Goal: Contribute content: Add original content to the website for others to see

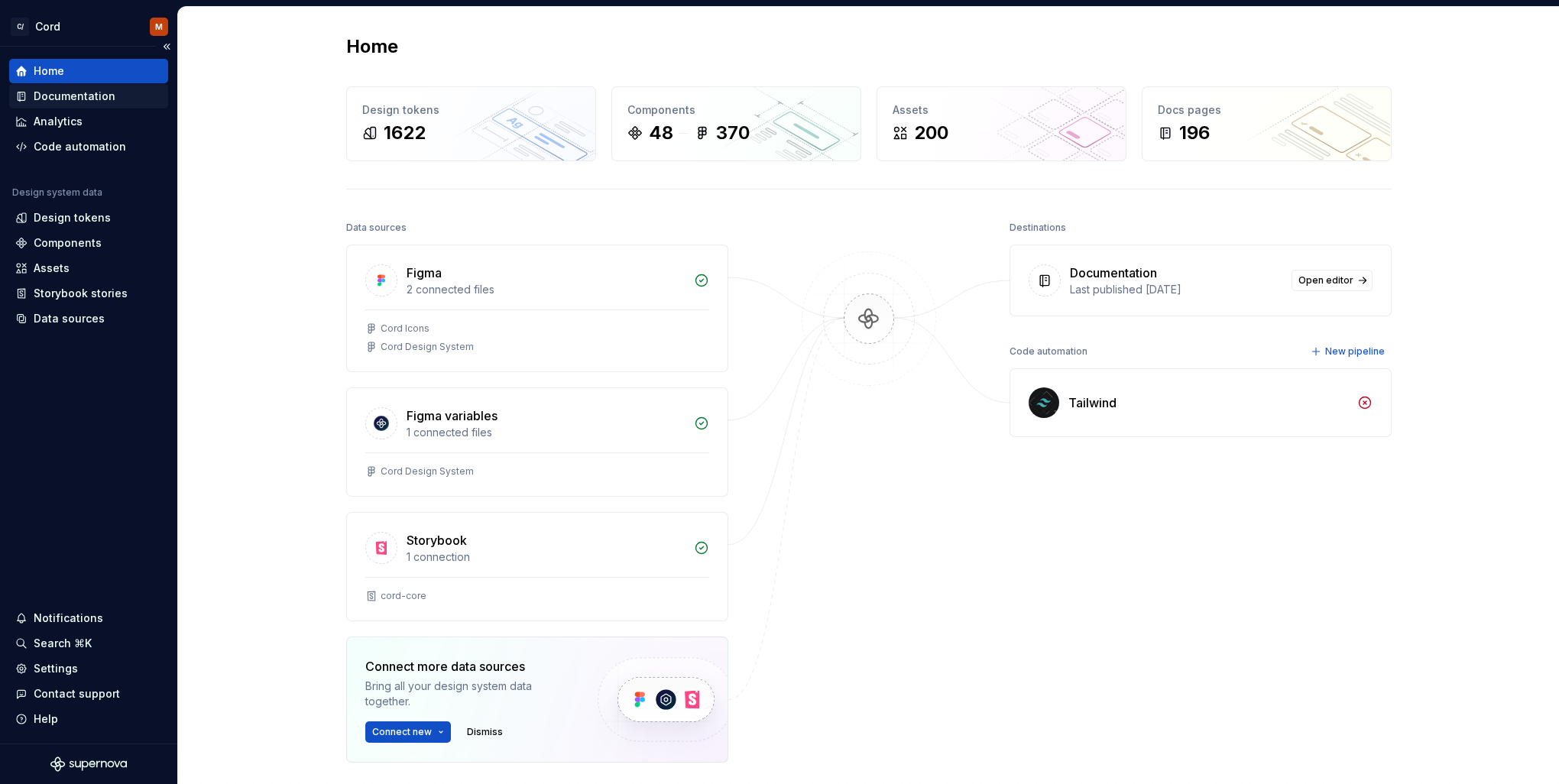
click at [48, 94] on div "Documentation" at bounding box center [75, 96] width 82 height 15
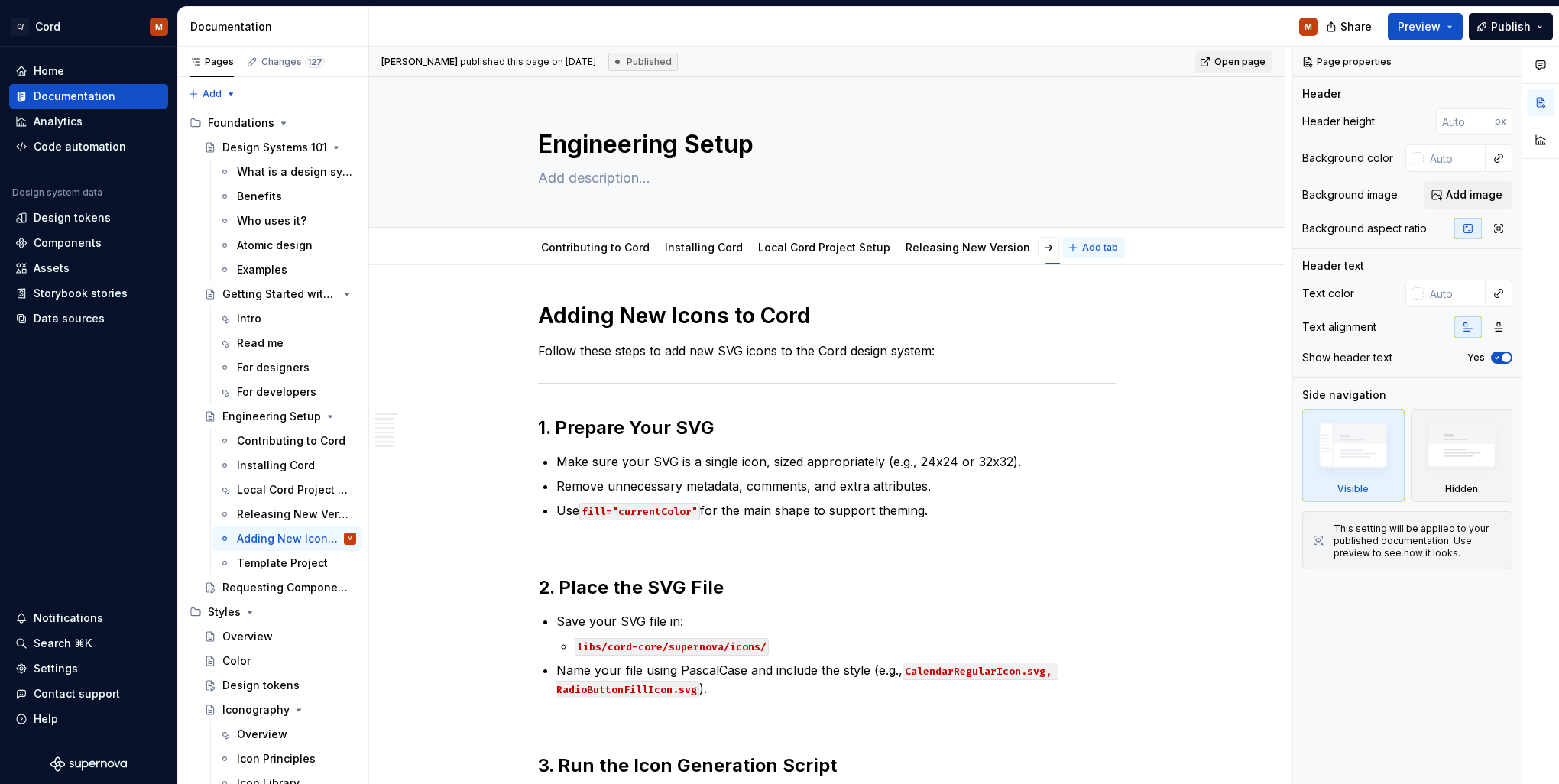
type textarea "*"
click at [1098, 243] on span "Add tab" at bounding box center [1101, 247] width 36 height 12
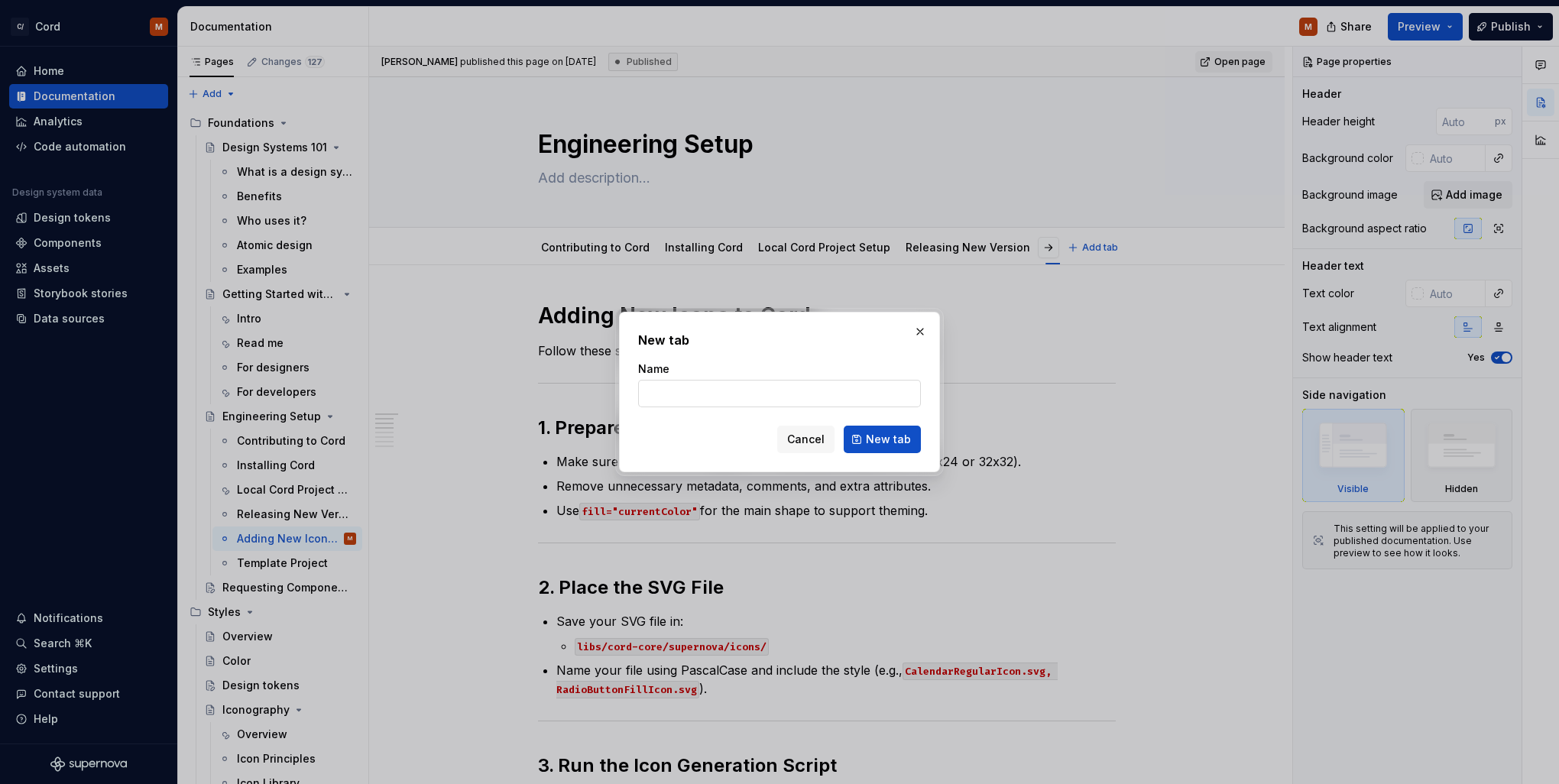
click at [688, 397] on input "Name" at bounding box center [780, 394] width 282 height 28
type input "Submitting Pull Request/Pull Request Template"
click at [896, 444] on span "New tab" at bounding box center [888, 439] width 45 height 15
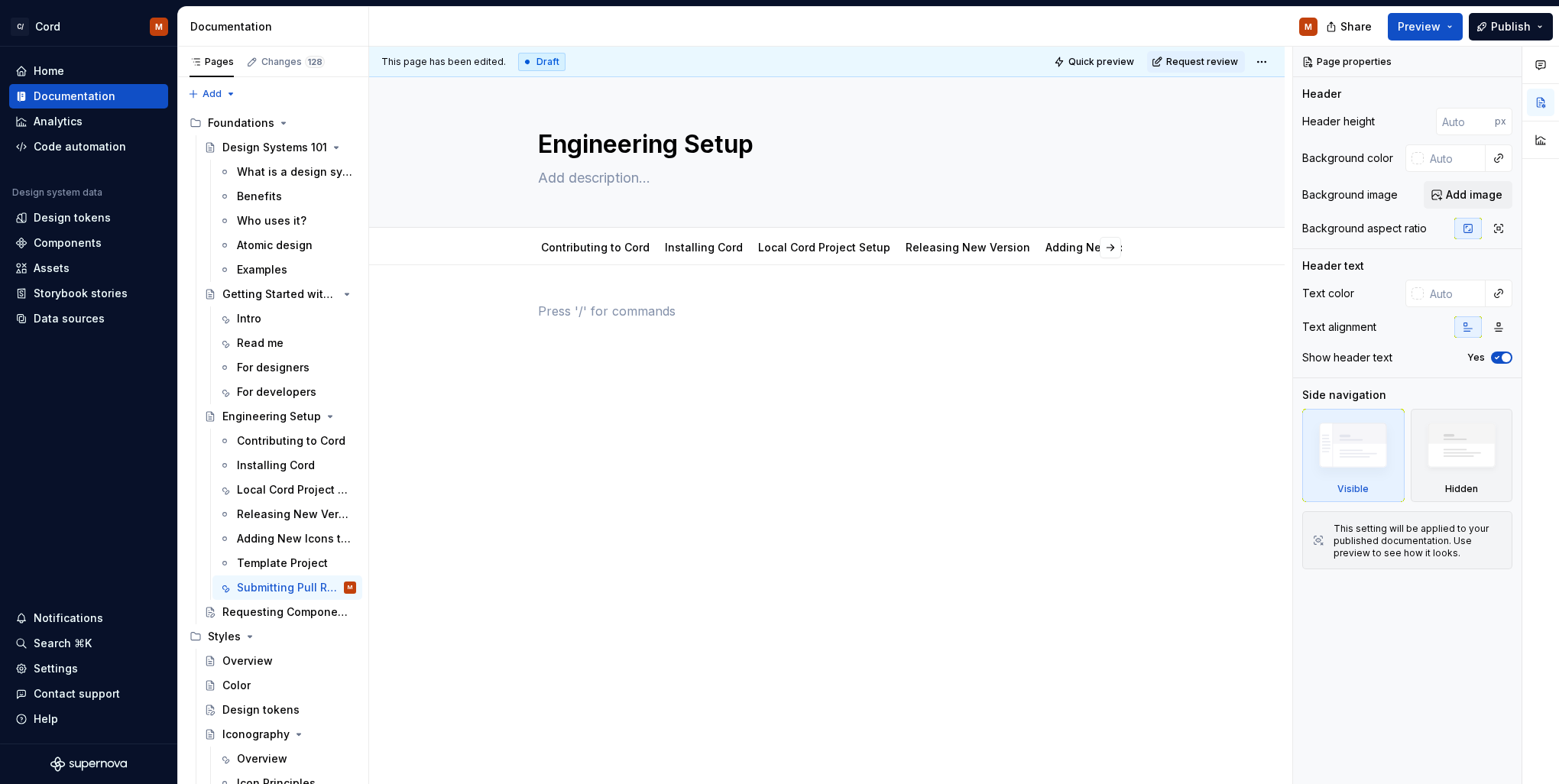
click at [581, 313] on p at bounding box center [826, 311] width 578 height 18
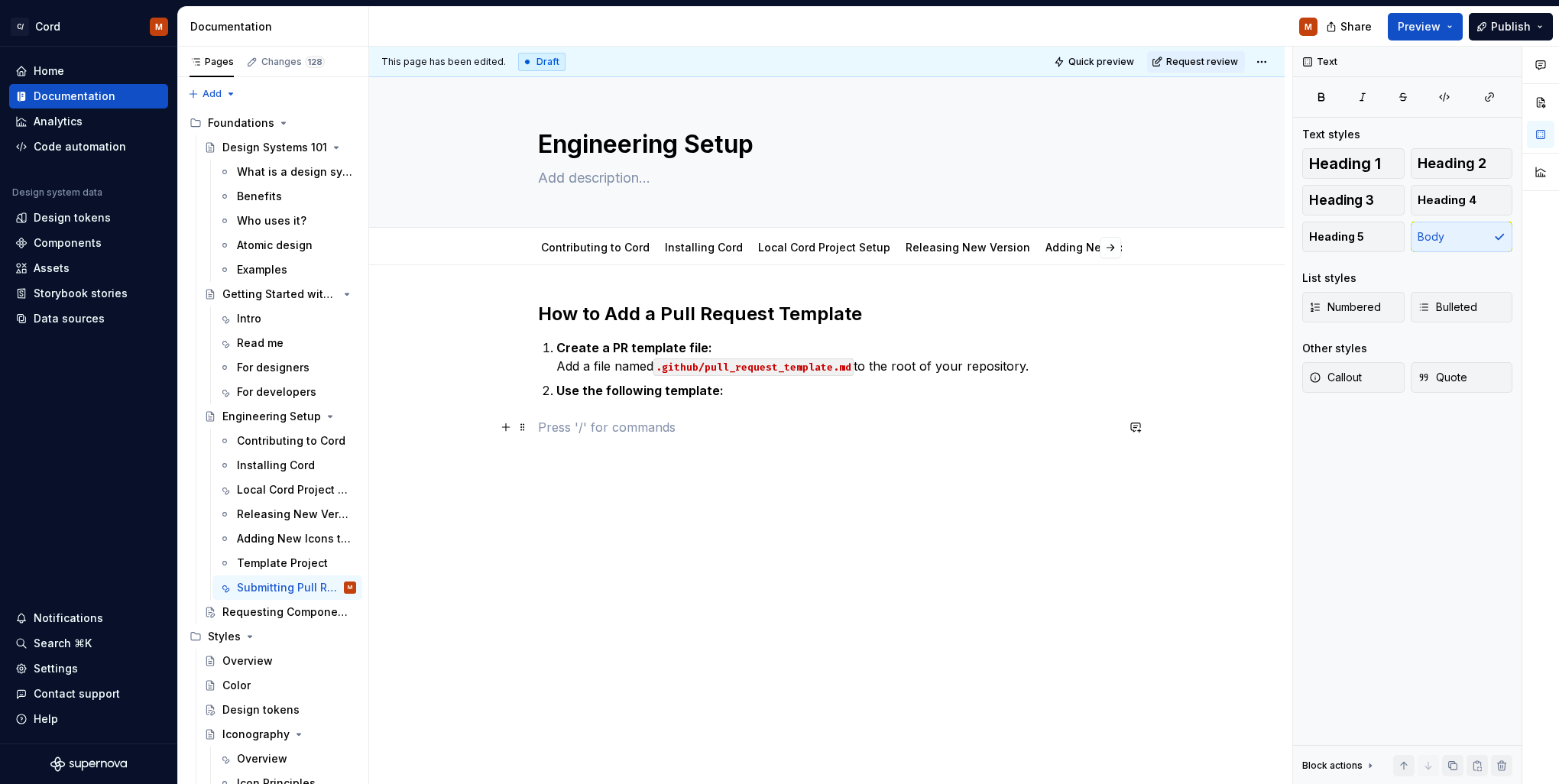
click at [554, 433] on p at bounding box center [826, 427] width 578 height 18
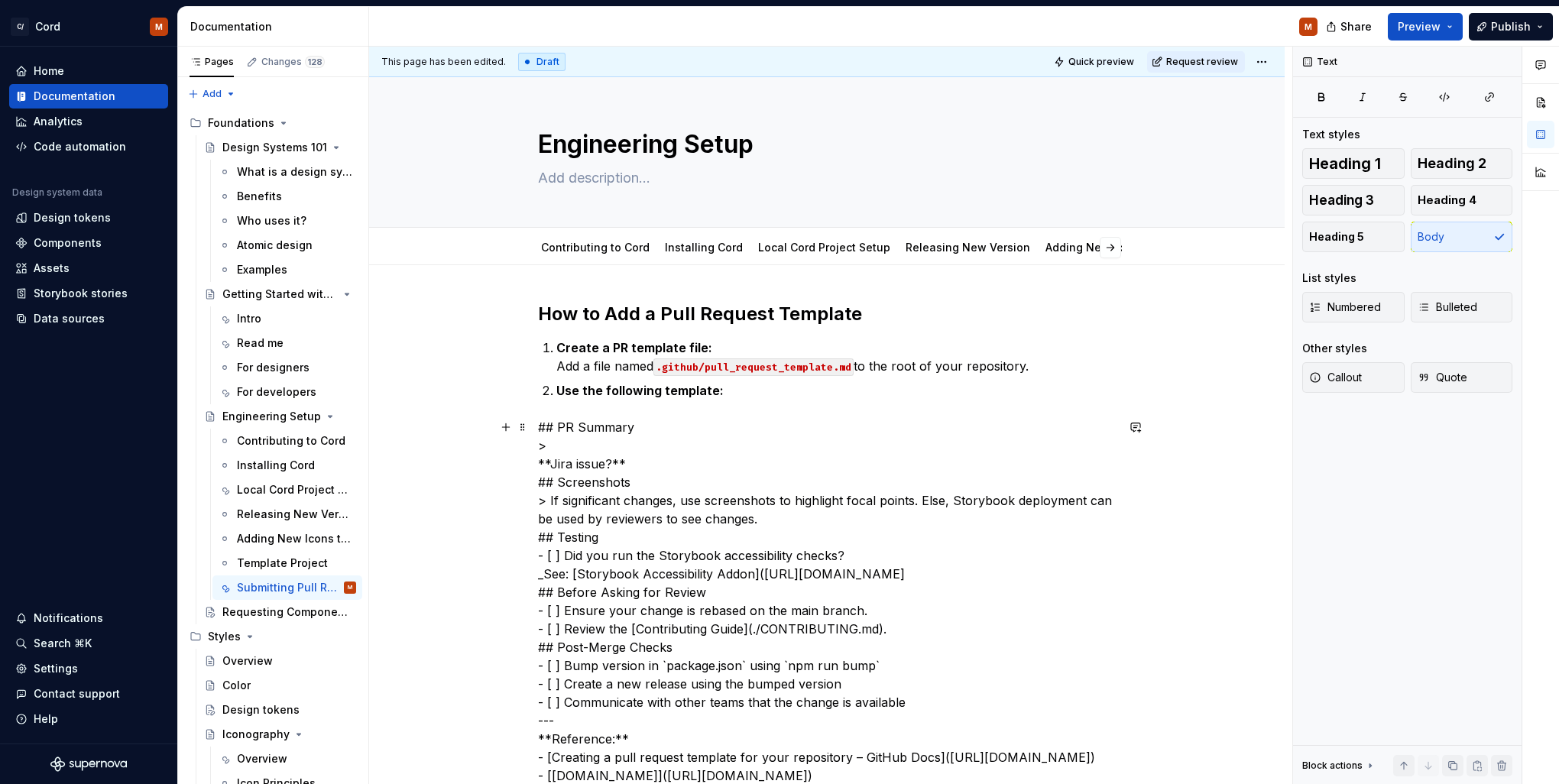
scroll to position [153, 0]
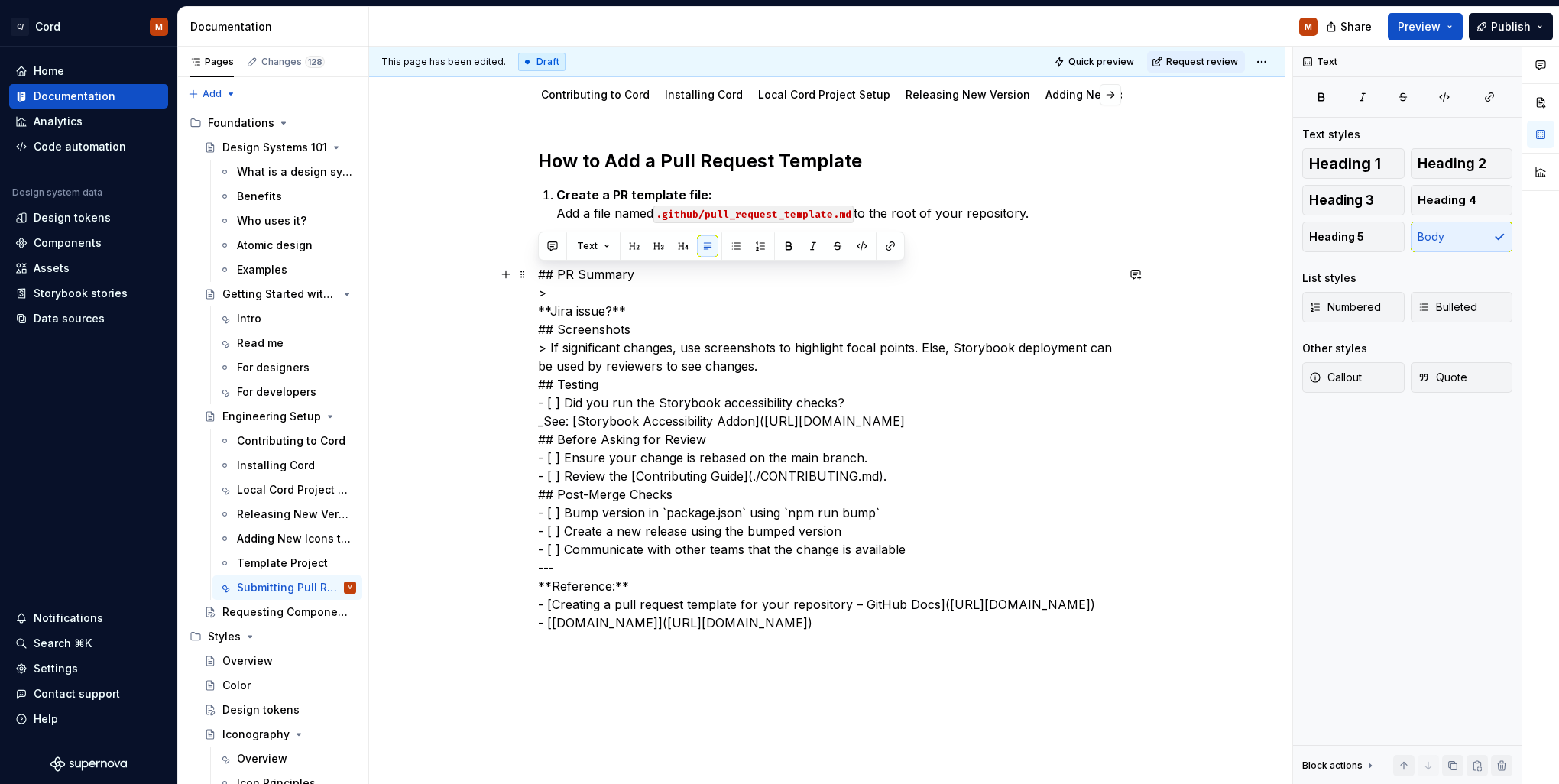
drag, startPoint x: 771, startPoint y: 661, endPoint x: 529, endPoint y: 278, distance: 453.0
click at [529, 278] on div "How to Add a Pull Request Template Create a PR template file: Add a file named …" at bounding box center [827, 499] width 916 height 773
click at [863, 254] on button "button" at bounding box center [861, 245] width 21 height 21
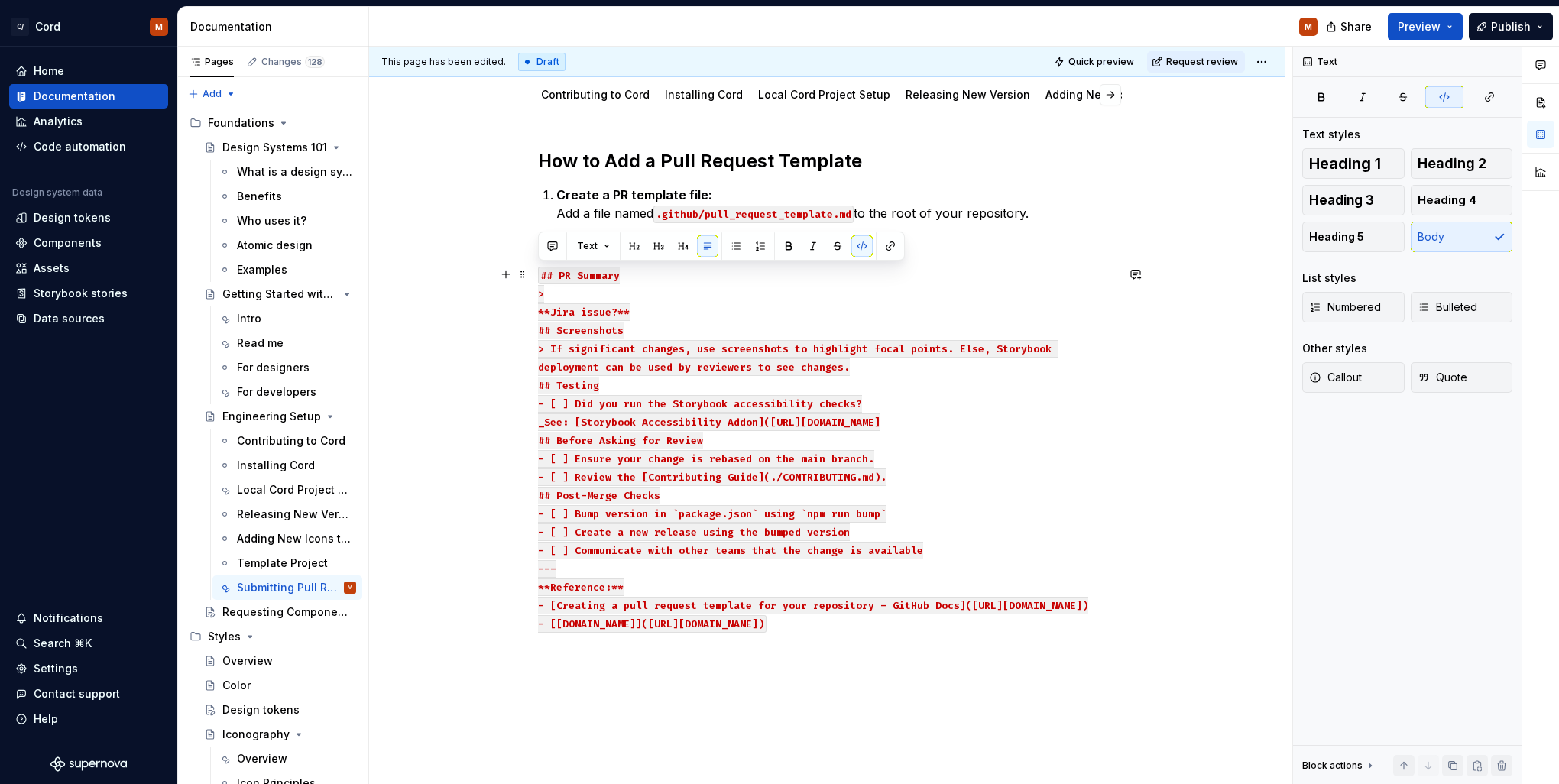
click at [956, 300] on p "## PR Summary > **Jira issue?** ## Screenshots > If significant changes, use sc…" at bounding box center [826, 449] width 578 height 367
click at [535, 275] on div "This page has been edited. Draft Quick preview Request review Engineering Setup…" at bounding box center [830, 416] width 923 height 738
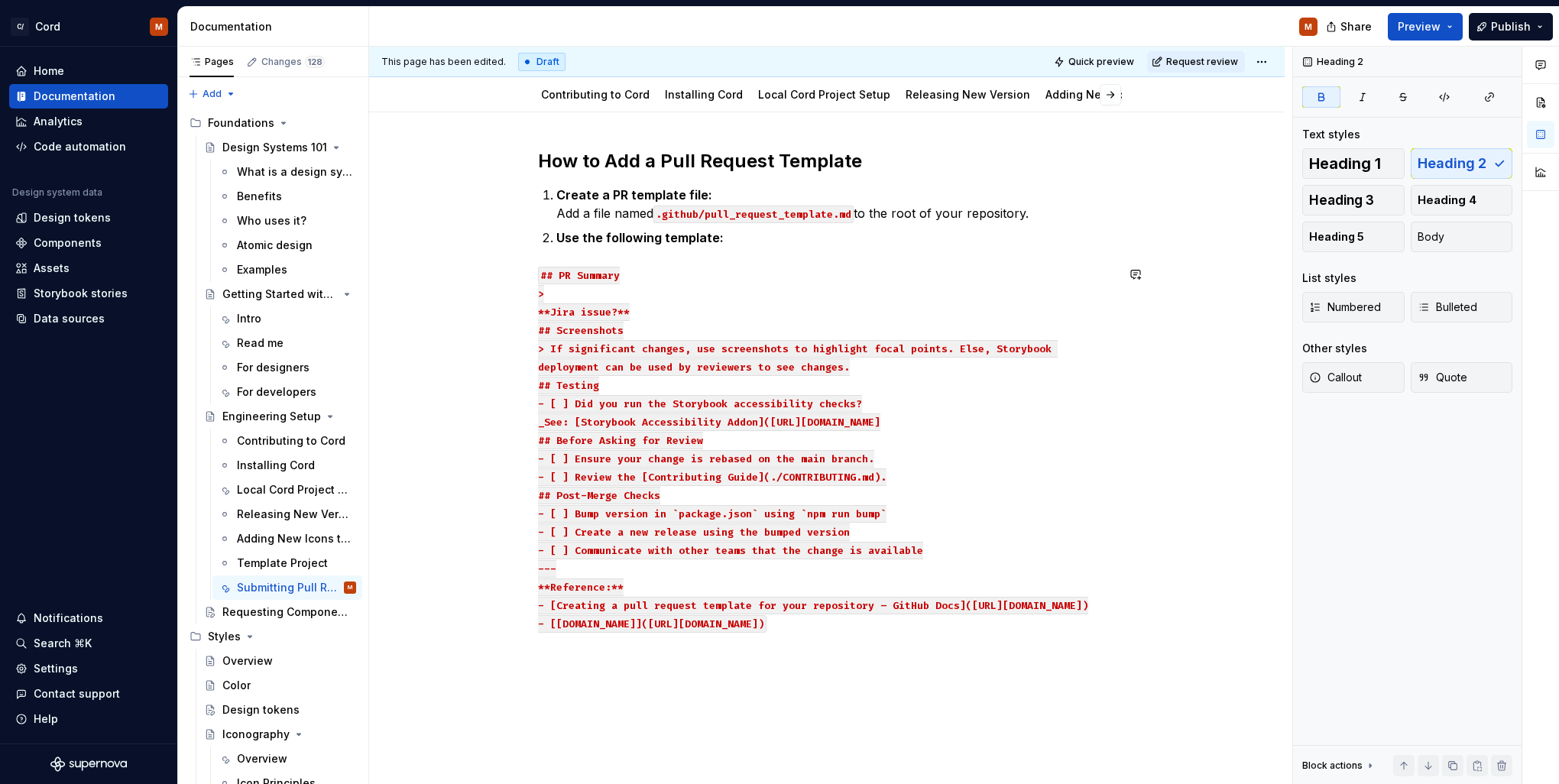
click at [535, 277] on div "How to Add a Pull Request Template Create a PR template file: Add a file named …" at bounding box center [827, 499] width 916 height 773
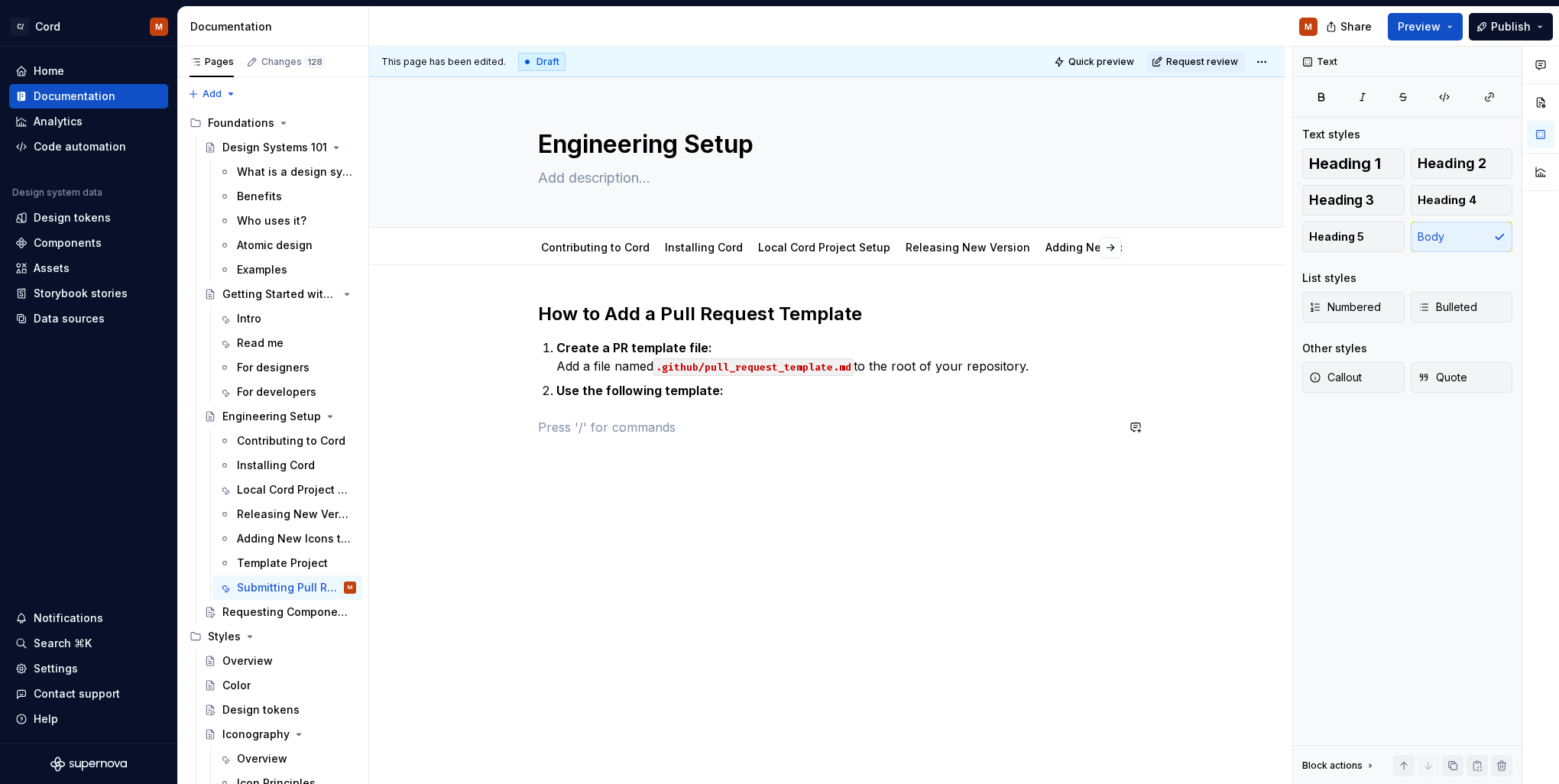
scroll to position [0, 0]
click at [578, 419] on p at bounding box center [826, 427] width 578 height 18
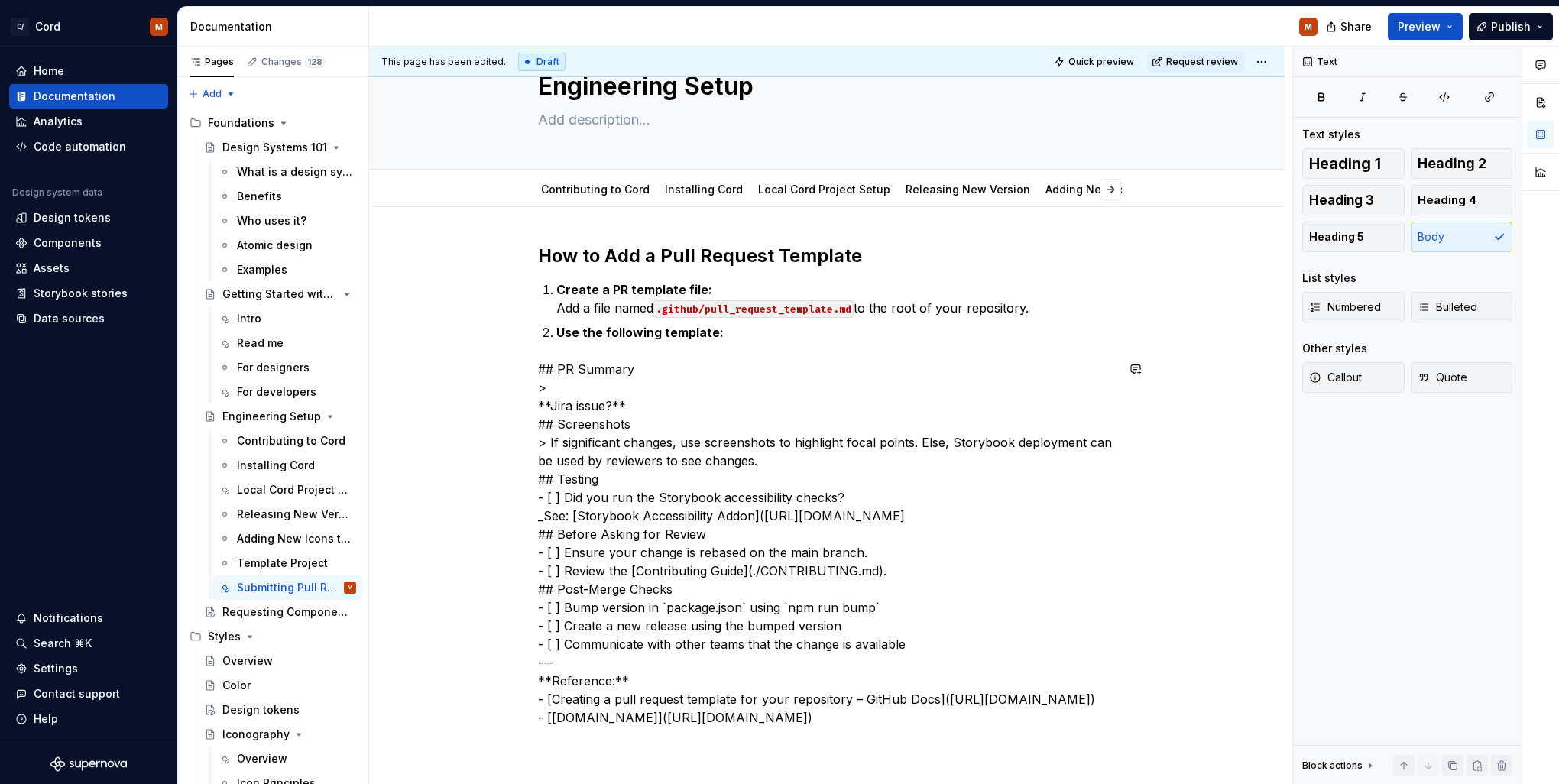
scroll to position [153, 0]
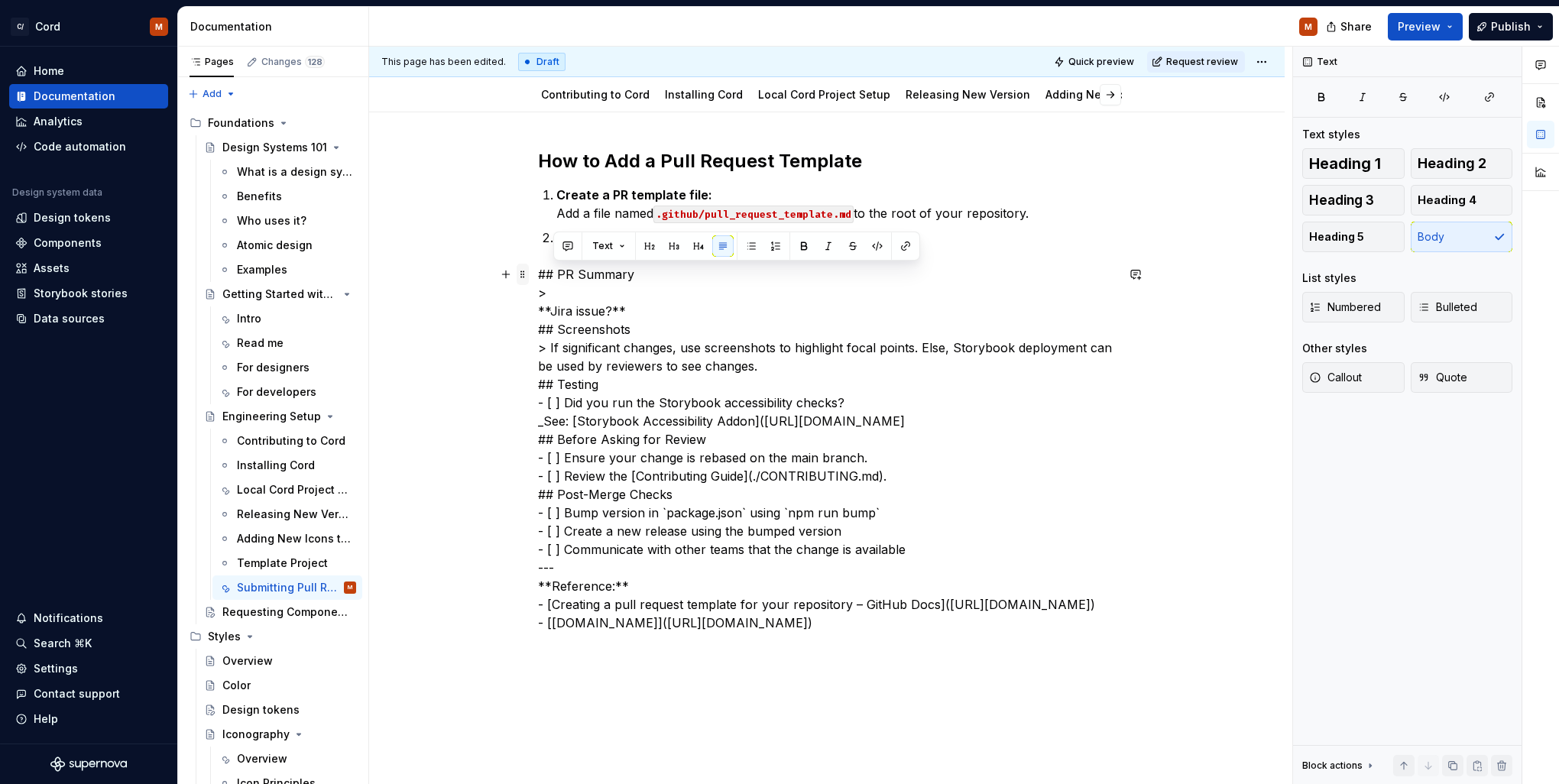
drag, startPoint x: 769, startPoint y: 657, endPoint x: 517, endPoint y: 282, distance: 451.8
click at [538, 282] on div "How to Add a Pull Request Template Create a PR template file: Add a file named …" at bounding box center [826, 399] width 578 height 501
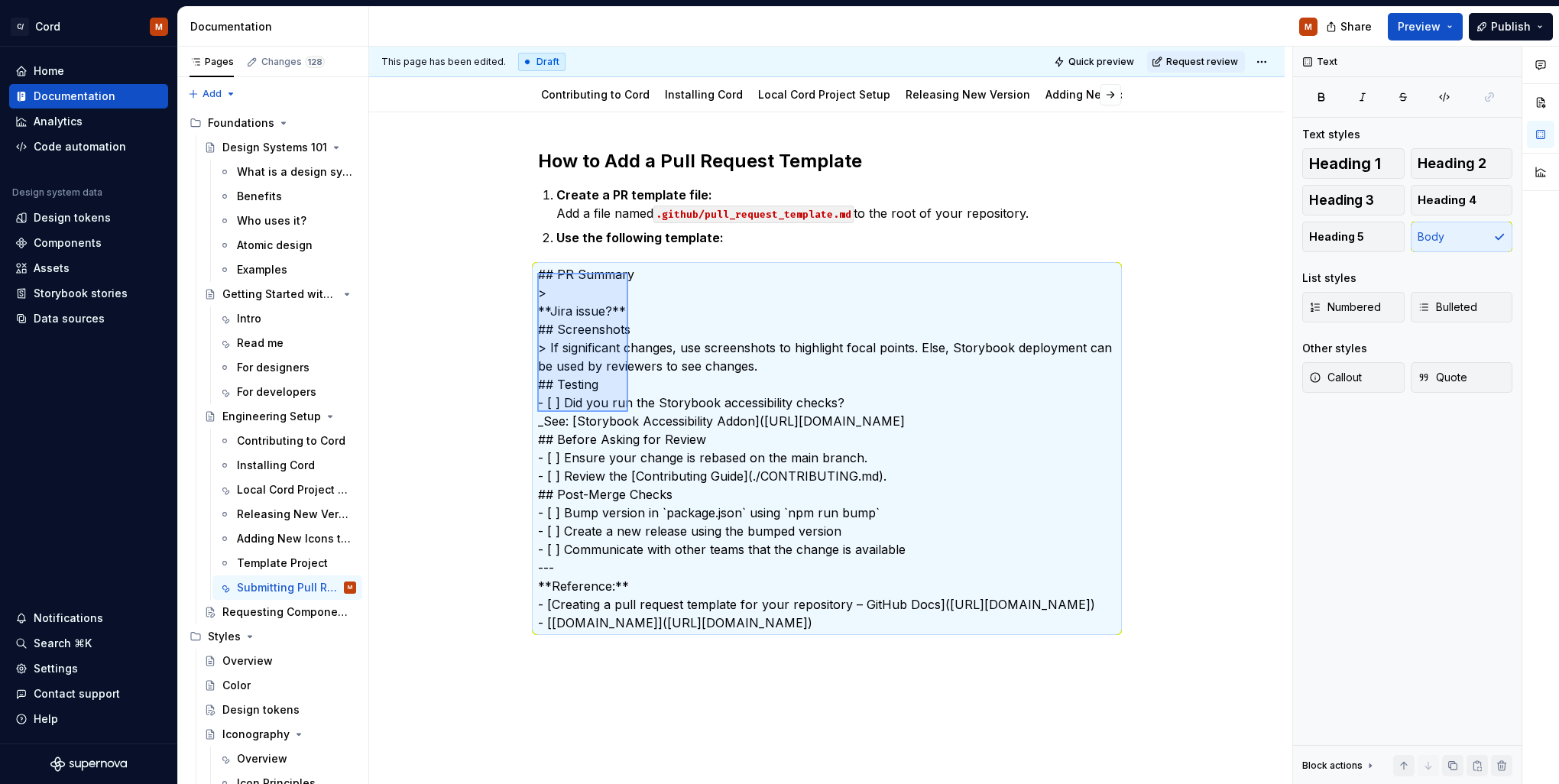
drag, startPoint x: 537, startPoint y: 272, endPoint x: 629, endPoint y: 412, distance: 167.5
click at [629, 412] on div "This page has been edited. Draft Quick preview Request review Engineering Setup…" at bounding box center [830, 416] width 923 height 738
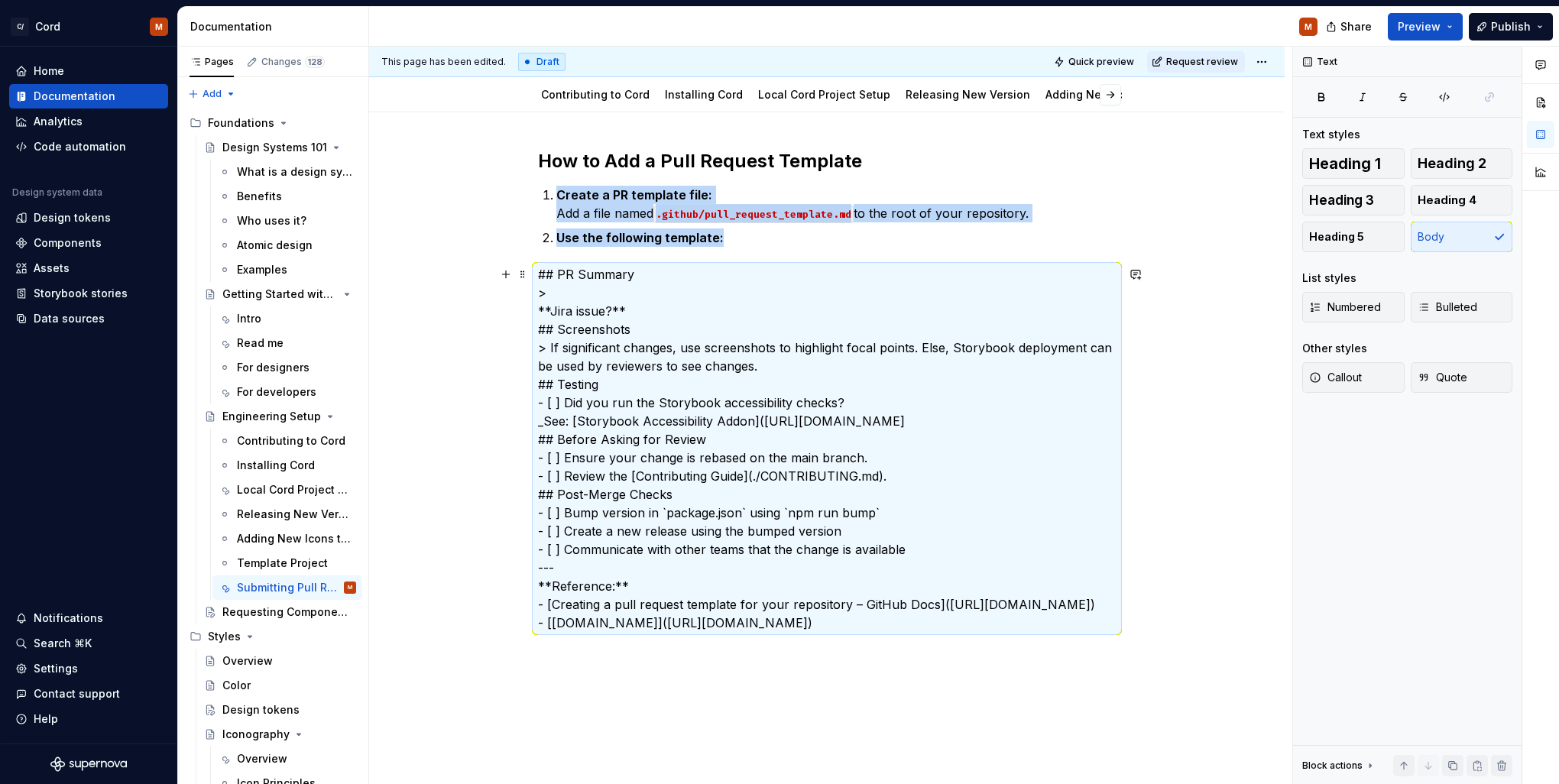
drag, startPoint x: 780, startPoint y: 311, endPoint x: 744, endPoint y: 307, distance: 36.2
click at [750, 307] on p "## PR Summary > **Jira issue?** ## Screenshots > If significant changes, use sc…" at bounding box center [826, 449] width 578 height 367
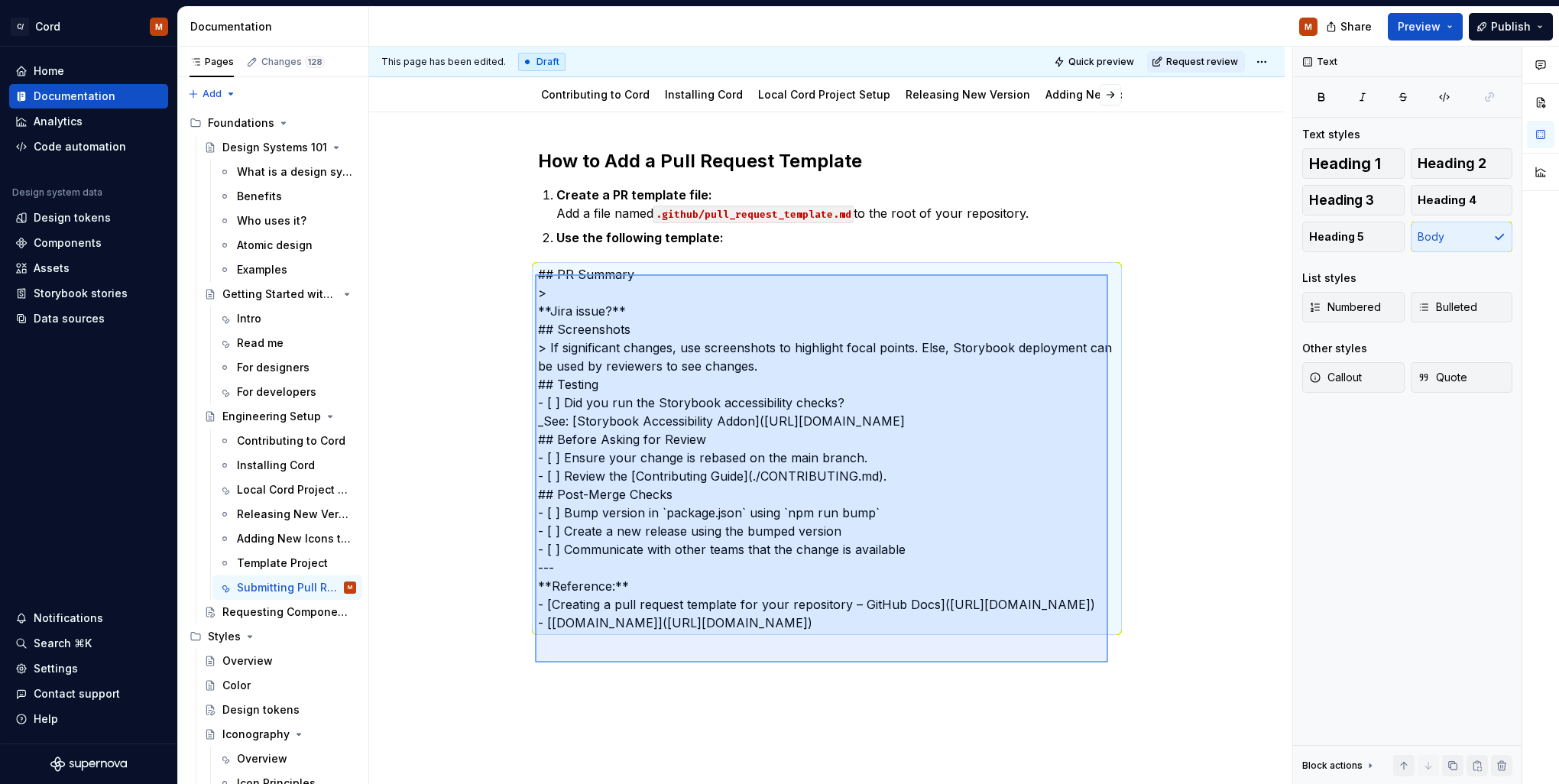
drag, startPoint x: 535, startPoint y: 274, endPoint x: 1109, endPoint y: 662, distance: 692.8
click at [1109, 662] on div "This page has been edited. Draft Quick preview Request review Engineering Setup…" at bounding box center [830, 416] width 923 height 738
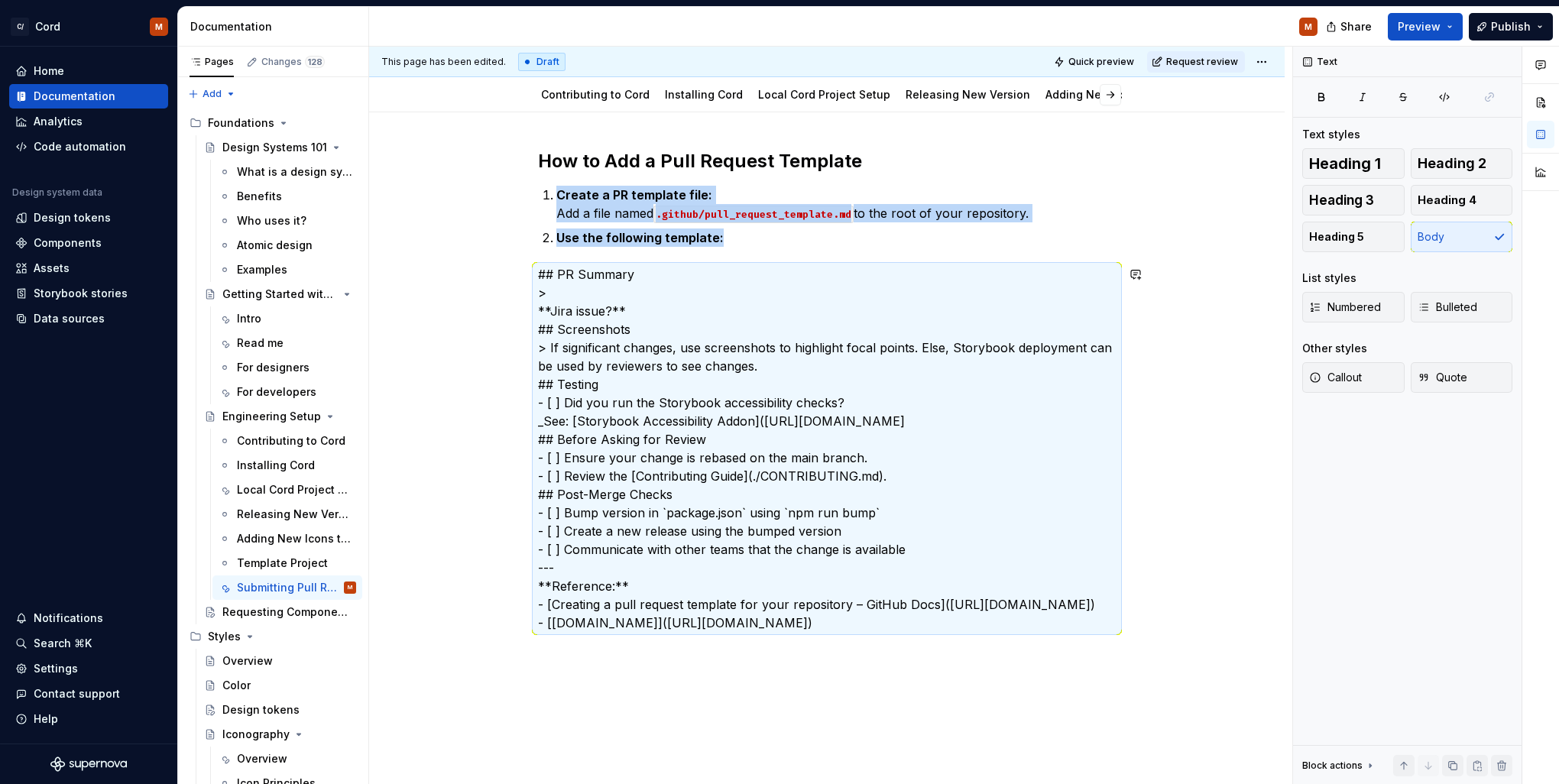
click at [455, 253] on div "How to Add a Pull Request Template Create a PR template file: Add a file named …" at bounding box center [827, 499] width 916 height 773
click at [544, 265] on p "## PR Summary > **Jira issue?** ## Screenshots > If significant changes, use sc…" at bounding box center [826, 449] width 578 height 367
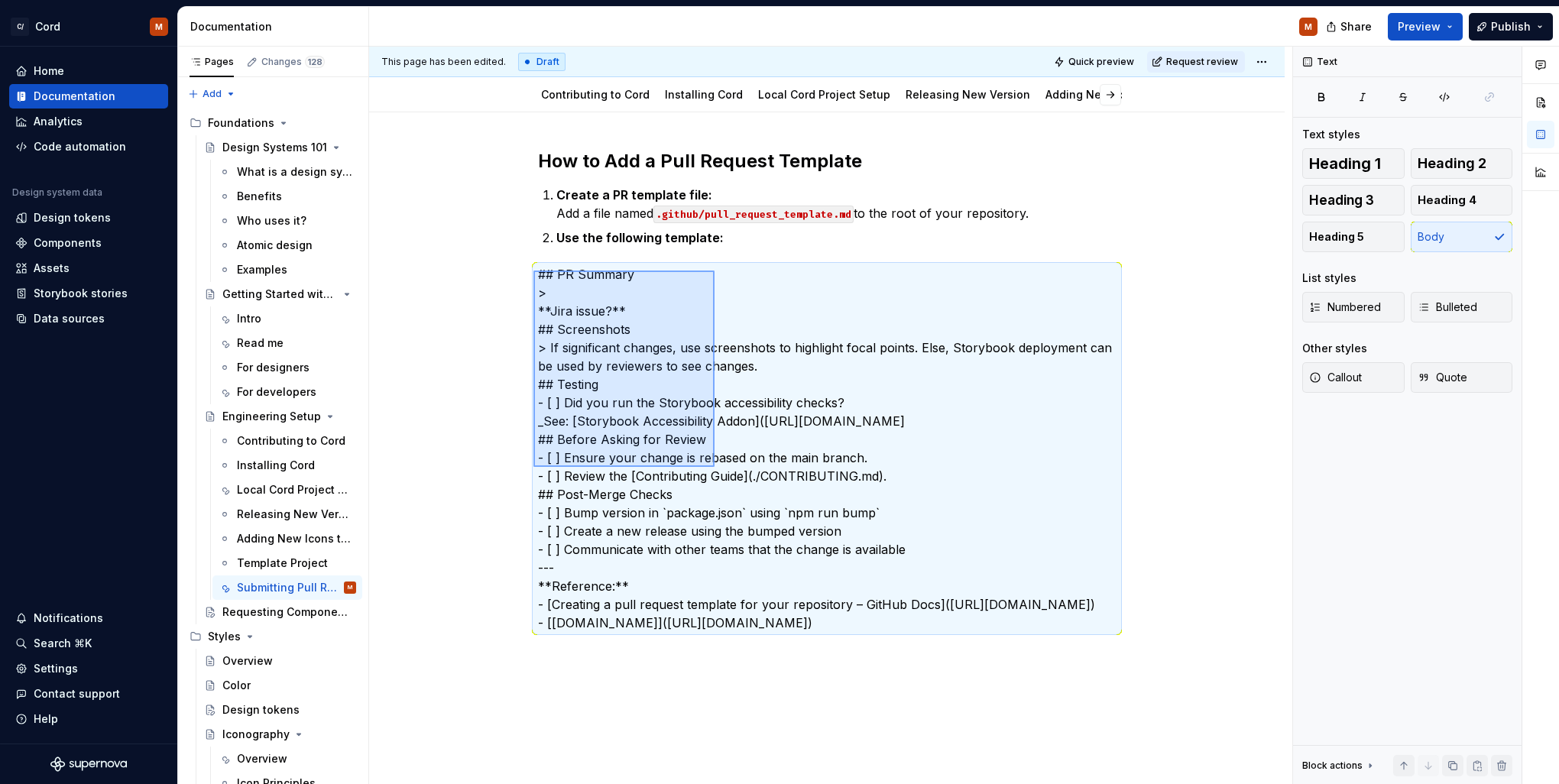
drag, startPoint x: 534, startPoint y: 270, endPoint x: 715, endPoint y: 467, distance: 267.5
click at [715, 467] on div "This page has been edited. Draft Quick preview Request review Engineering Setup…" at bounding box center [830, 416] width 923 height 738
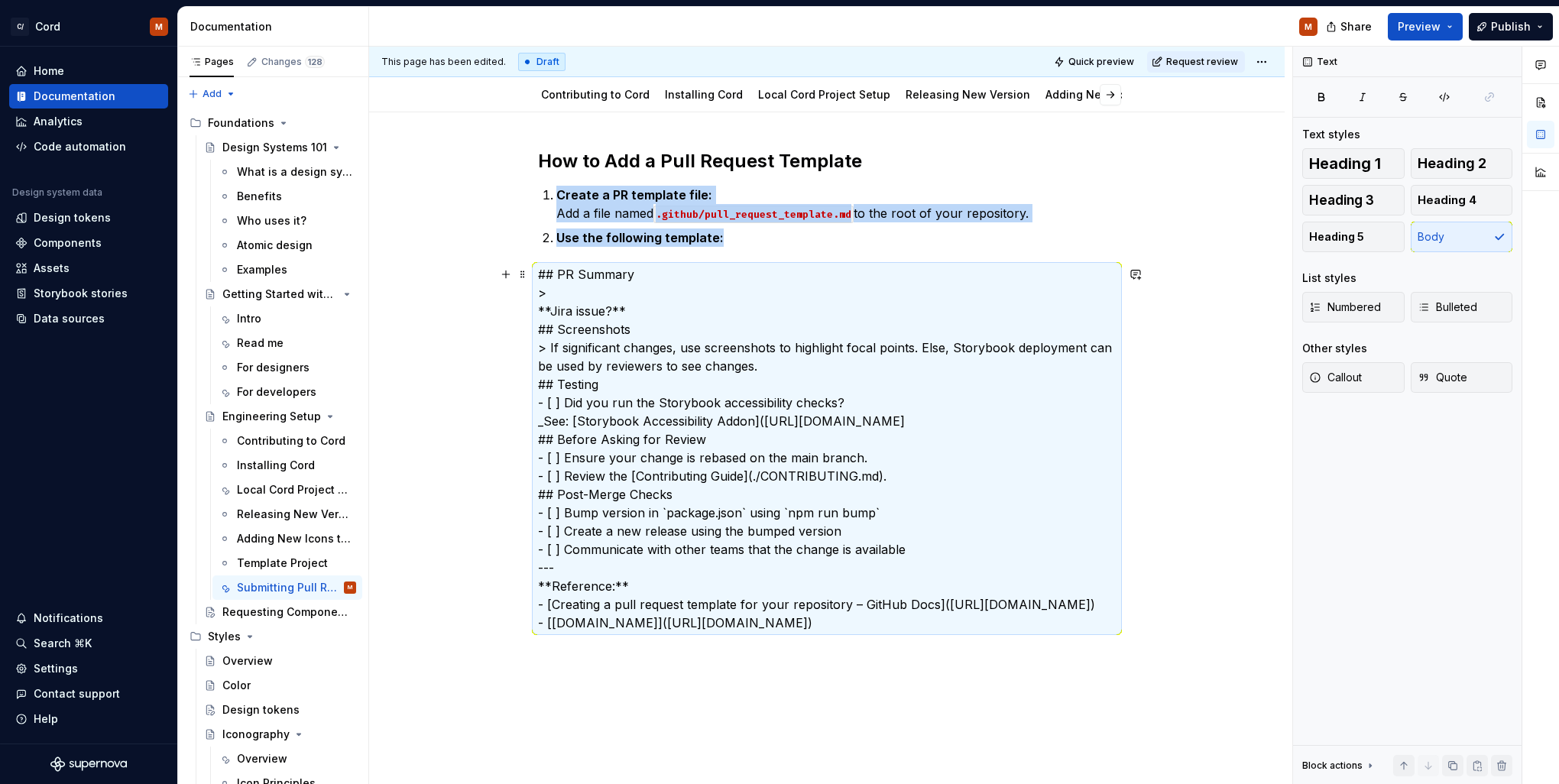
click at [601, 370] on p "## PR Summary > **Jira issue?** ## Screenshots > If significant changes, use sc…" at bounding box center [826, 449] width 578 height 367
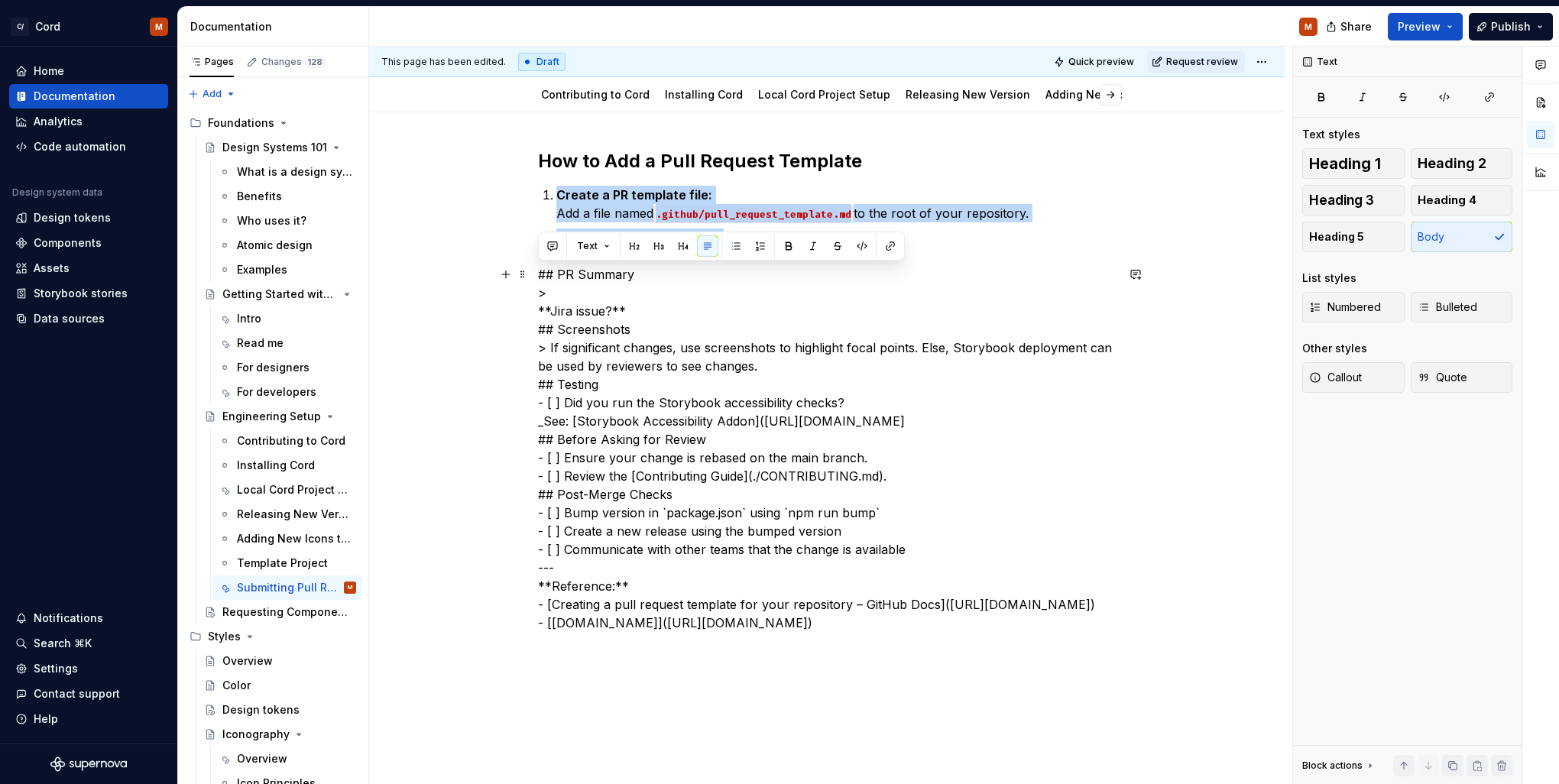
drag, startPoint x: 762, startPoint y: 660, endPoint x: 535, endPoint y: 272, distance: 449.5
click at [535, 272] on div "How to Add a Pull Request Template Create a PR template file: Add a file named …" at bounding box center [827, 499] width 916 height 773
click at [857, 248] on button "button" at bounding box center [861, 245] width 21 height 21
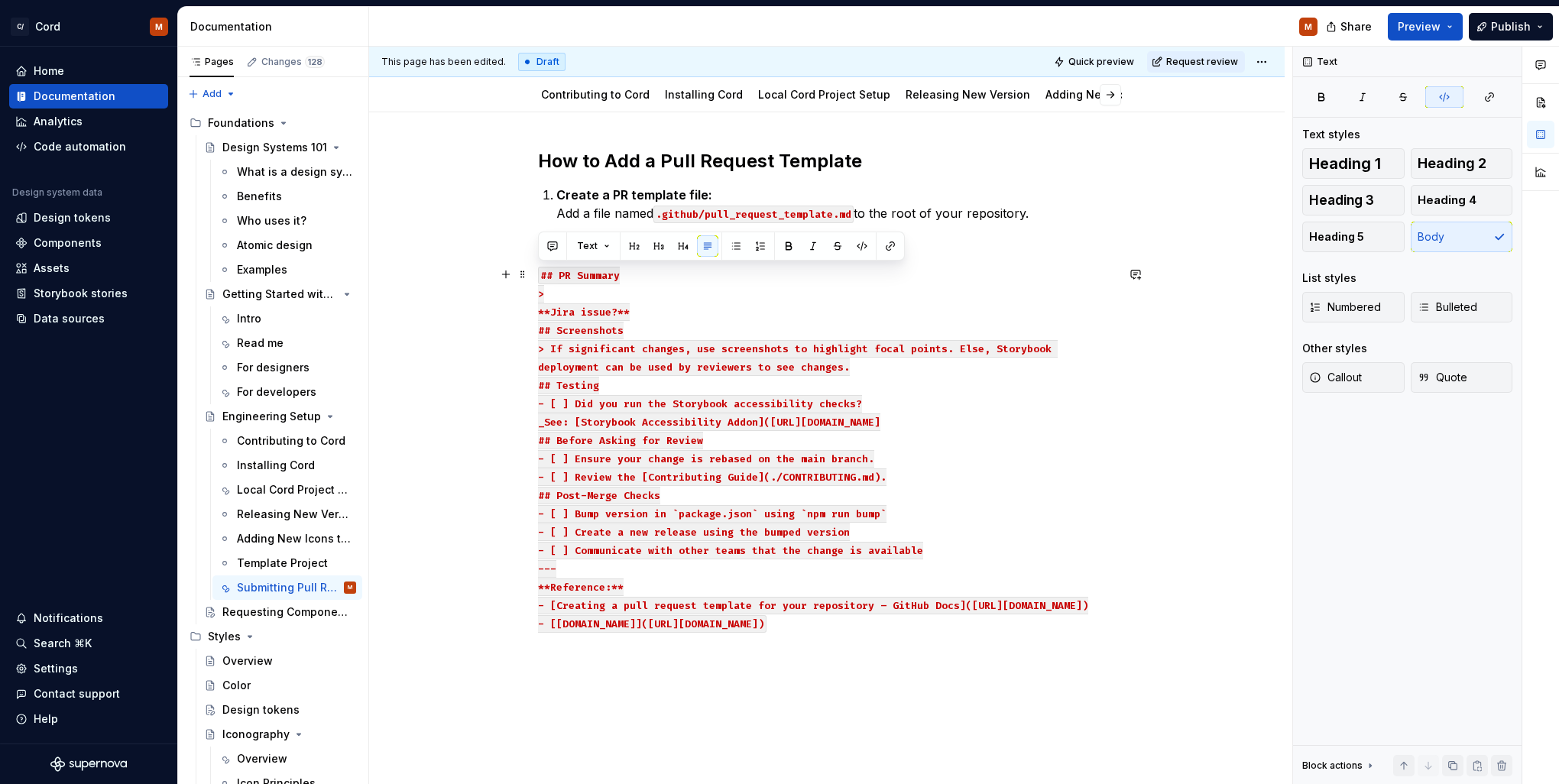
click at [527, 305] on div "This page has been edited. Draft Quick preview Request review Engineering Setup…" at bounding box center [830, 416] width 923 height 738
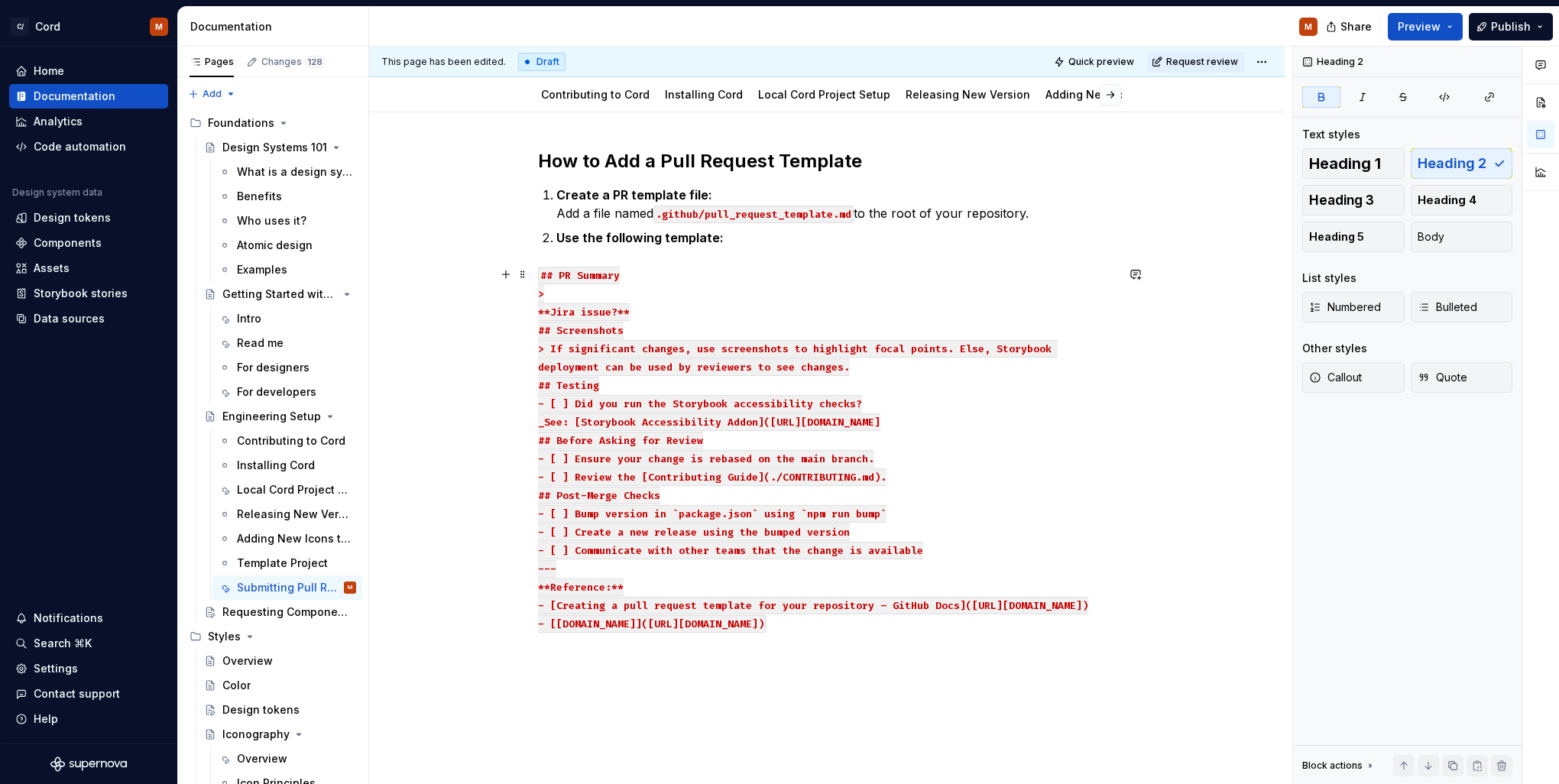
click at [687, 282] on p "## PR Summary > **Jira issue?** ## Screenshots > If significant changes, use sc…" at bounding box center [826, 449] width 578 height 367
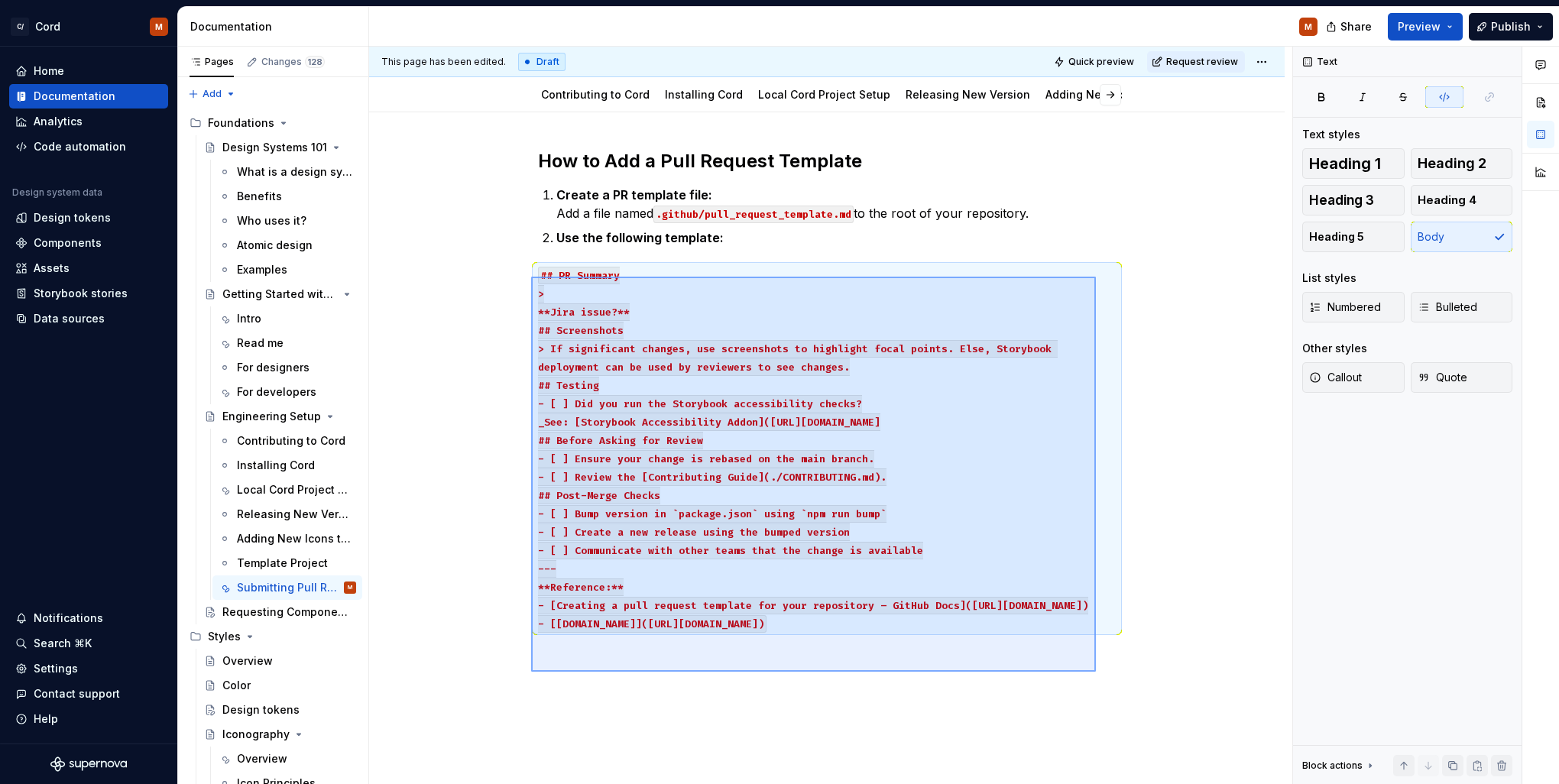
drag, startPoint x: 531, startPoint y: 276, endPoint x: 1097, endPoint y: 671, distance: 690.2
click at [1097, 671] on div "This page has been edited. Draft Quick preview Request review Engineering Setup…" at bounding box center [830, 416] width 923 height 738
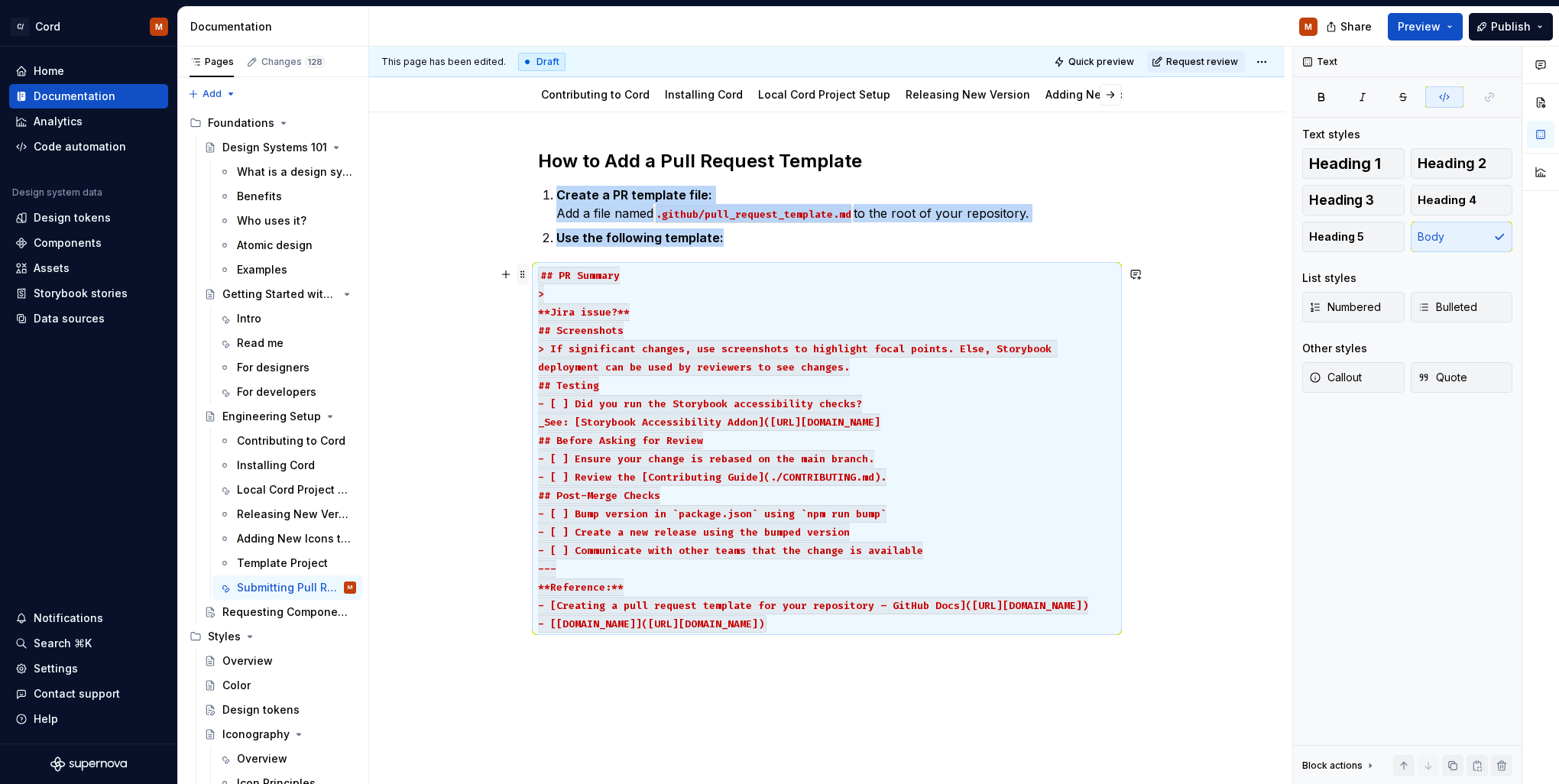
click at [523, 278] on span at bounding box center [523, 273] width 12 height 21
click at [1252, 367] on div "How to Add a Pull Request Template Create a PR template file: Add a file named …" at bounding box center [827, 499] width 916 height 773
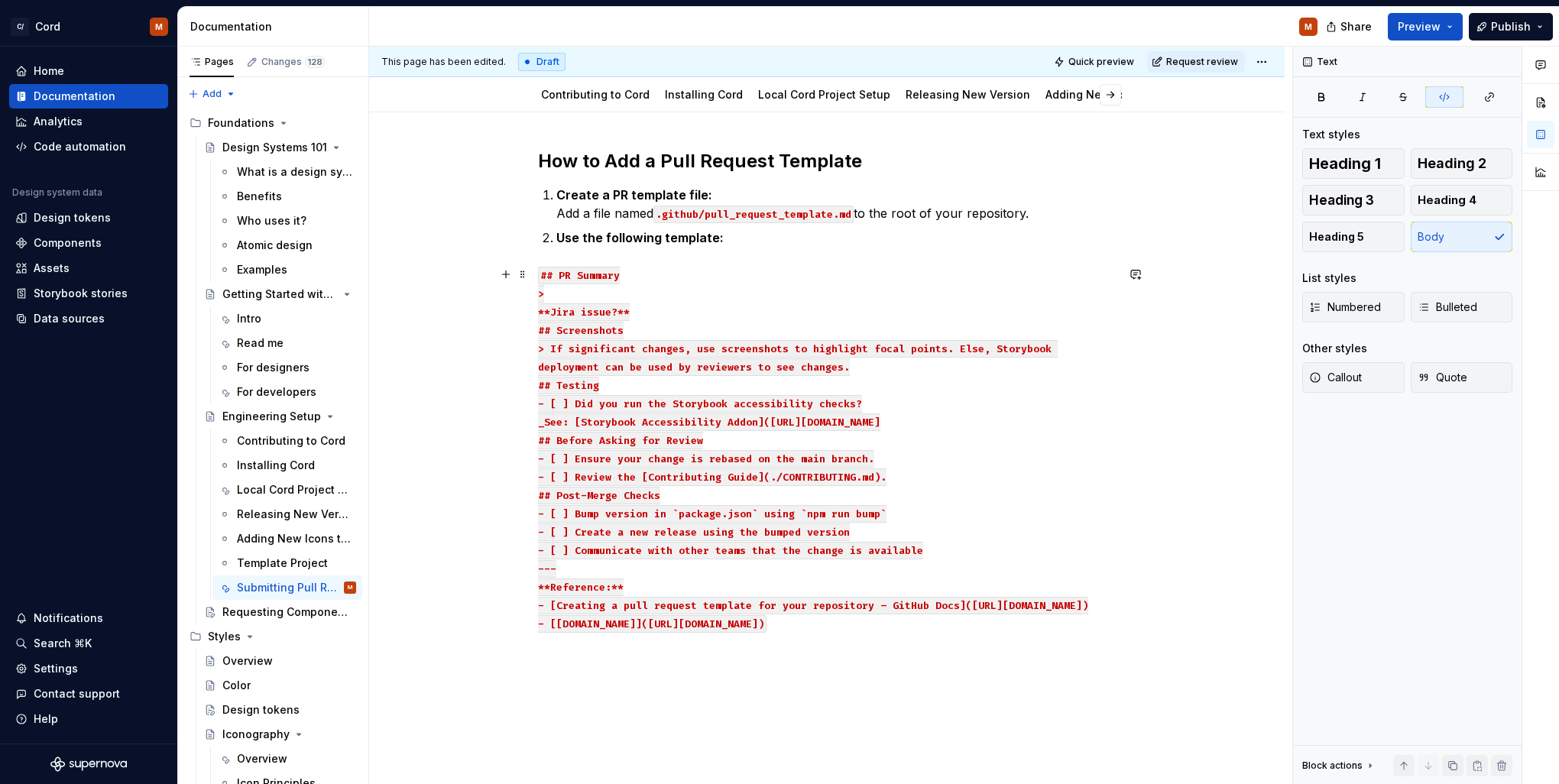
scroll to position [290, 0]
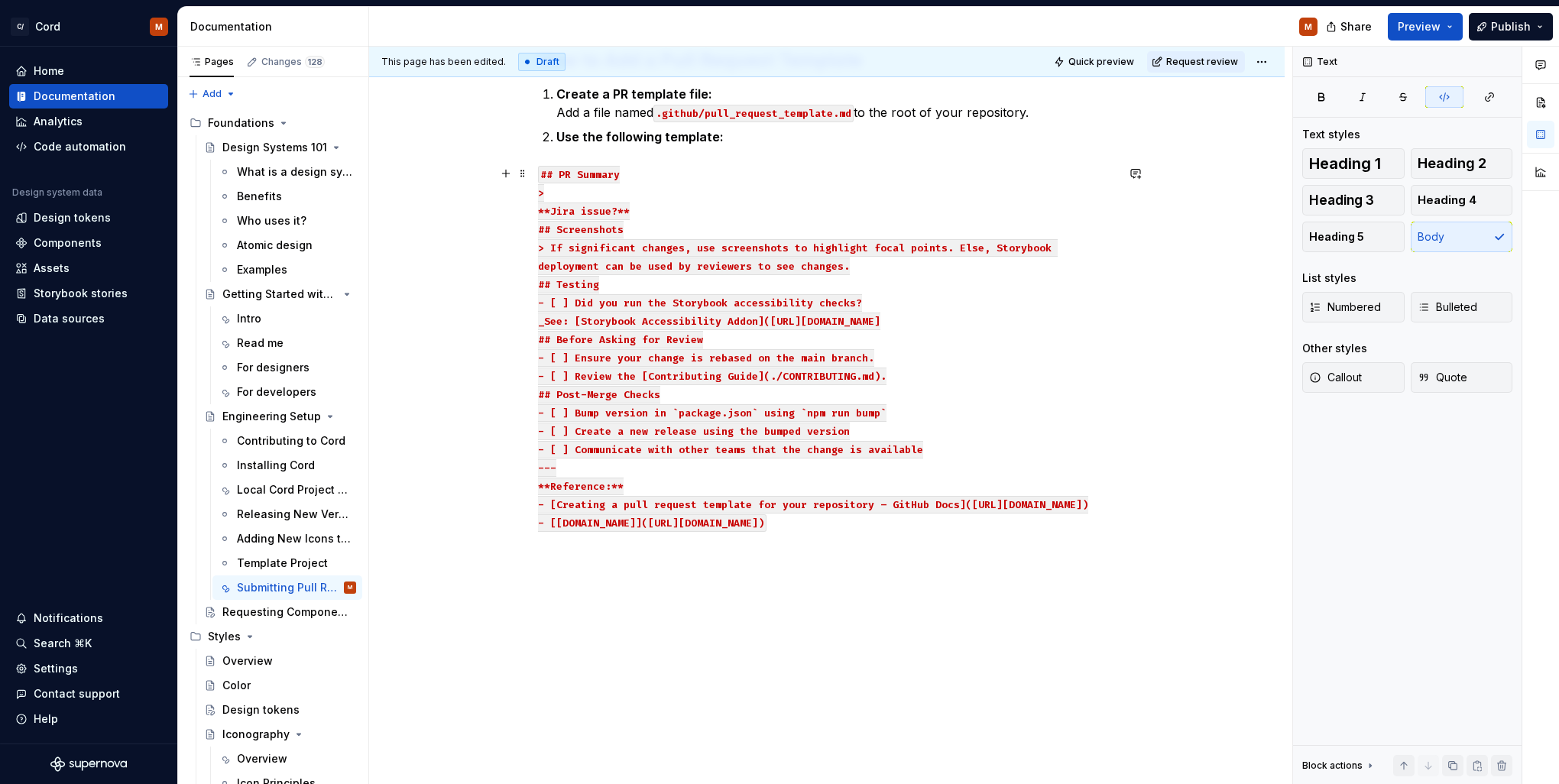
click at [785, 527] on p "## PR Summary > **Jira issue?** ## Screenshots > If significant changes, use sc…" at bounding box center [826, 348] width 578 height 367
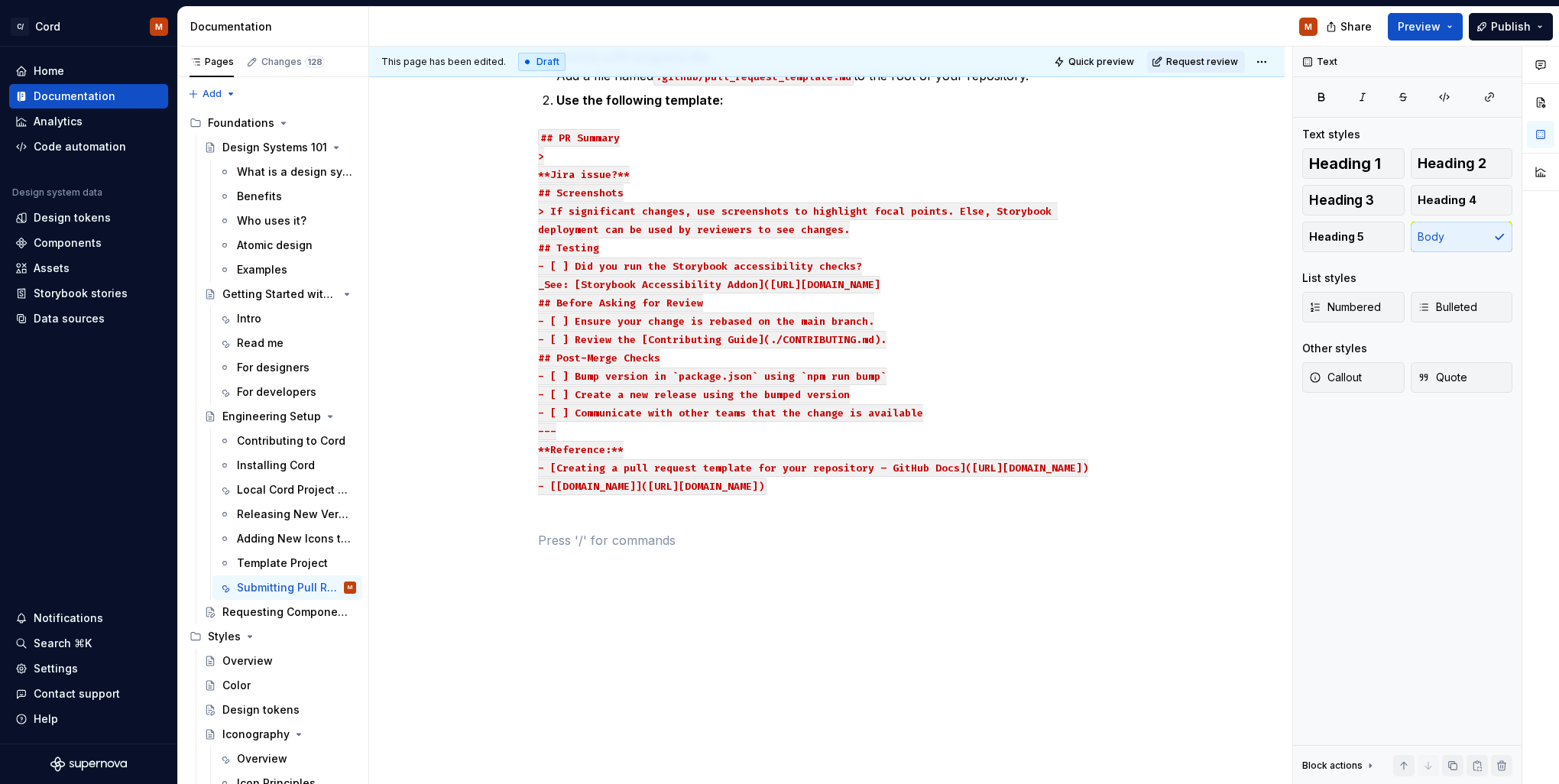
type textarea "*"
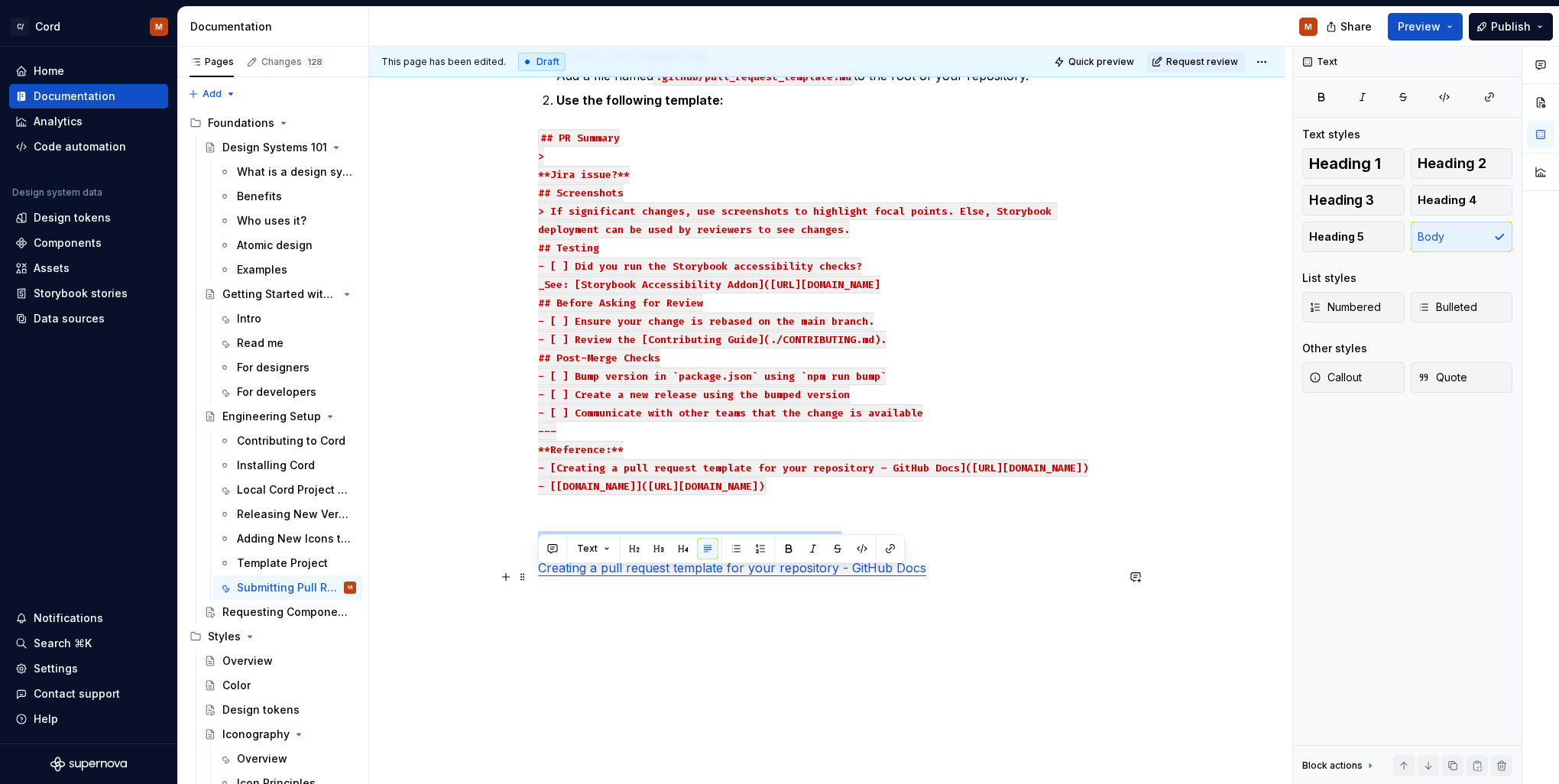
drag, startPoint x: 871, startPoint y: 573, endPoint x: 531, endPoint y: 573, distance: 340.0
click at [531, 573] on div "How to Add a Pull Request Template Create a PR template file: Add a file named …" at bounding box center [827, 403] width 916 height 856
click at [788, 541] on button "button" at bounding box center [788, 548] width 21 height 21
click at [1078, 595] on div "How to Add a Pull Request Template Create a PR template file: Add a file named …" at bounding box center [826, 302] width 578 height 584
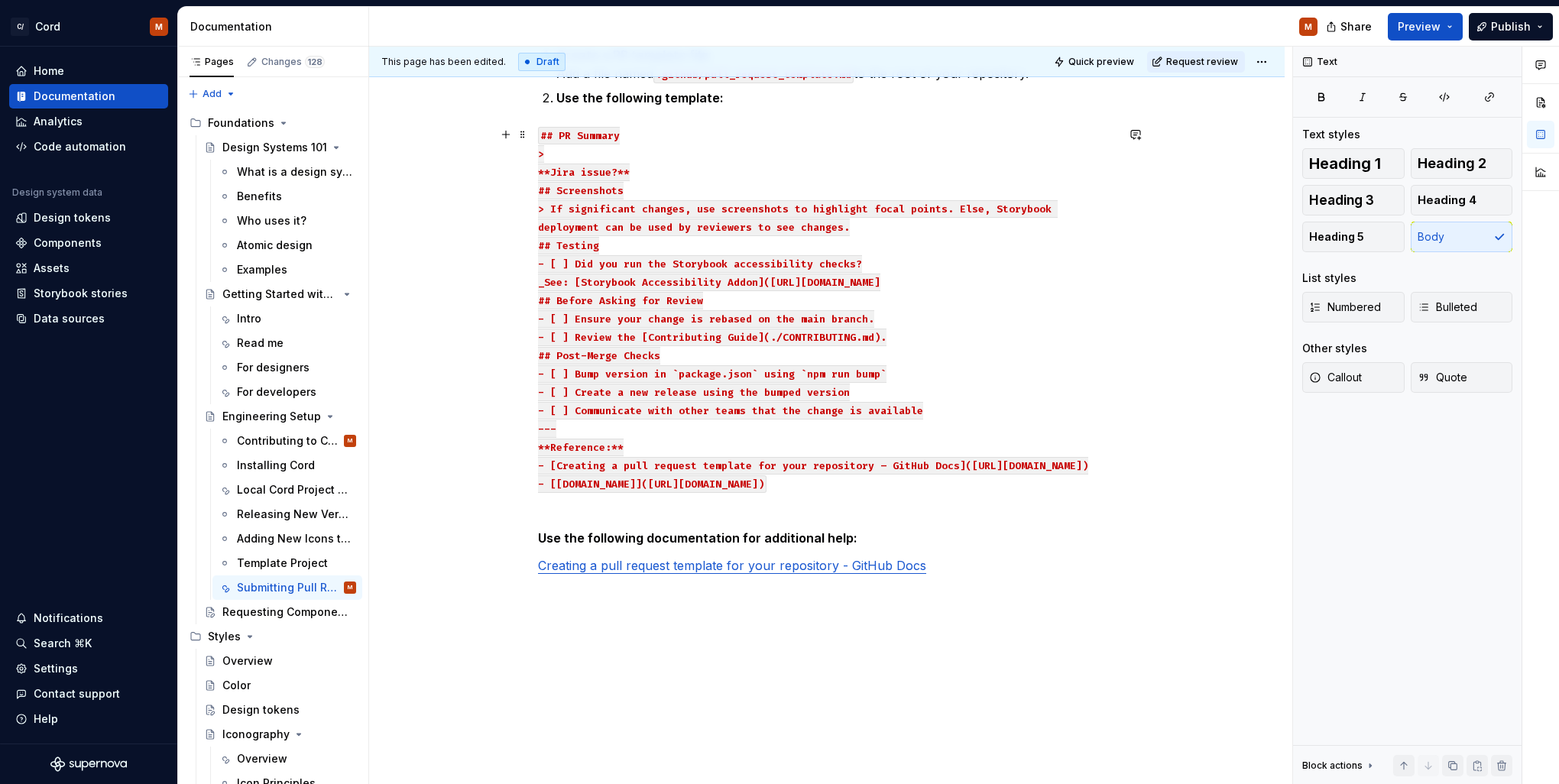
scroll to position [305, 0]
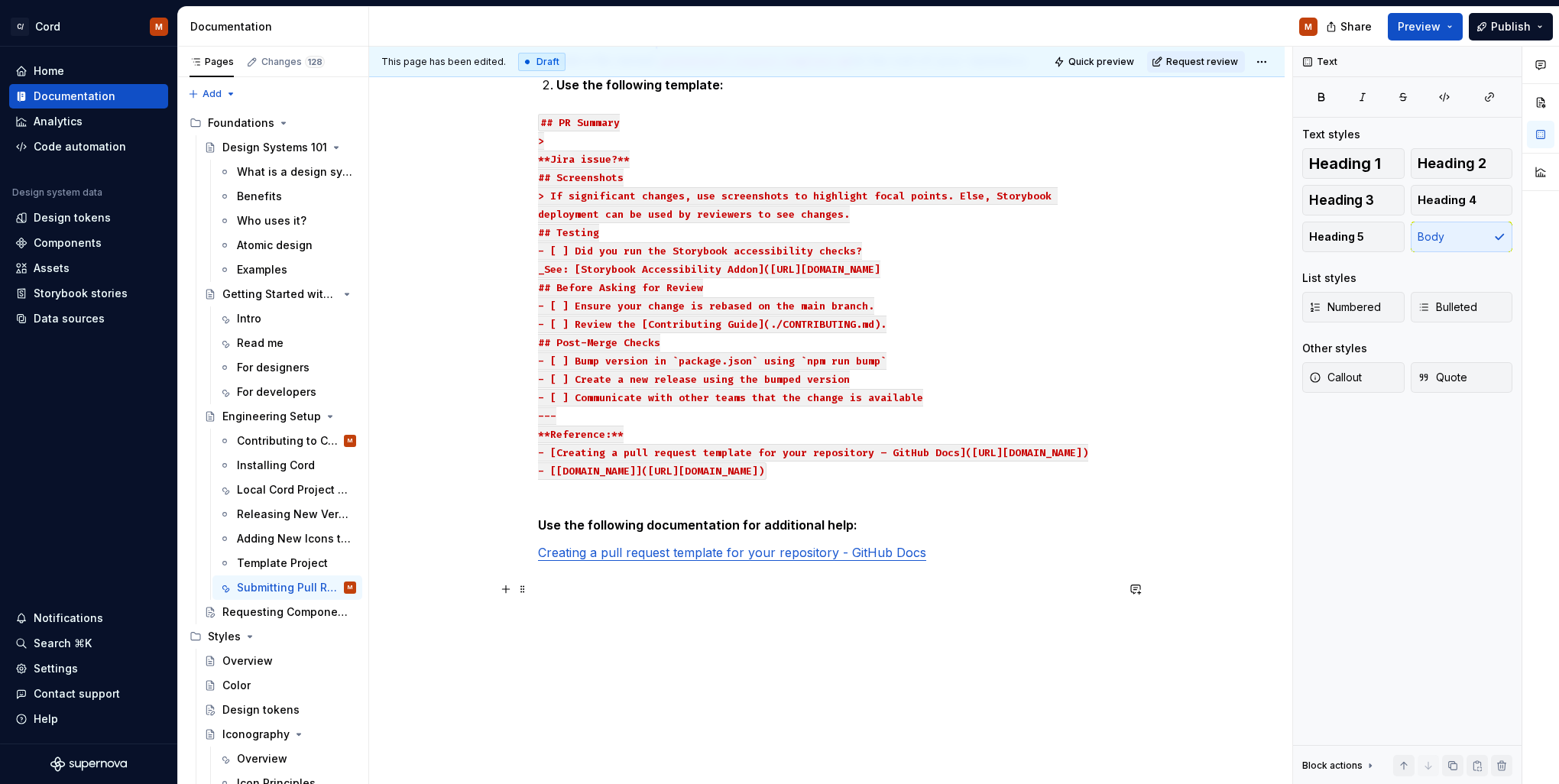
click at [932, 562] on p "Creating a pull request template for your repository - GitHub Docs" at bounding box center [826, 553] width 578 height 18
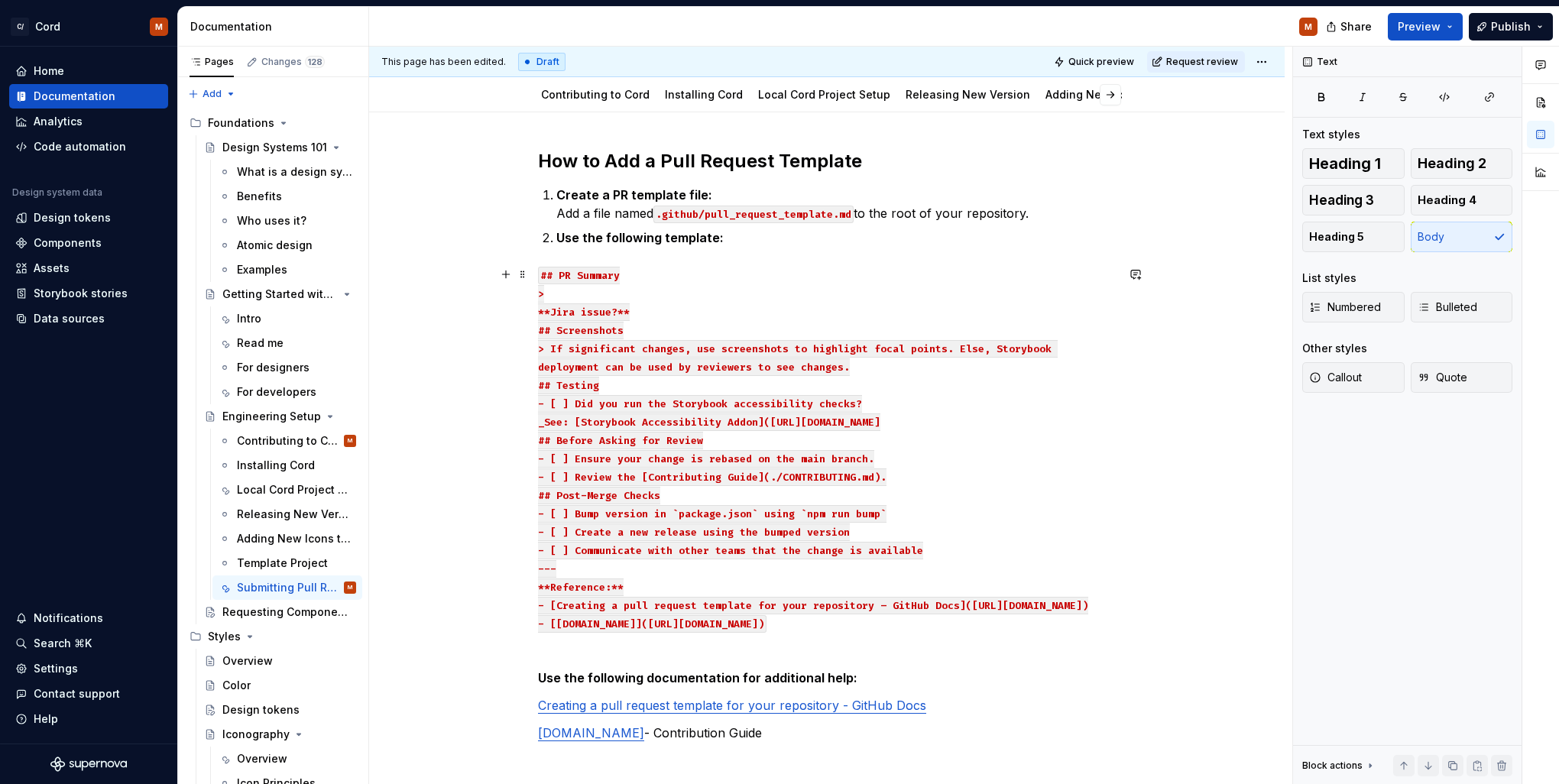
scroll to position [229, 0]
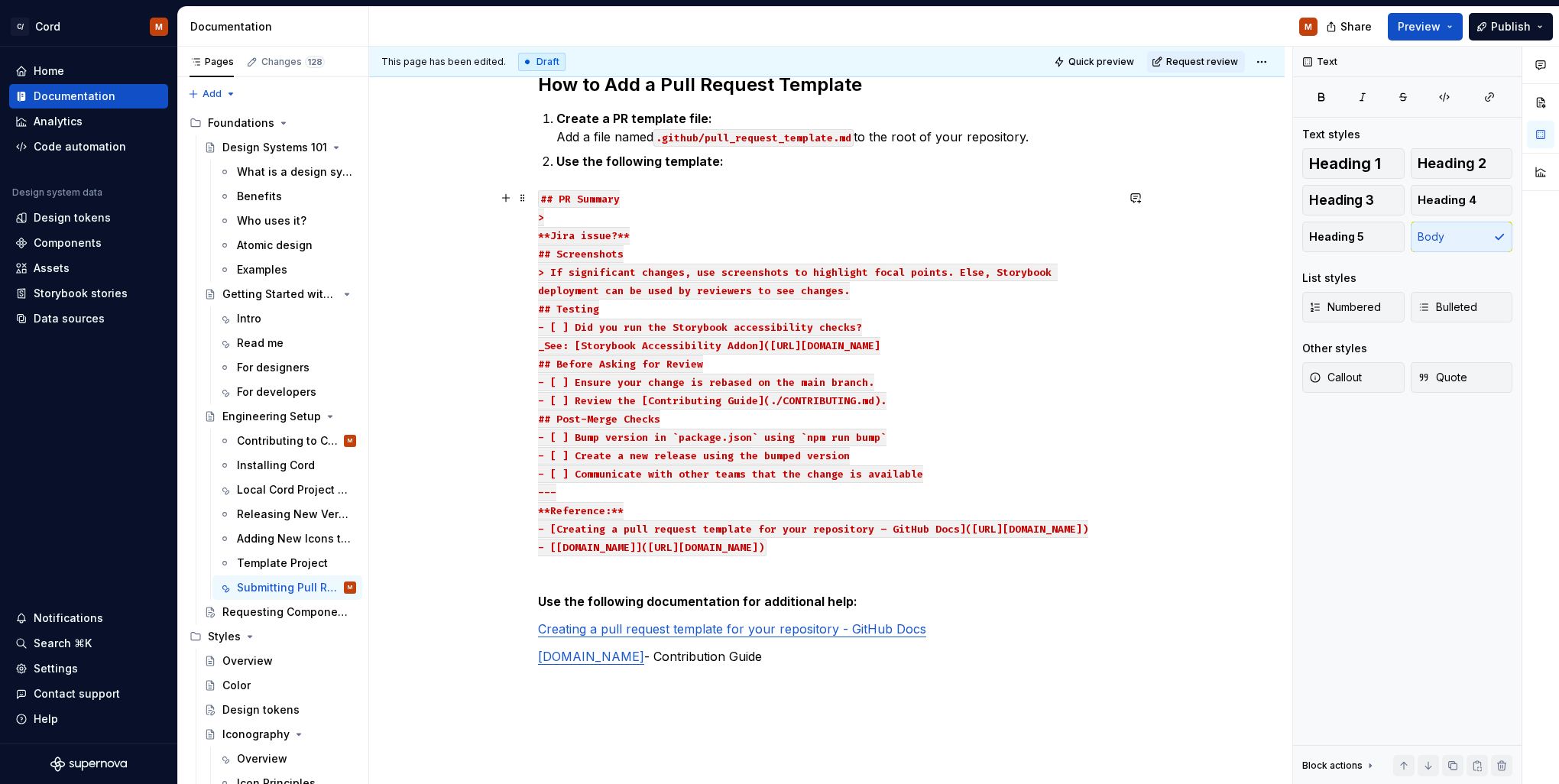
click at [794, 556] on p "## PR Summary > **Jira issue?** ## Screenshots > If significant changes, use sc…" at bounding box center [826, 372] width 578 height 367
click at [586, 583] on p at bounding box center [826, 574] width 578 height 18
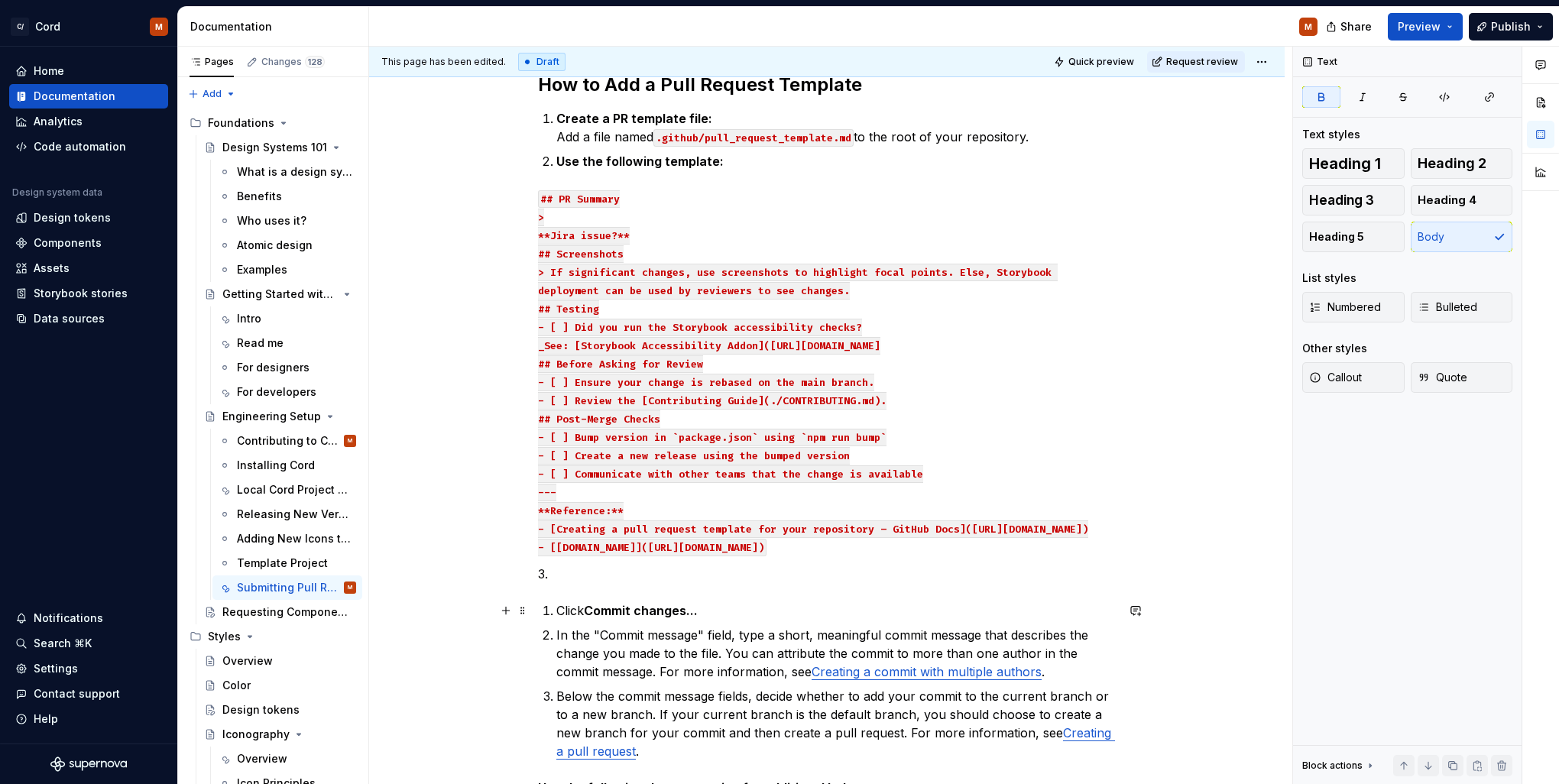
scroll to position [305, 0]
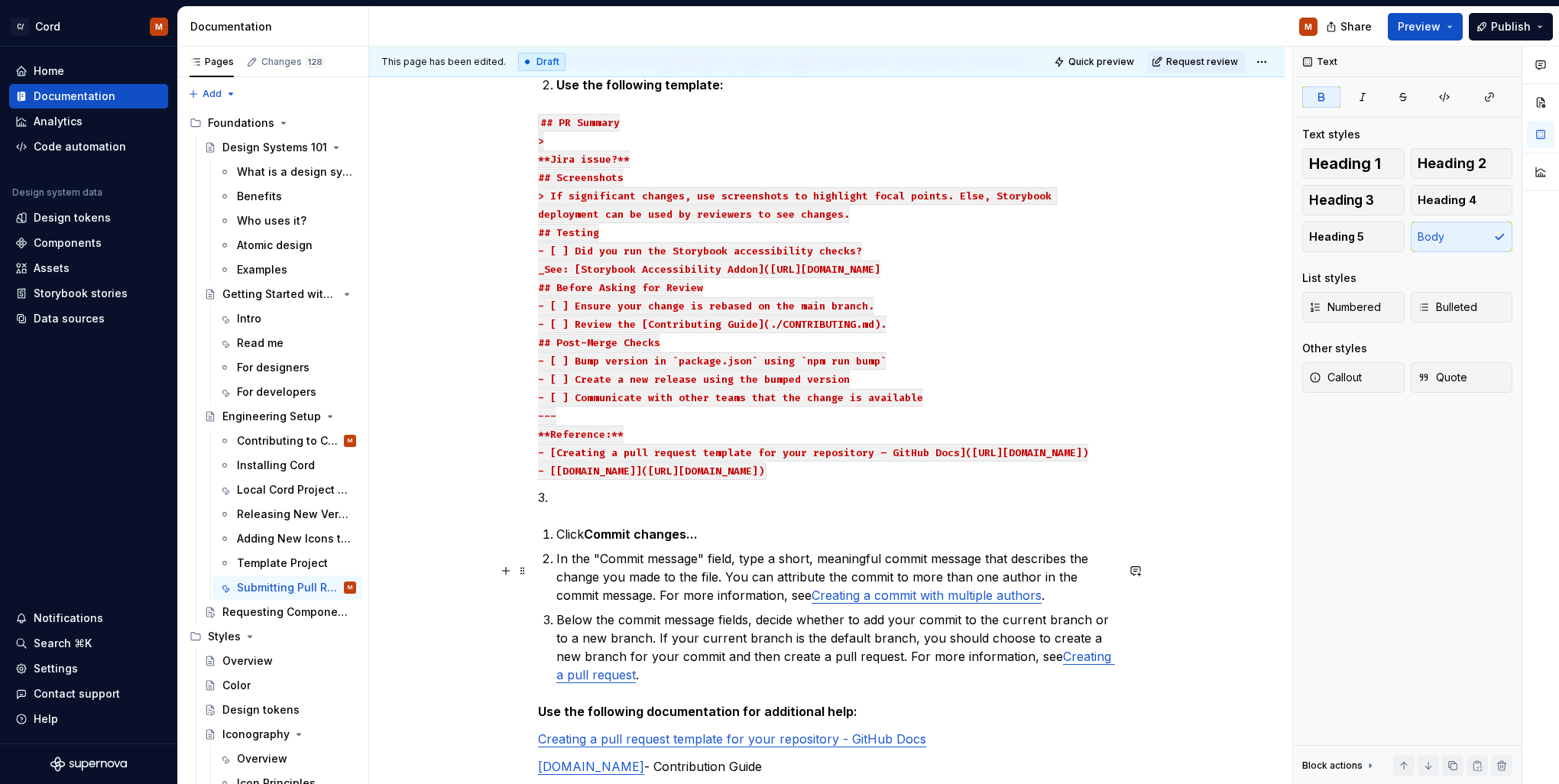
click at [557, 544] on li "Click Commit changes..." at bounding box center [836, 534] width 560 height 18
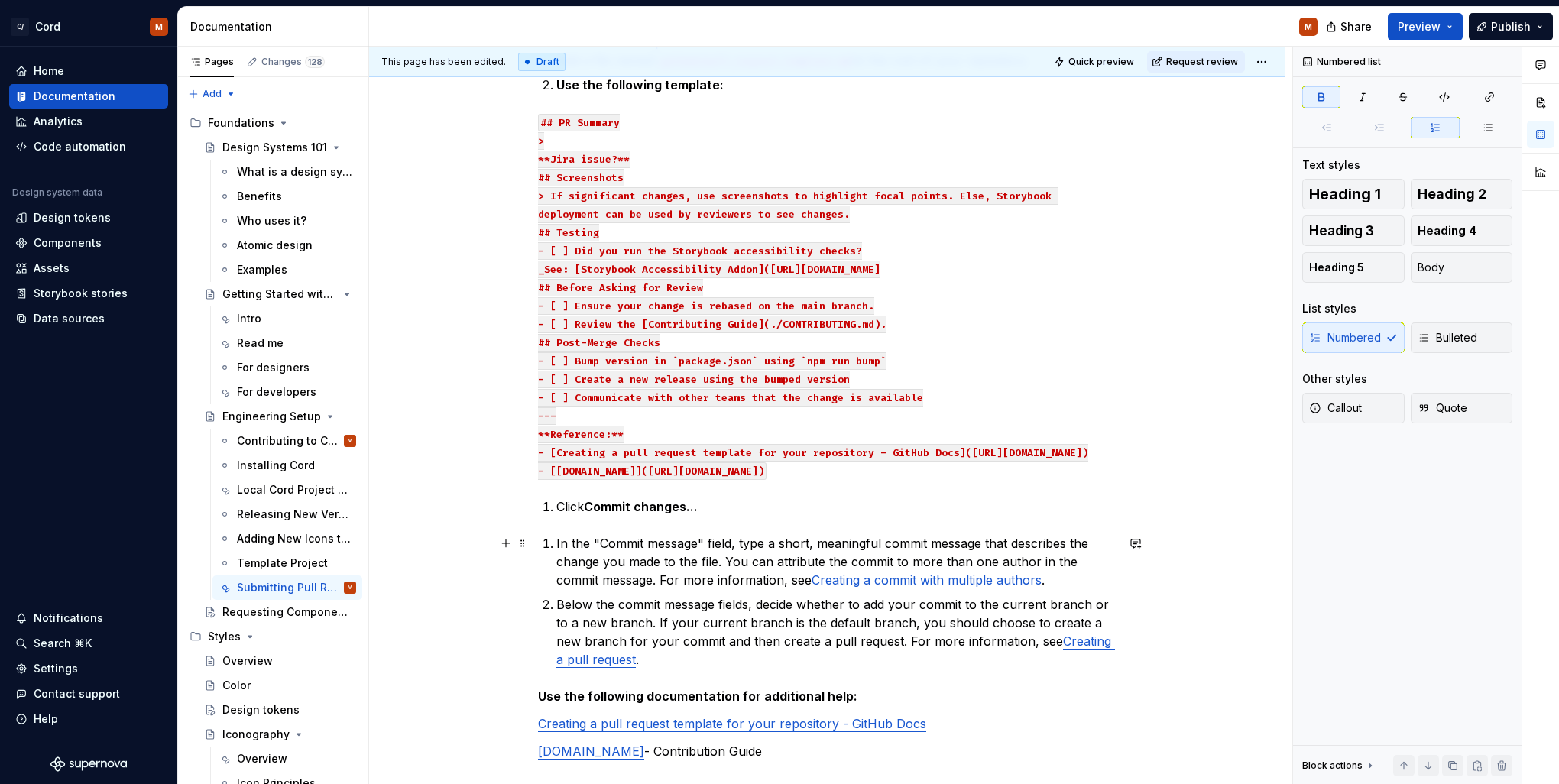
click at [557, 516] on li "Click Commit changes..." at bounding box center [836, 507] width 560 height 18
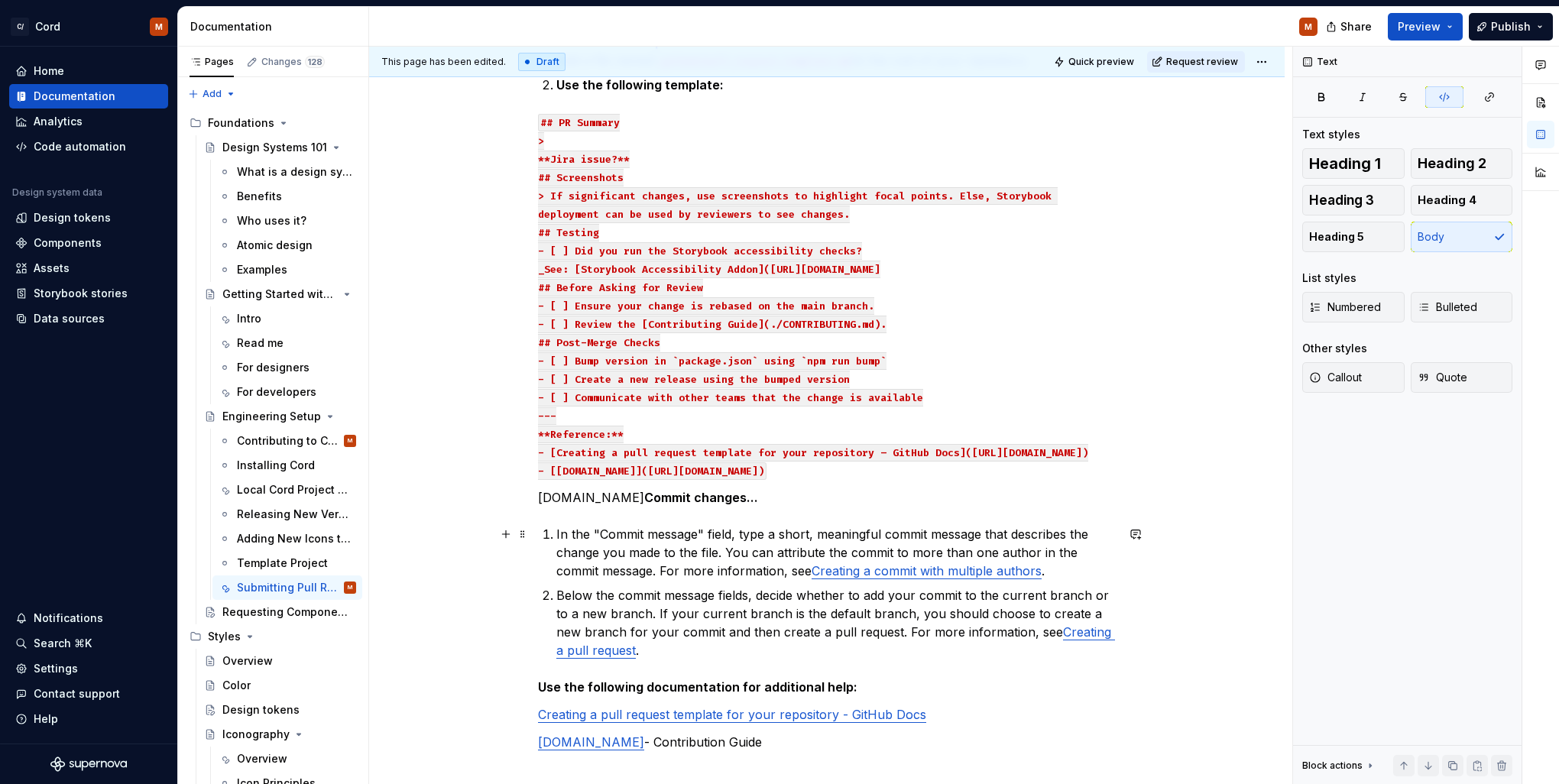
click at [548, 507] on p "[DOMAIN_NAME] Commit changes..." at bounding box center [826, 497] width 578 height 18
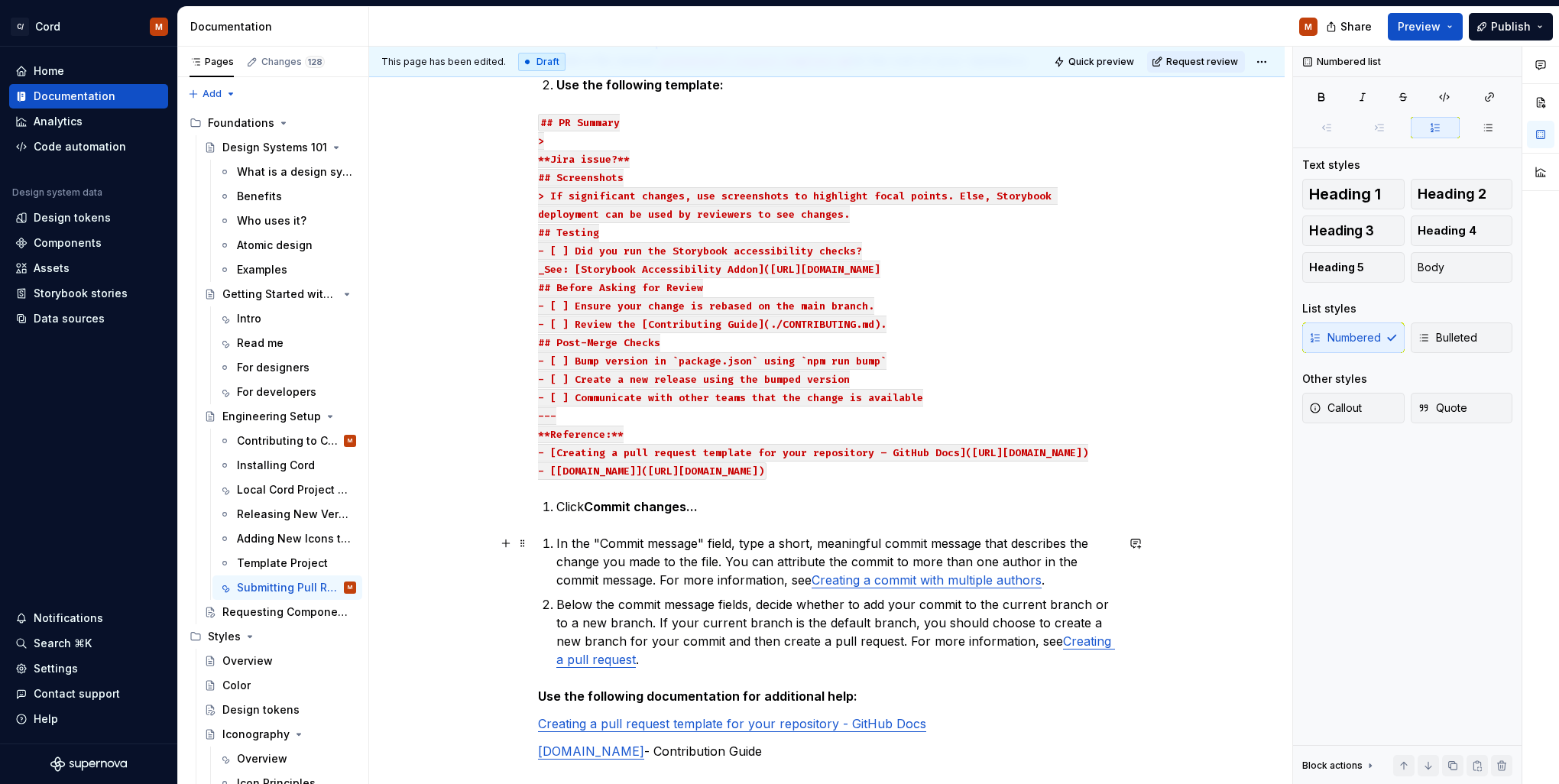
click at [557, 516] on li "Click Commit changes..." at bounding box center [836, 507] width 560 height 18
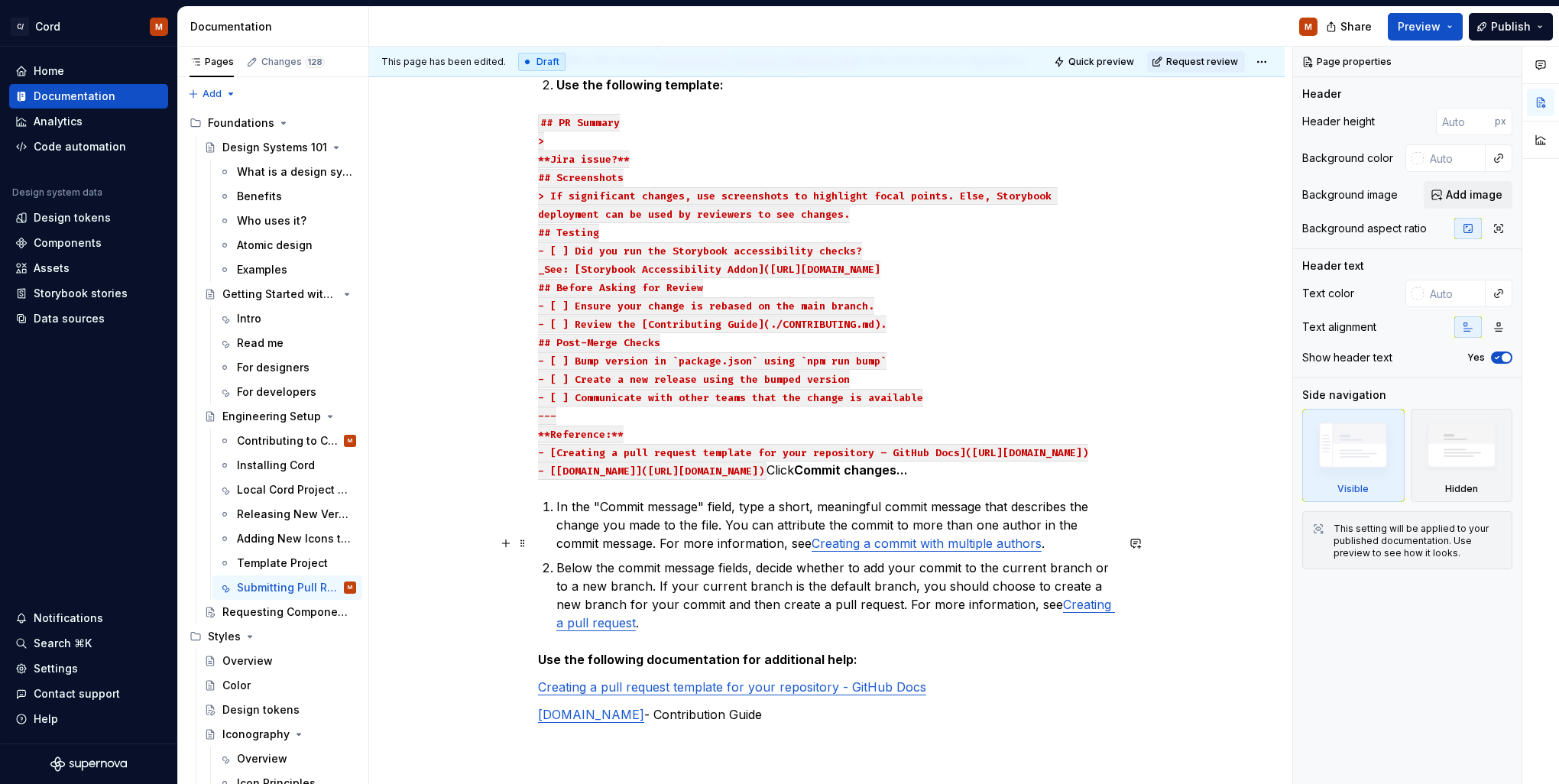
type textarea "*"
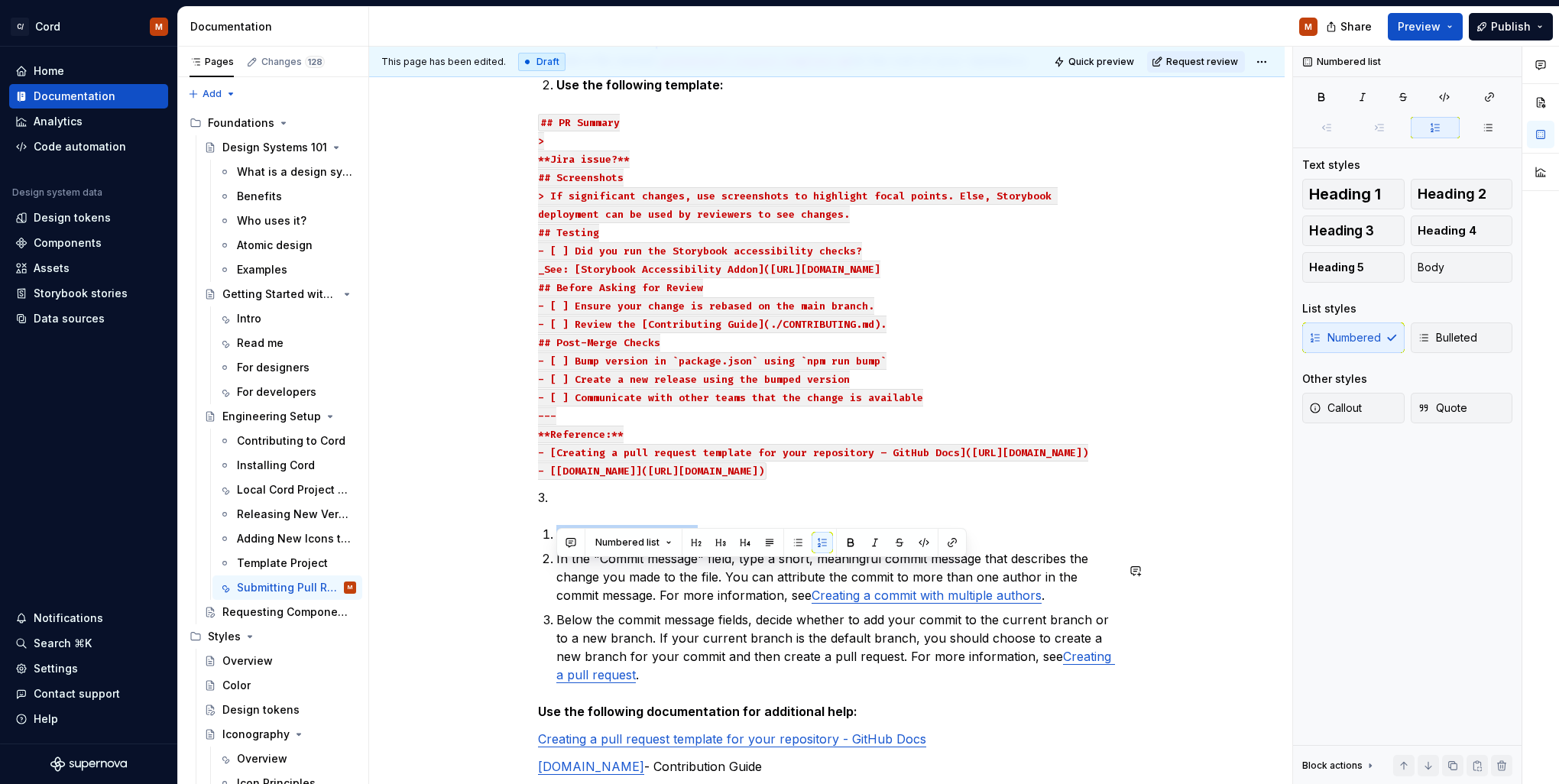
drag, startPoint x: 701, startPoint y: 572, endPoint x: 557, endPoint y: 561, distance: 144.4
click at [557, 561] on div "How to Add a Pull Request Template Create a PR template file: Add a file named …" at bounding box center [826, 385] width 578 height 779
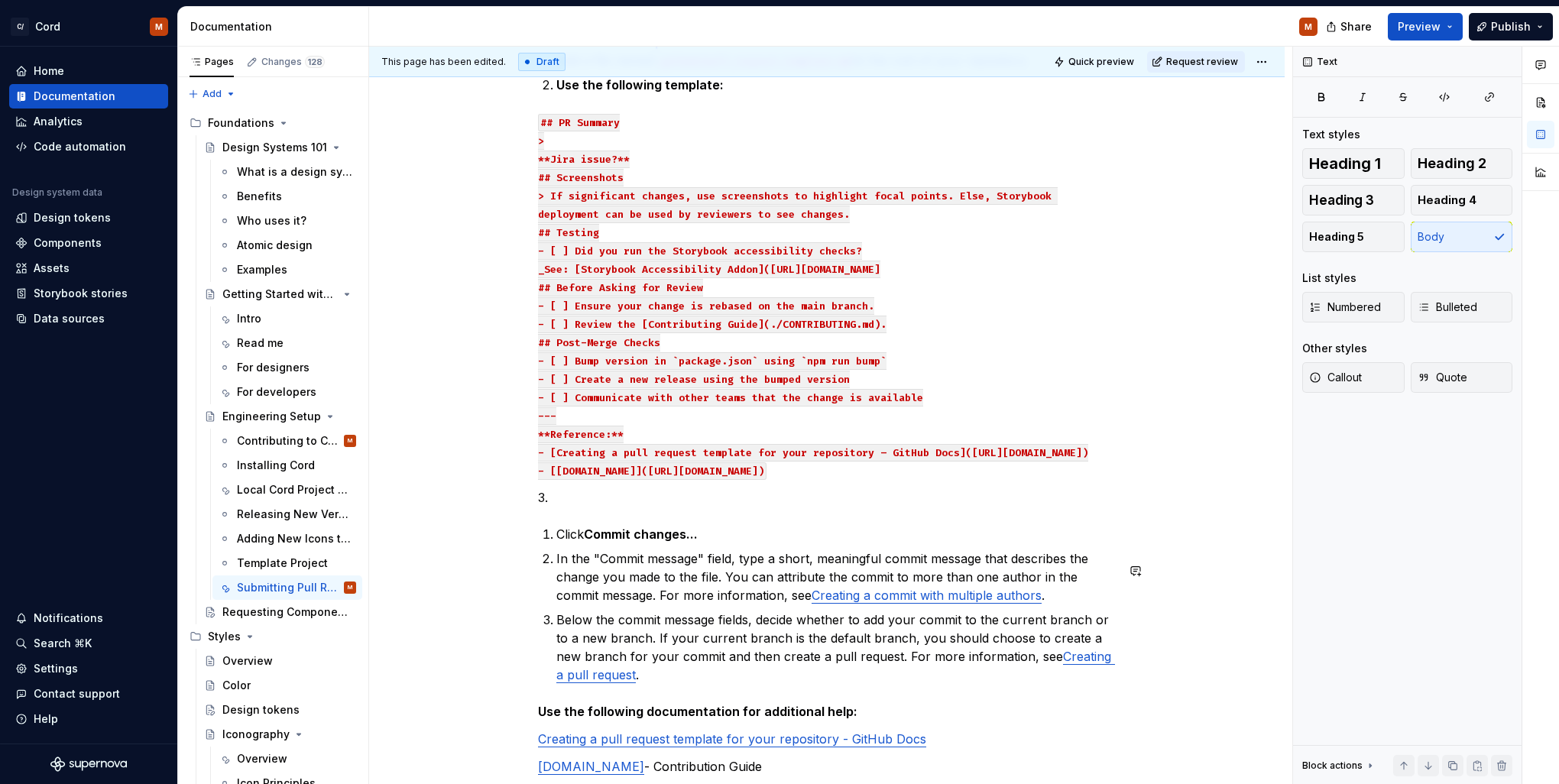
click at [550, 507] on p "3." at bounding box center [826, 497] width 578 height 18
click at [567, 507] on p "3." at bounding box center [826, 497] width 578 height 18
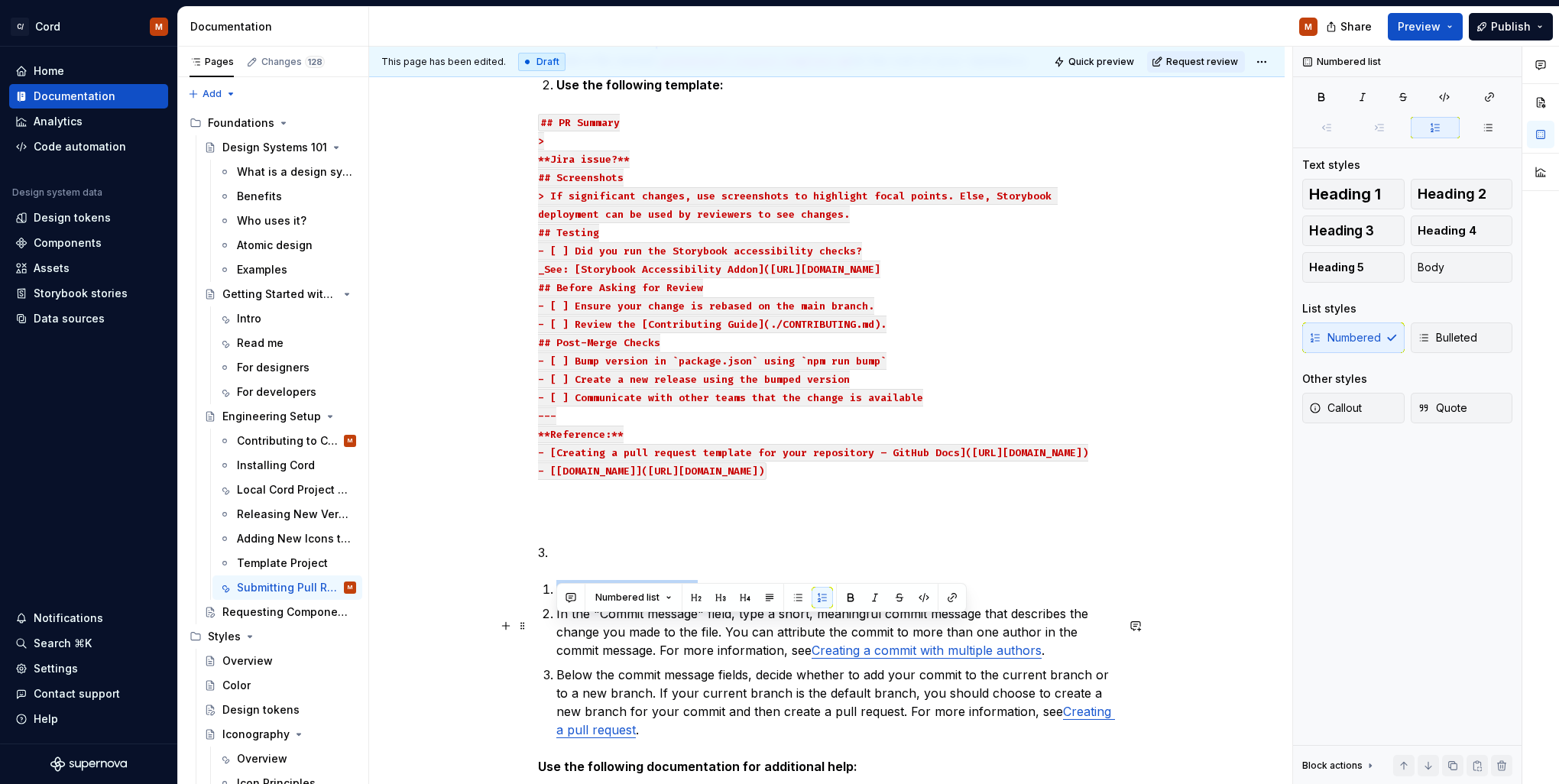
drag, startPoint x: 707, startPoint y: 621, endPoint x: 550, endPoint y: 626, distance: 157.1
click at [557, 598] on li "Click Commit changes..." at bounding box center [836, 588] width 560 height 18
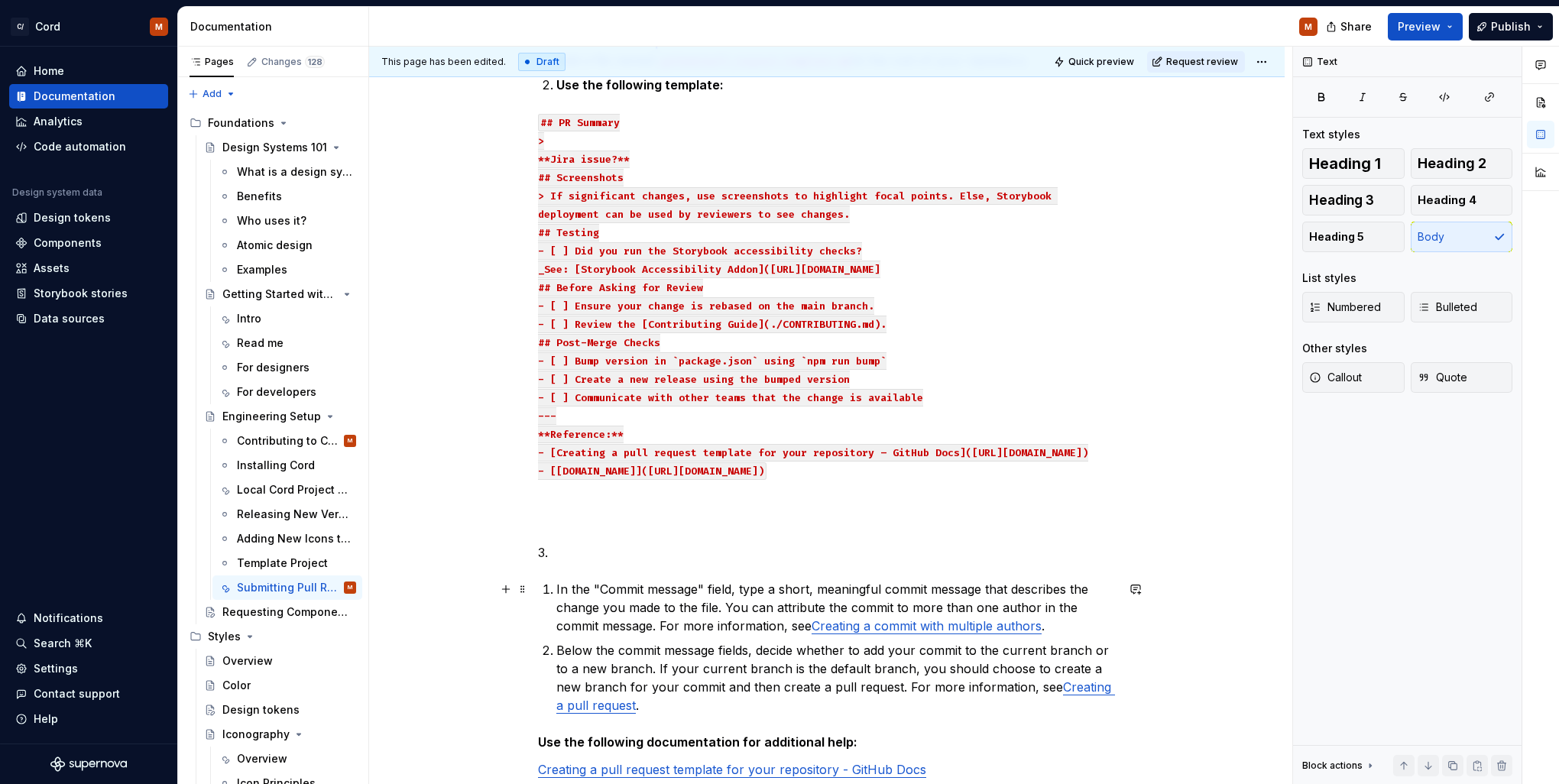
click at [559, 562] on p "3." at bounding box center [826, 553] width 578 height 18
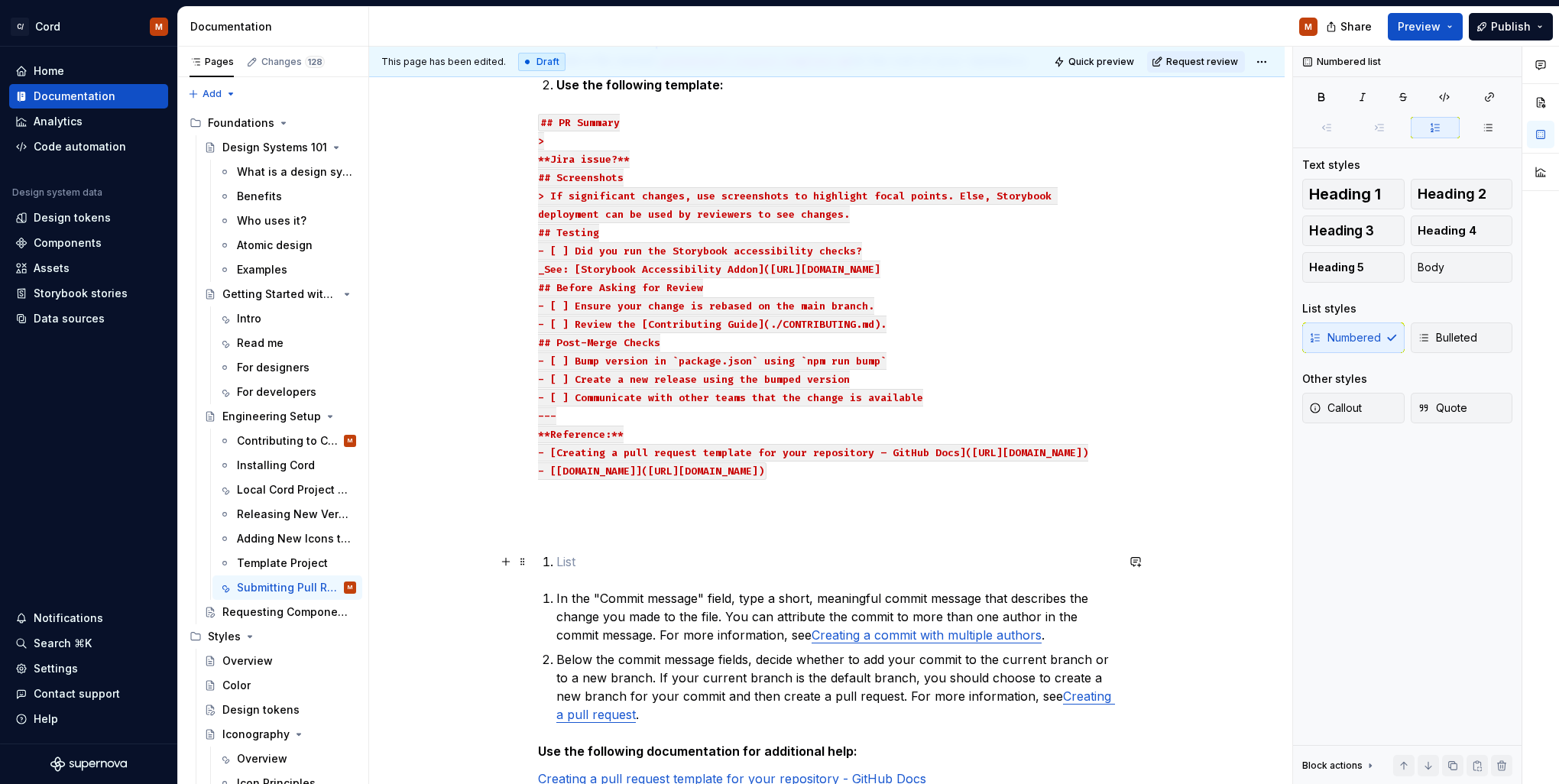
scroll to position [459, 0]
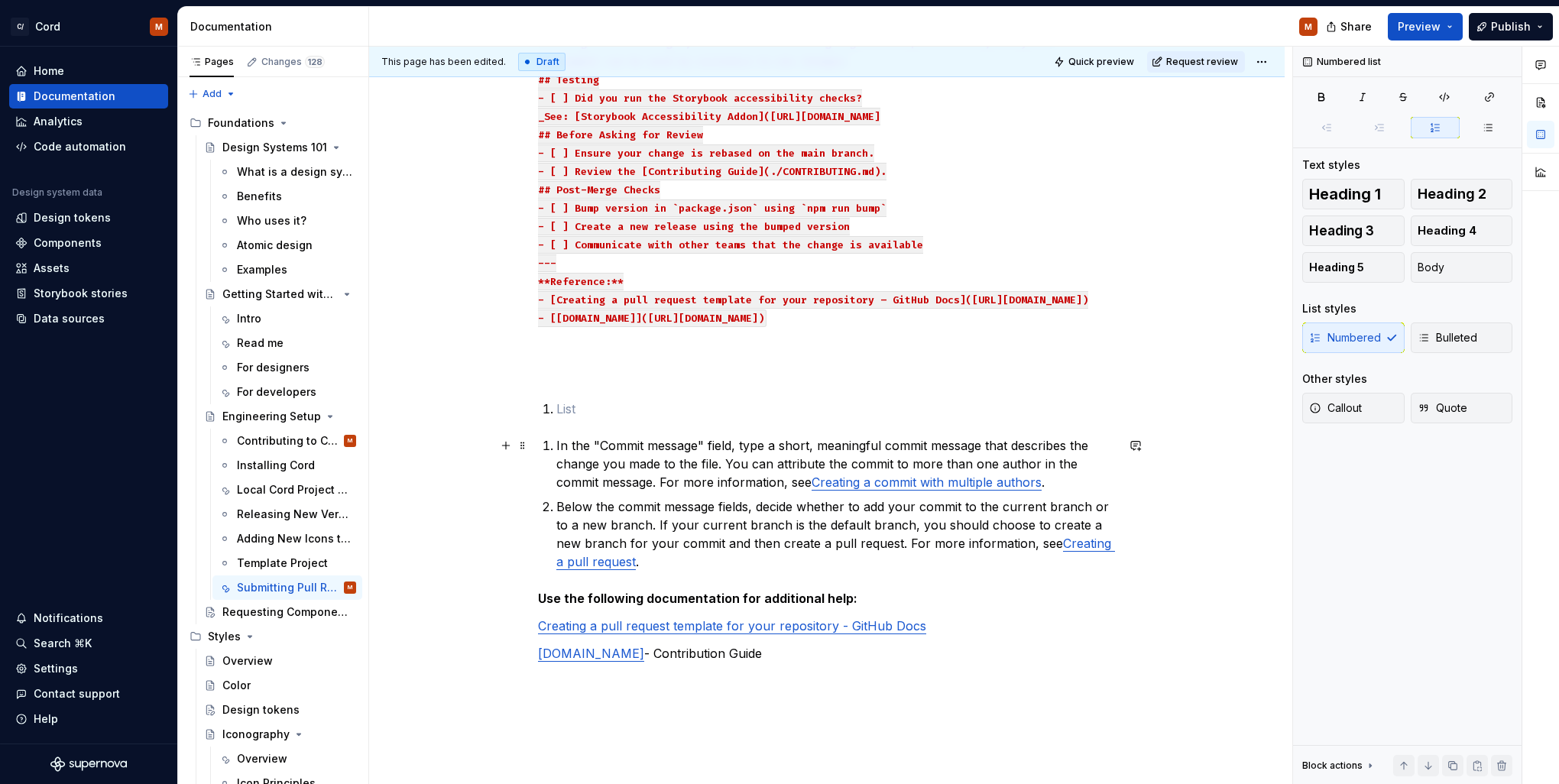
click at [557, 418] on li at bounding box center [836, 409] width 560 height 18
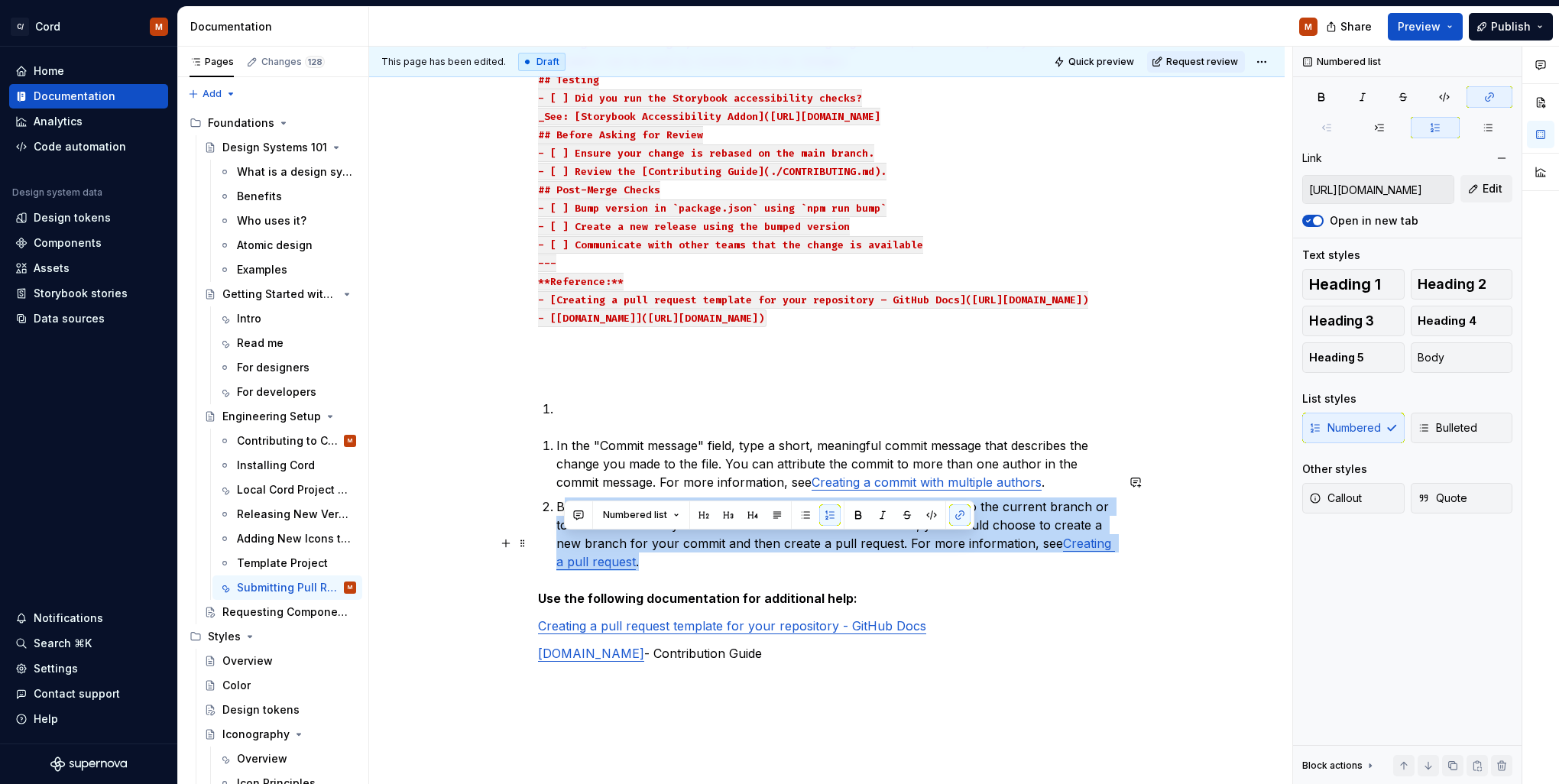
type input "[URL][DOMAIN_NAME]"
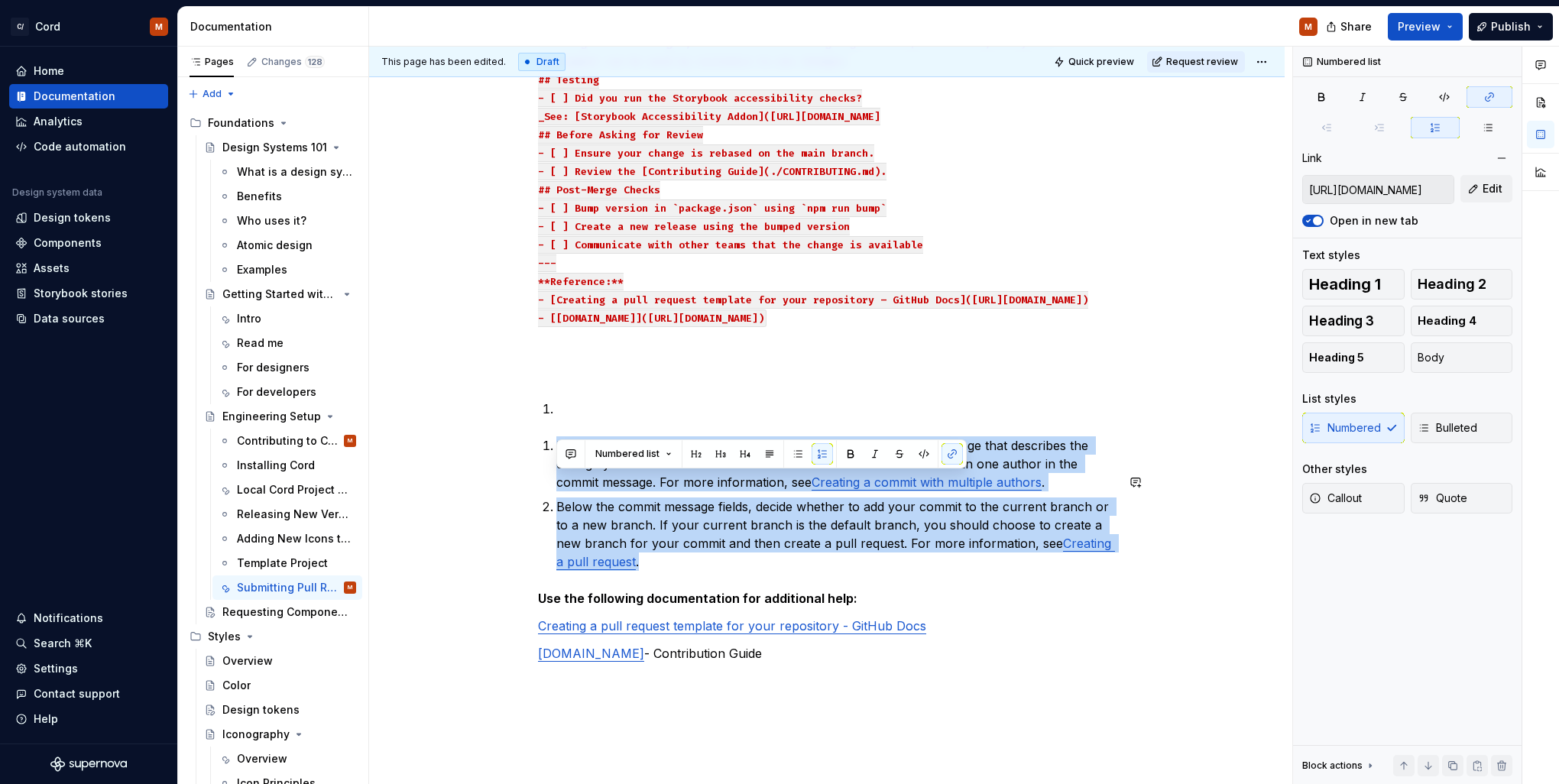
drag, startPoint x: 638, startPoint y: 595, endPoint x: 531, endPoint y: 463, distance: 169.9
click at [531, 463] on div "How to Add a Pull Request Template Create a PR template file: Add a file named …" at bounding box center [827, 361] width 916 height 1109
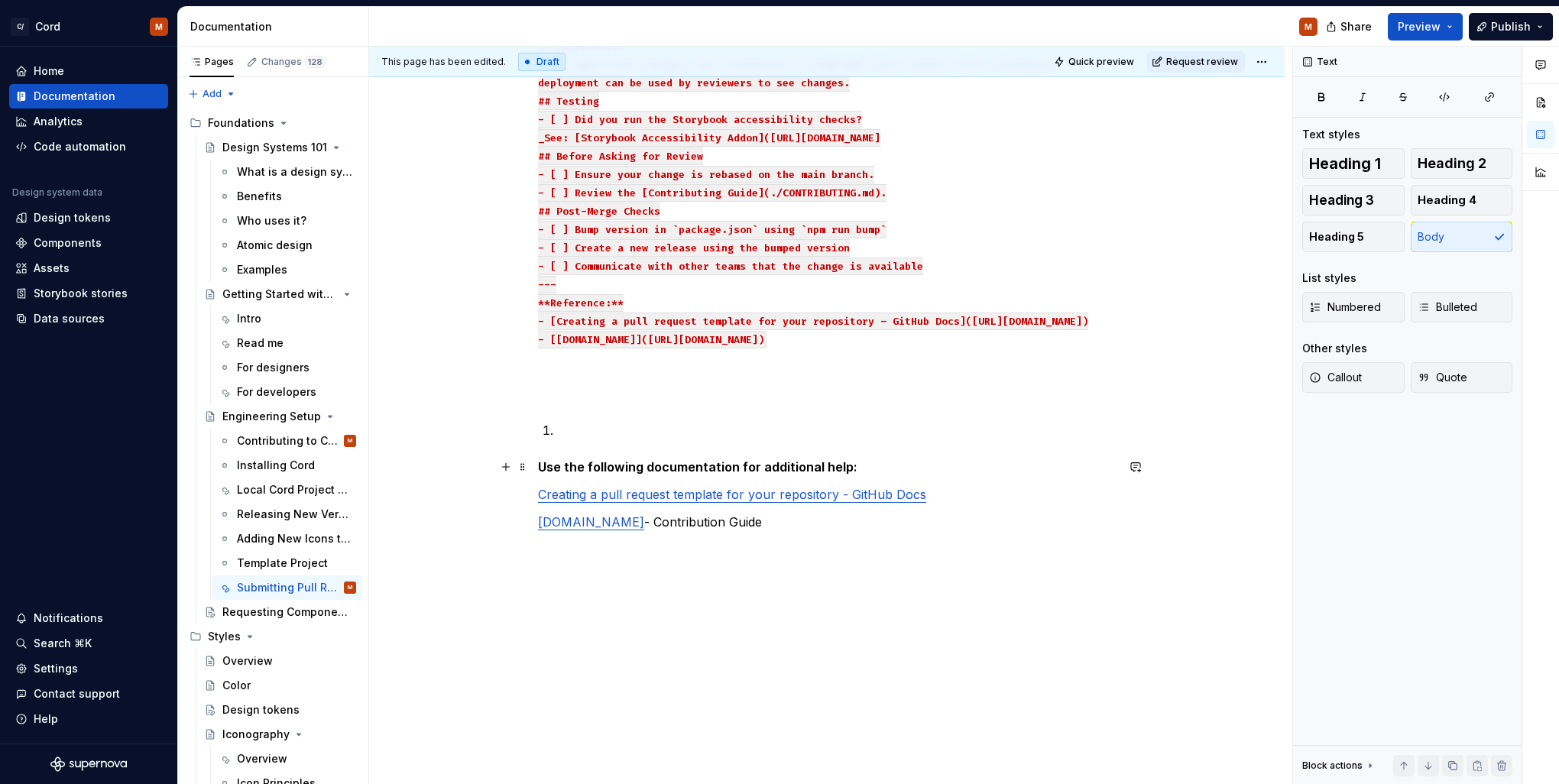
click at [564, 439] on p at bounding box center [836, 430] width 560 height 18
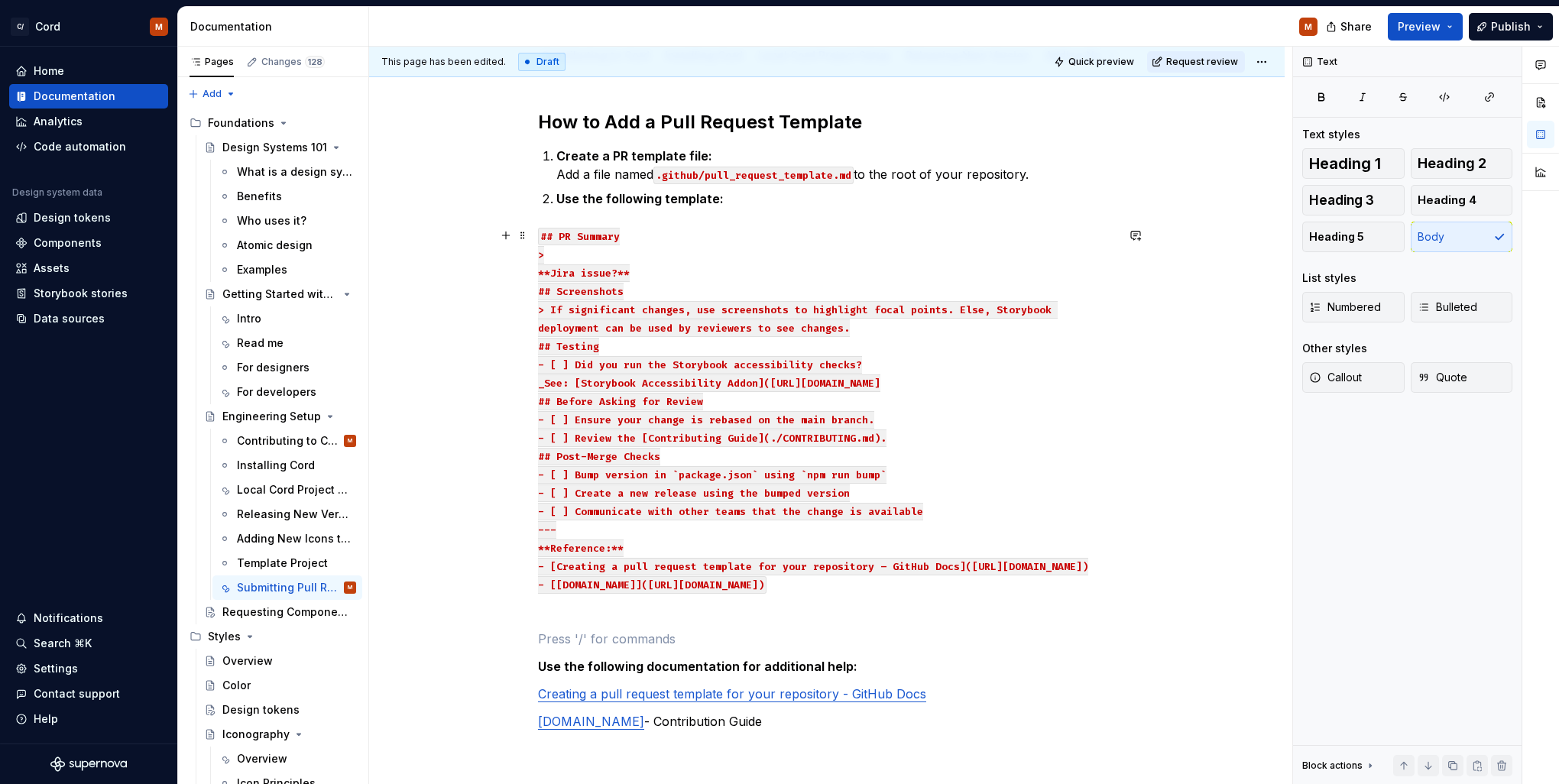
scroll to position [123, 0]
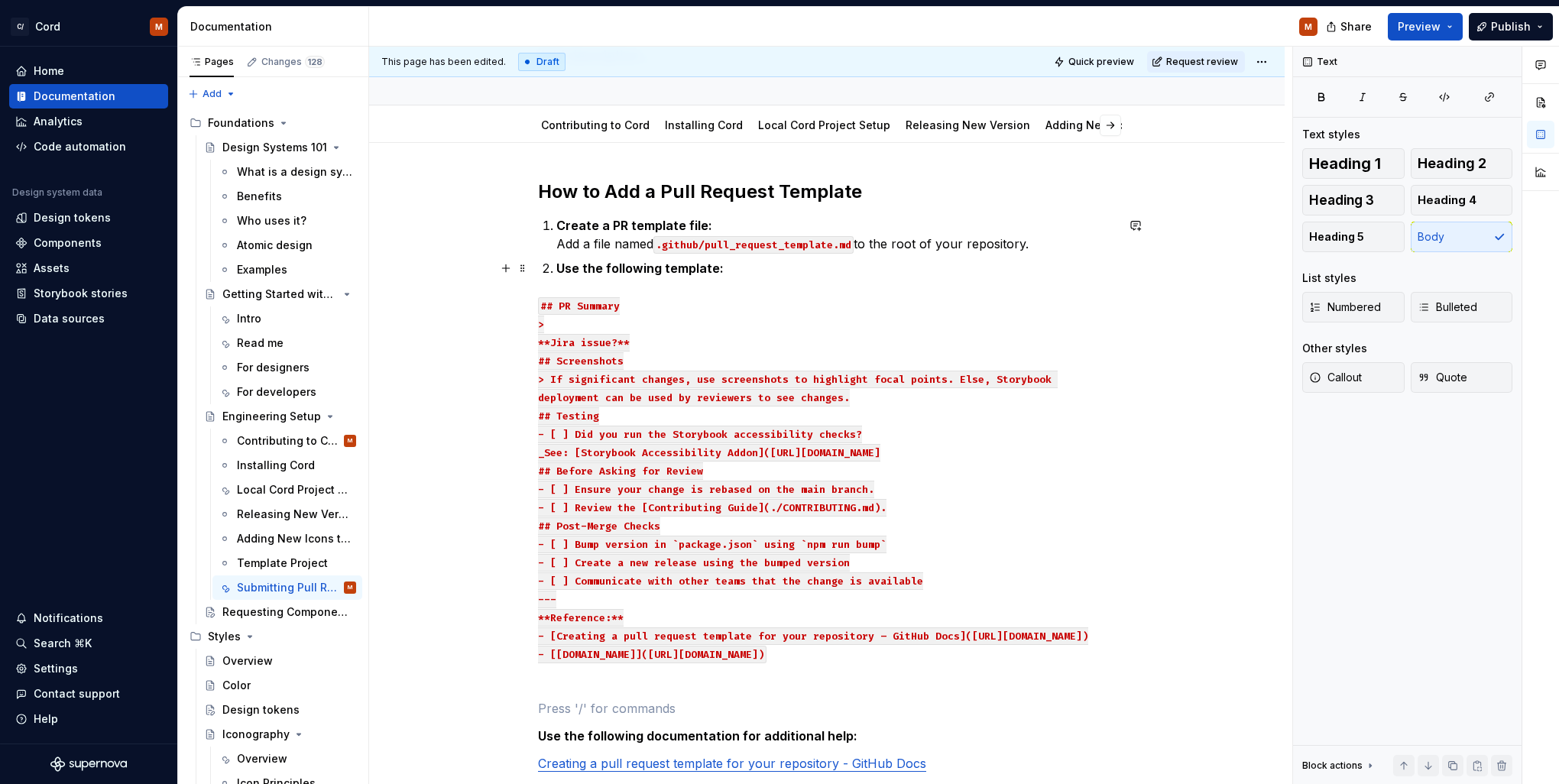
click at [730, 267] on p "Use the following template:" at bounding box center [836, 268] width 560 height 18
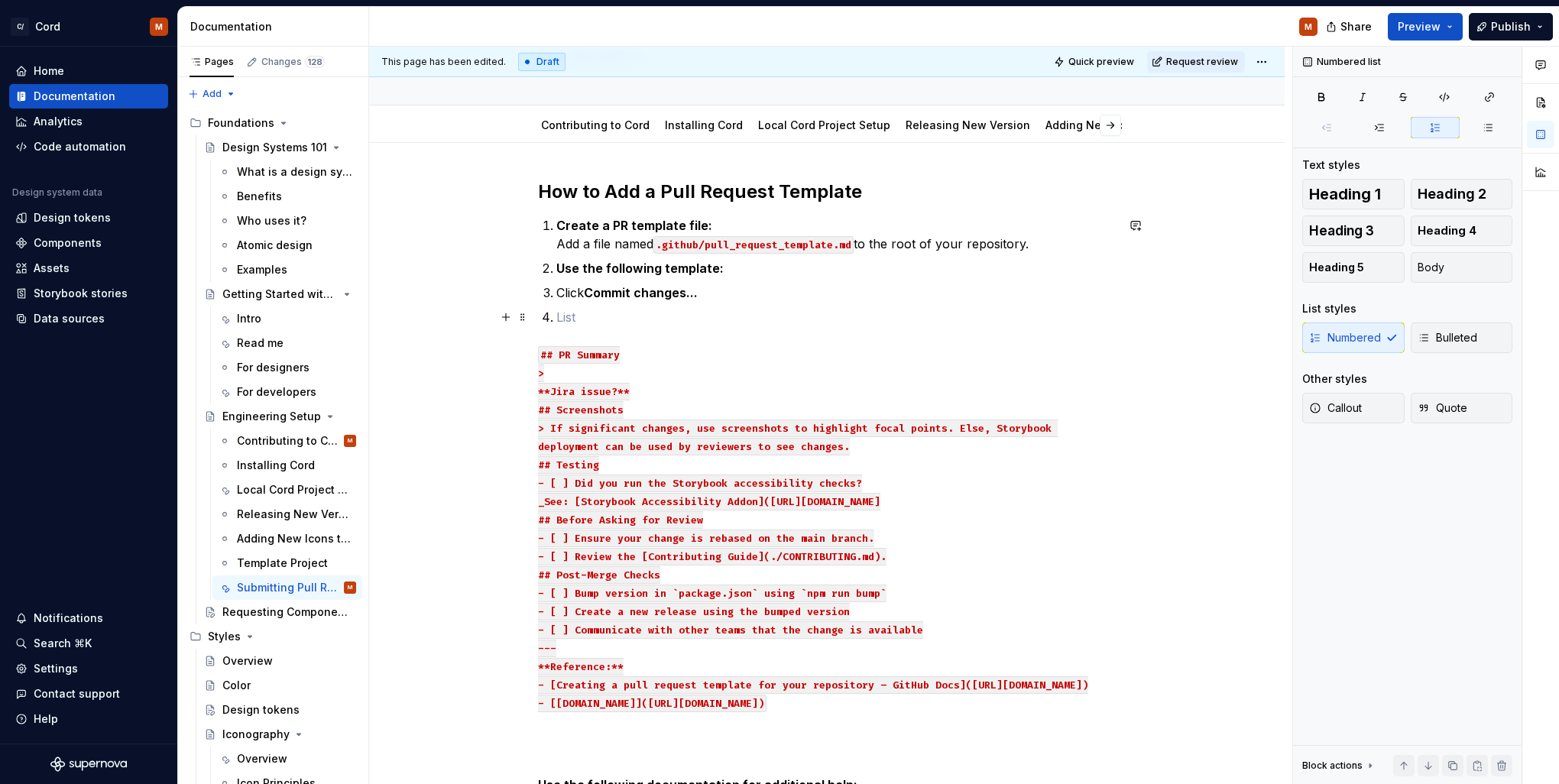
click at [573, 315] on p at bounding box center [836, 317] width 560 height 18
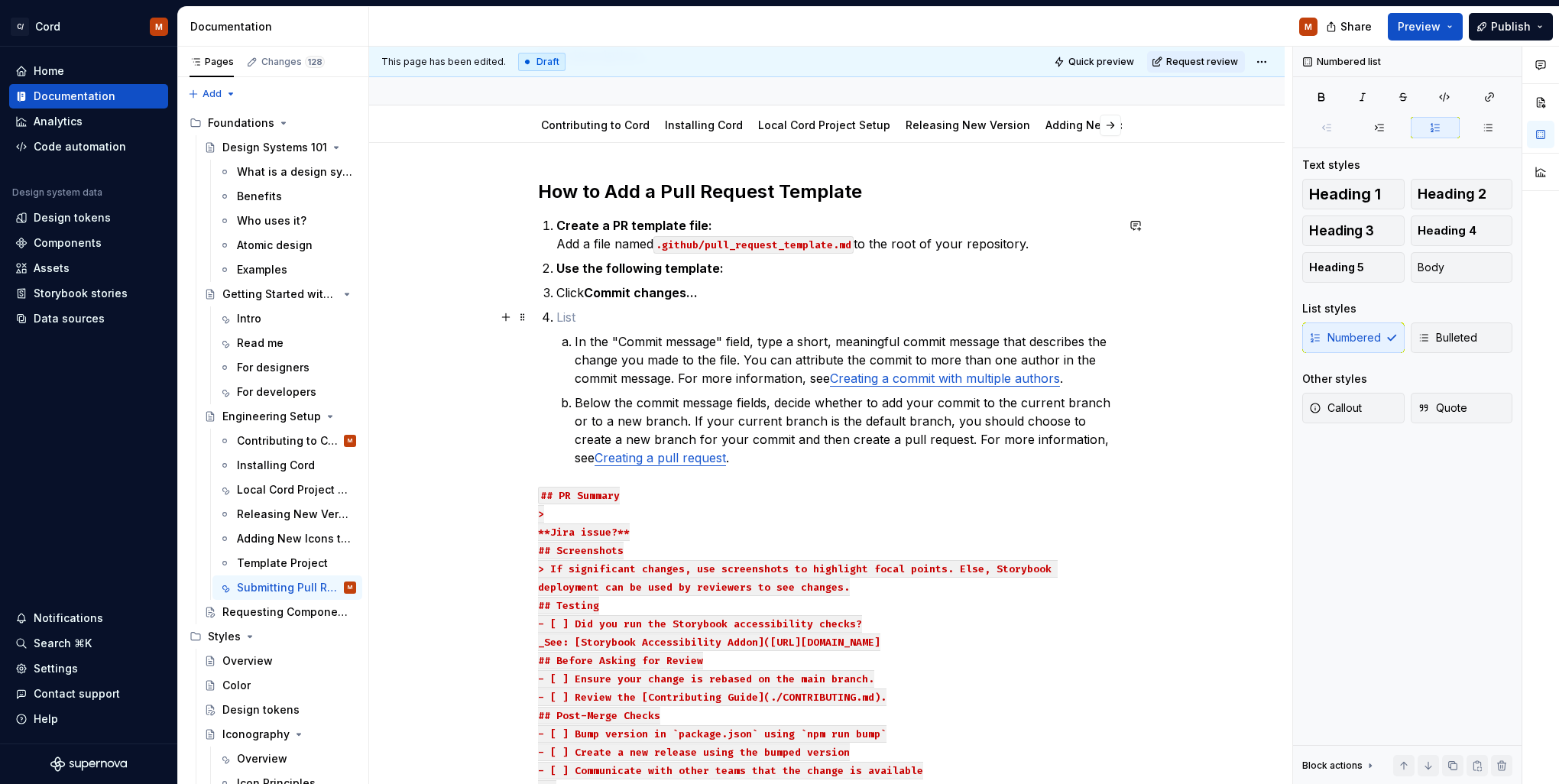
click at [557, 318] on li "In the "Commit message" field, type a short, meaningful commit message that des…" at bounding box center [836, 387] width 560 height 159
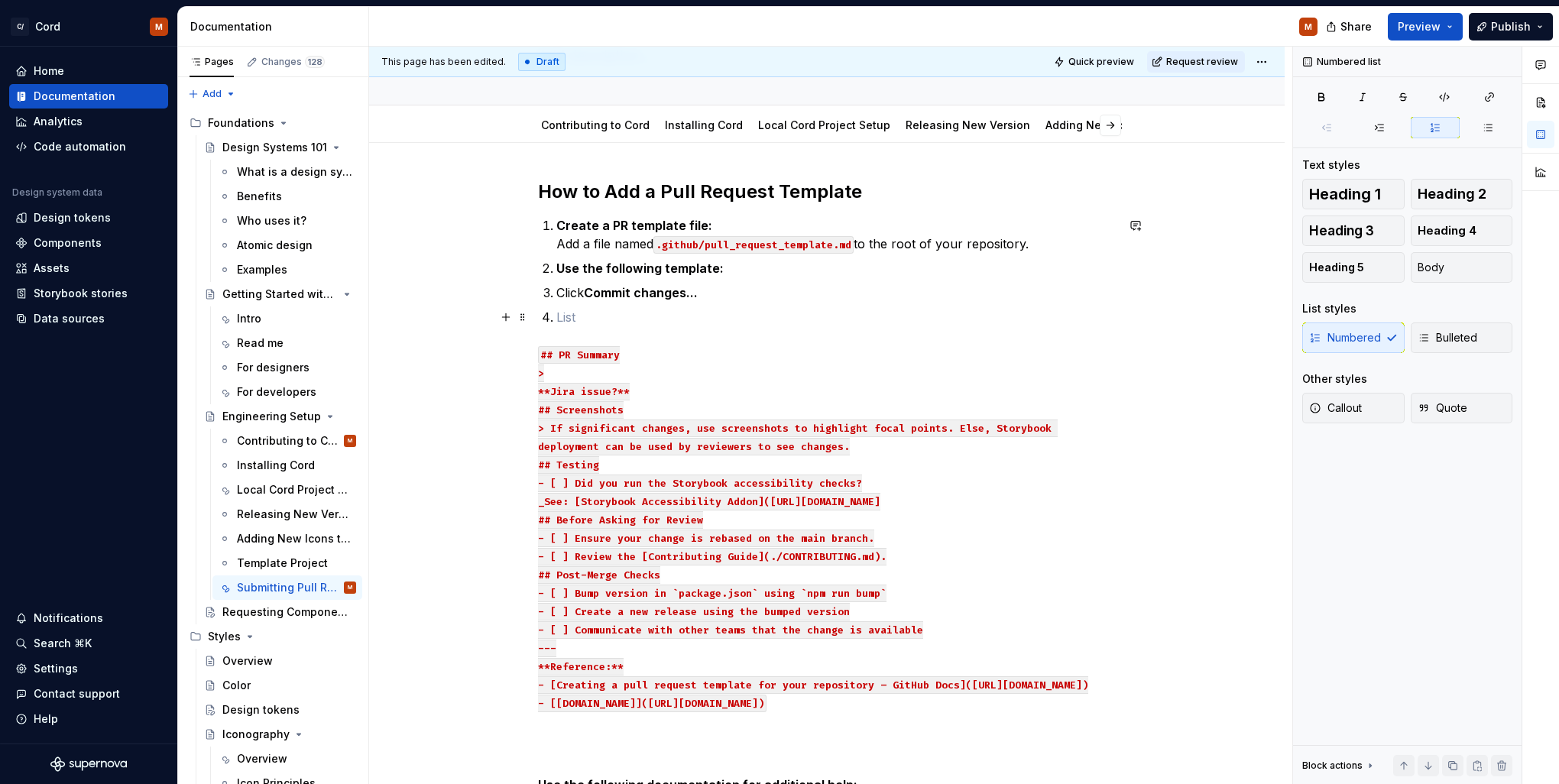
click at [573, 318] on p at bounding box center [836, 317] width 560 height 18
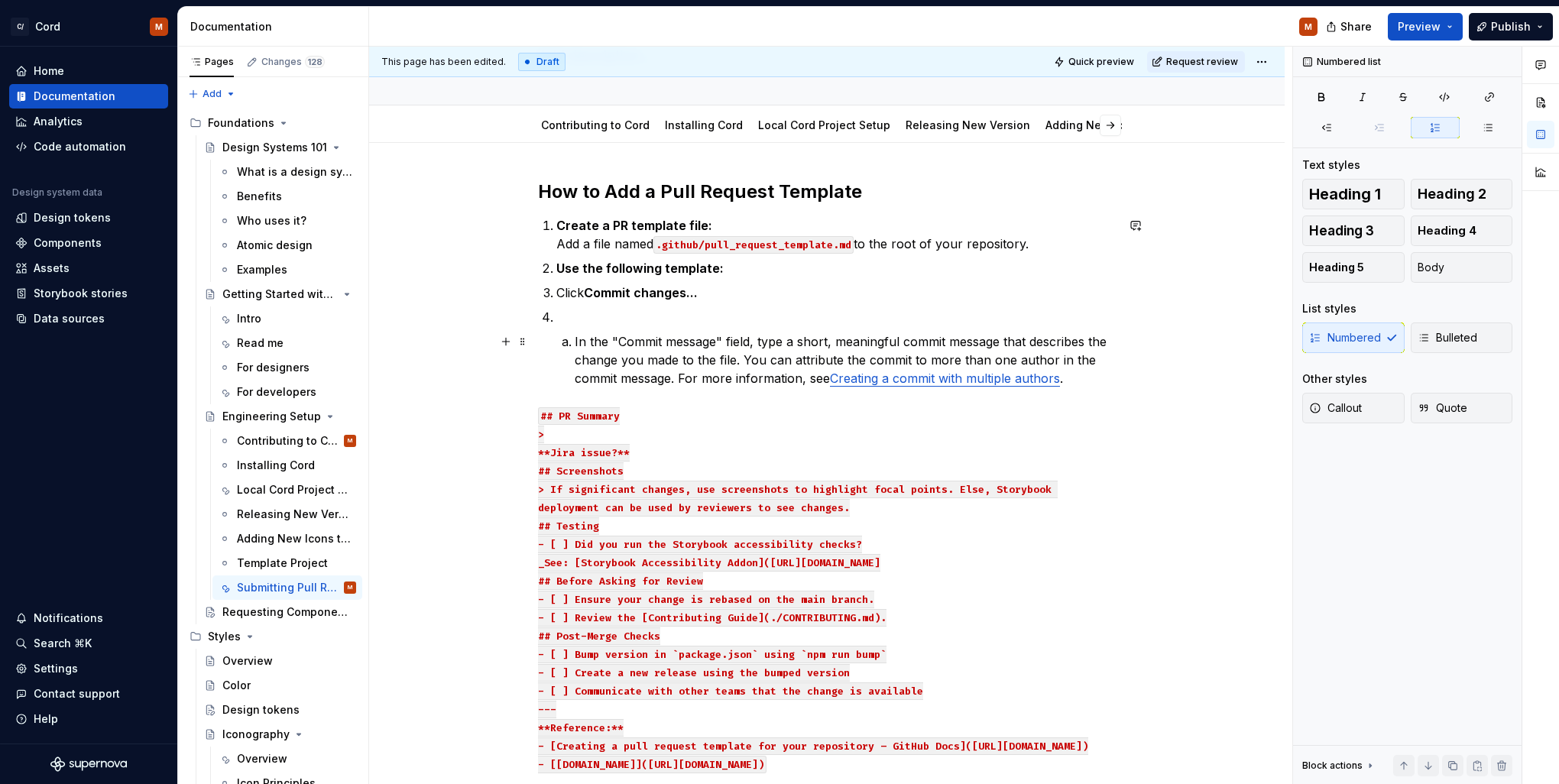
click at [575, 339] on li "In the "Commit message" field, type a short, meaningful commit message that des…" at bounding box center [845, 359] width 541 height 55
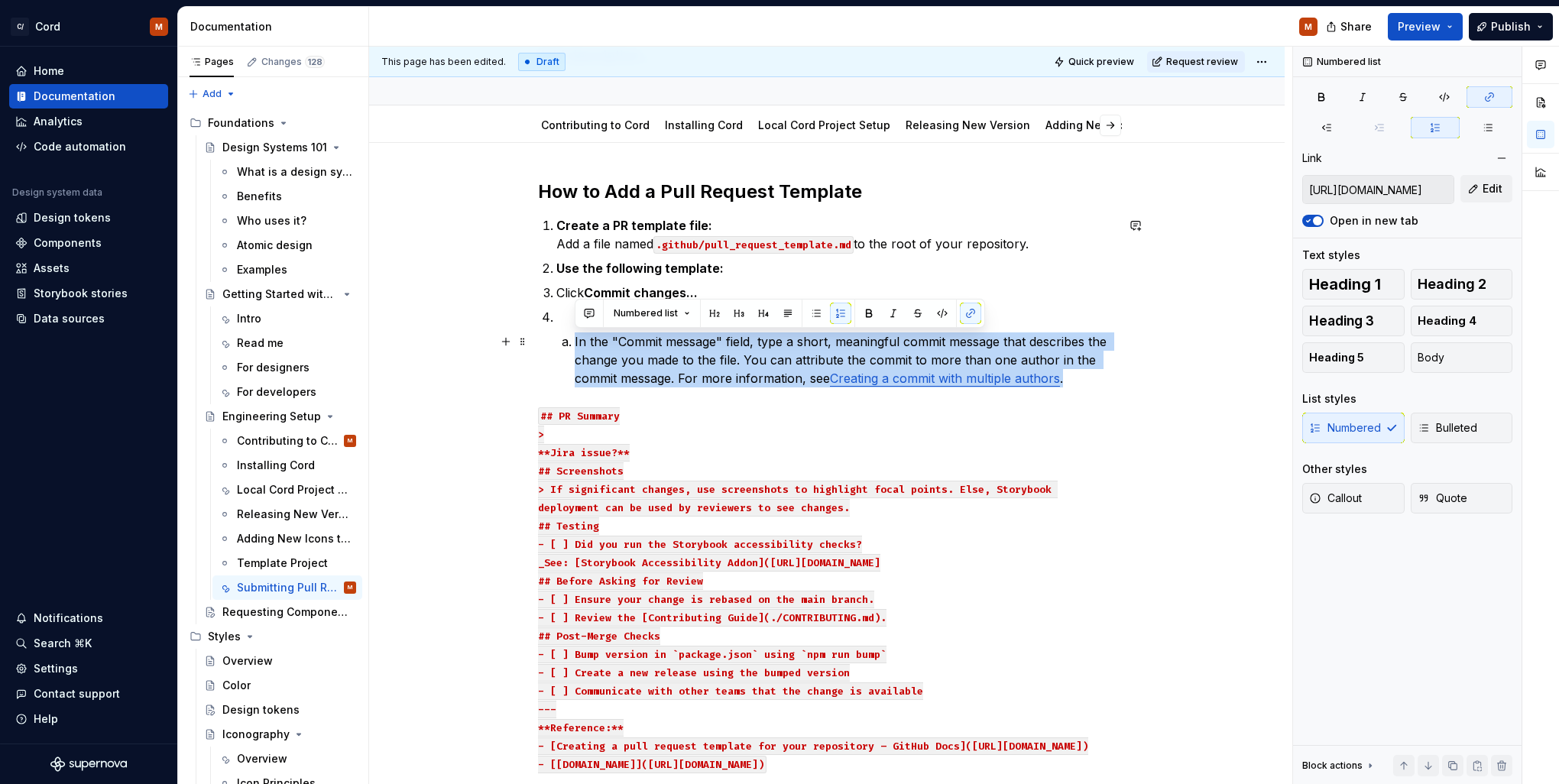
drag, startPoint x: 596, startPoint y: 343, endPoint x: 1070, endPoint y: 385, distance: 475.9
click at [1070, 385] on li "In the "Commit message" field, type a short, meaningful commit message that des…" at bounding box center [845, 359] width 541 height 55
copy p "In the "Commit message" field, type a short, meaningful commit message that des…"
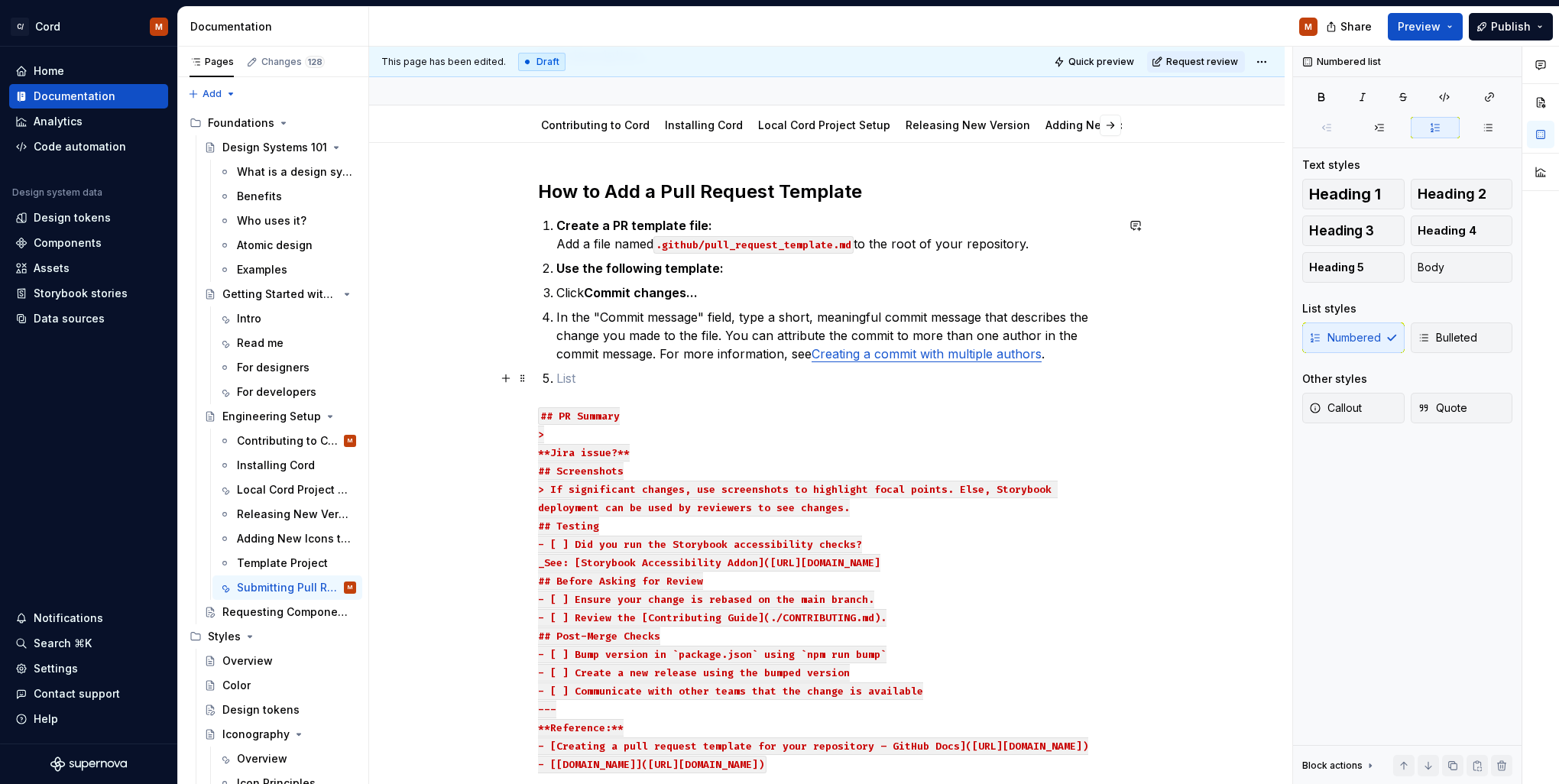
click at [570, 380] on p at bounding box center [836, 378] width 560 height 18
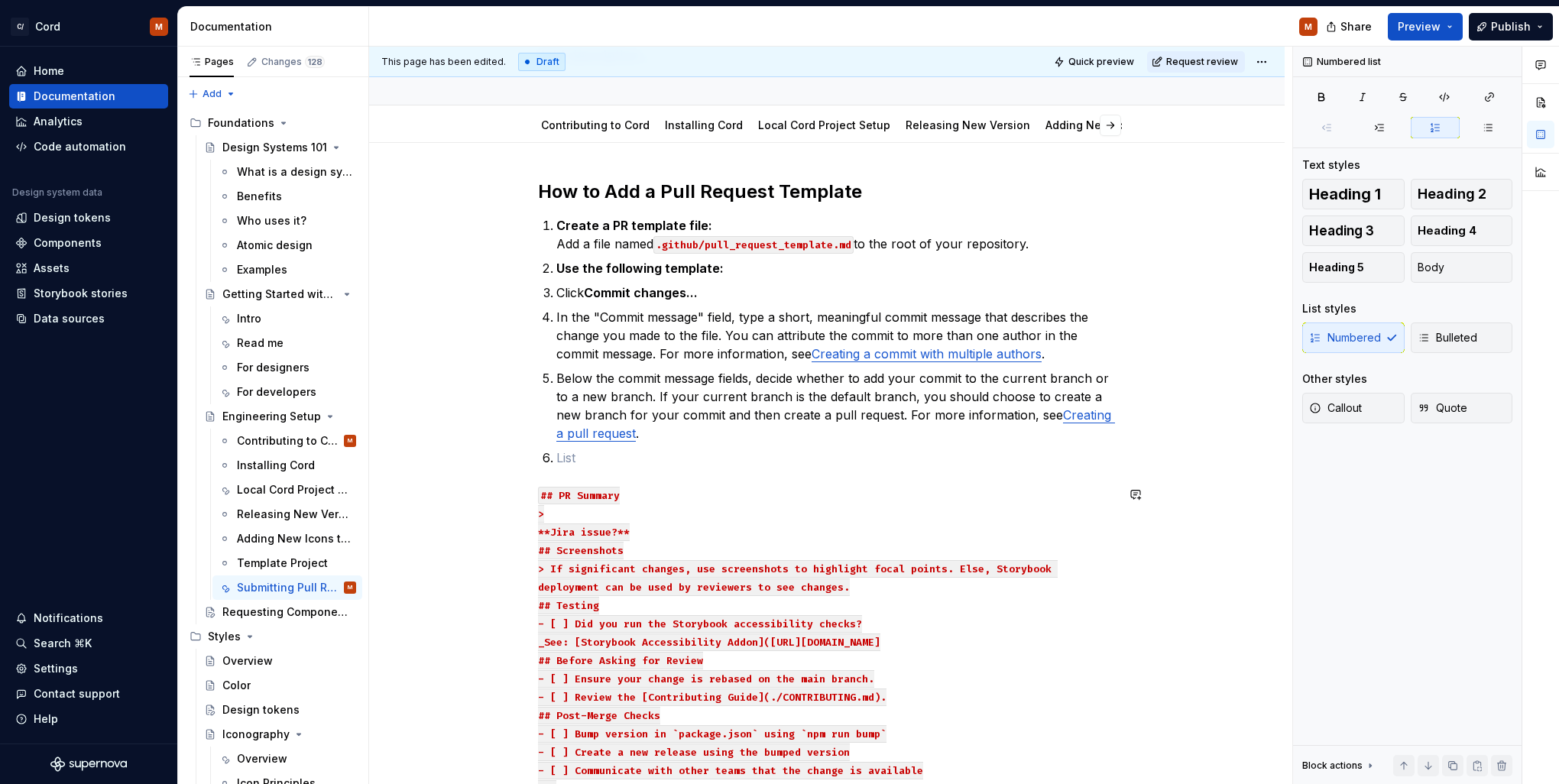
click at [563, 459] on p at bounding box center [836, 458] width 560 height 18
click at [573, 459] on p at bounding box center [836, 458] width 560 height 18
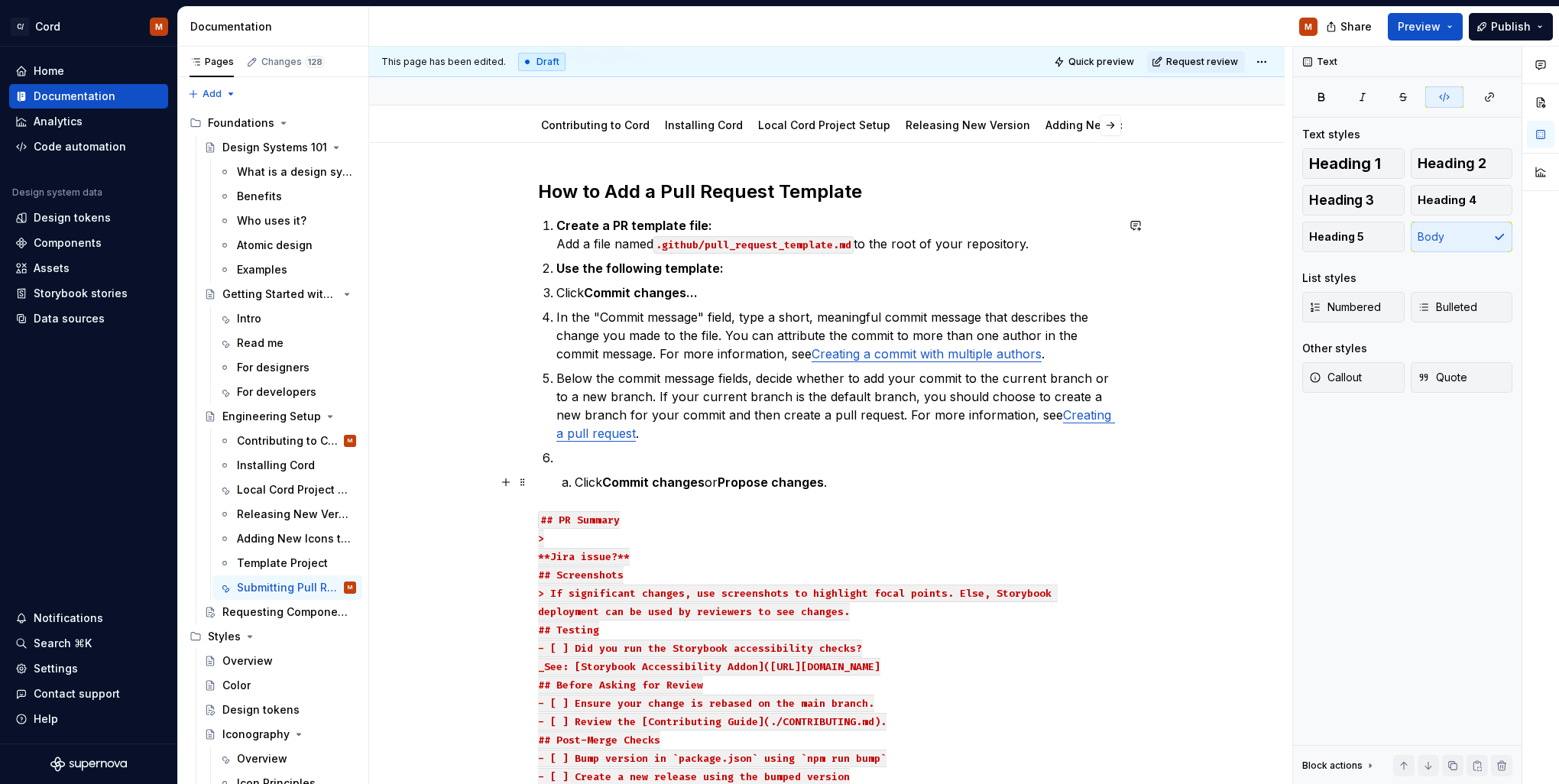
click at [575, 487] on li "Click Commit changes or Propose changes ." at bounding box center [845, 482] width 541 height 18
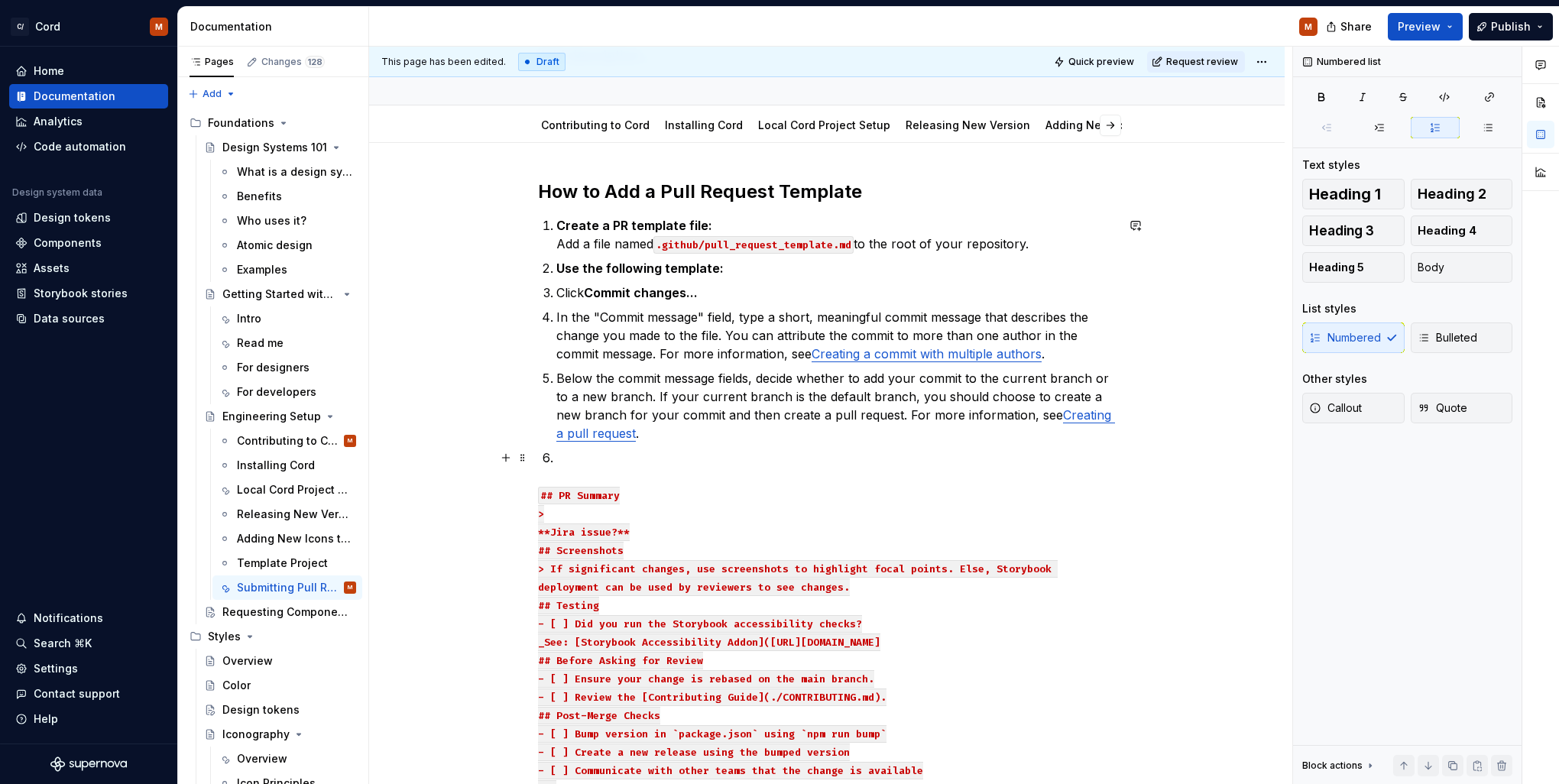
click at [656, 438] on p "Below the commit message fields, decide whether to add your commit to the curre…" at bounding box center [836, 406] width 560 height 74
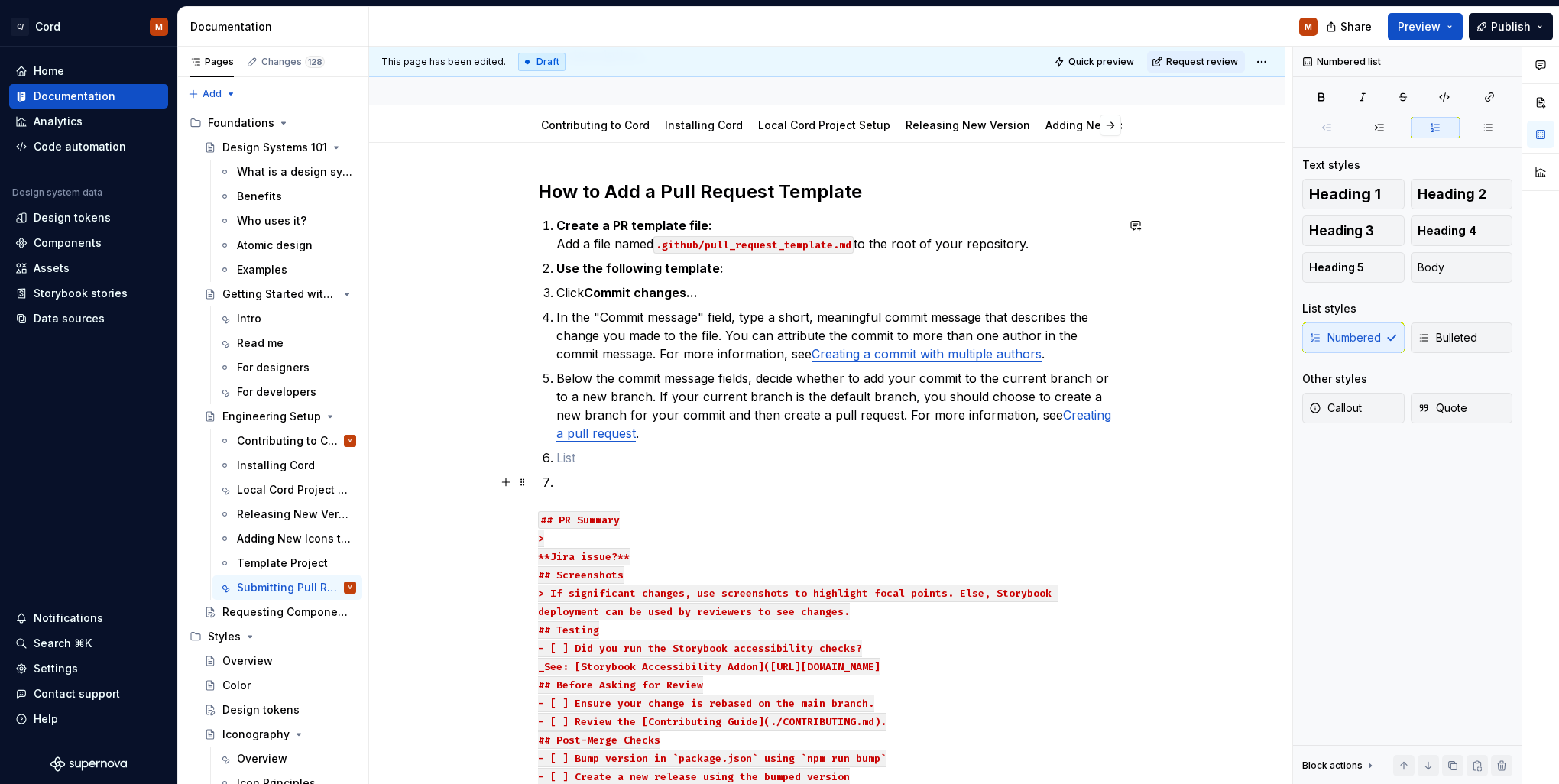
click at [580, 478] on p at bounding box center [836, 482] width 560 height 18
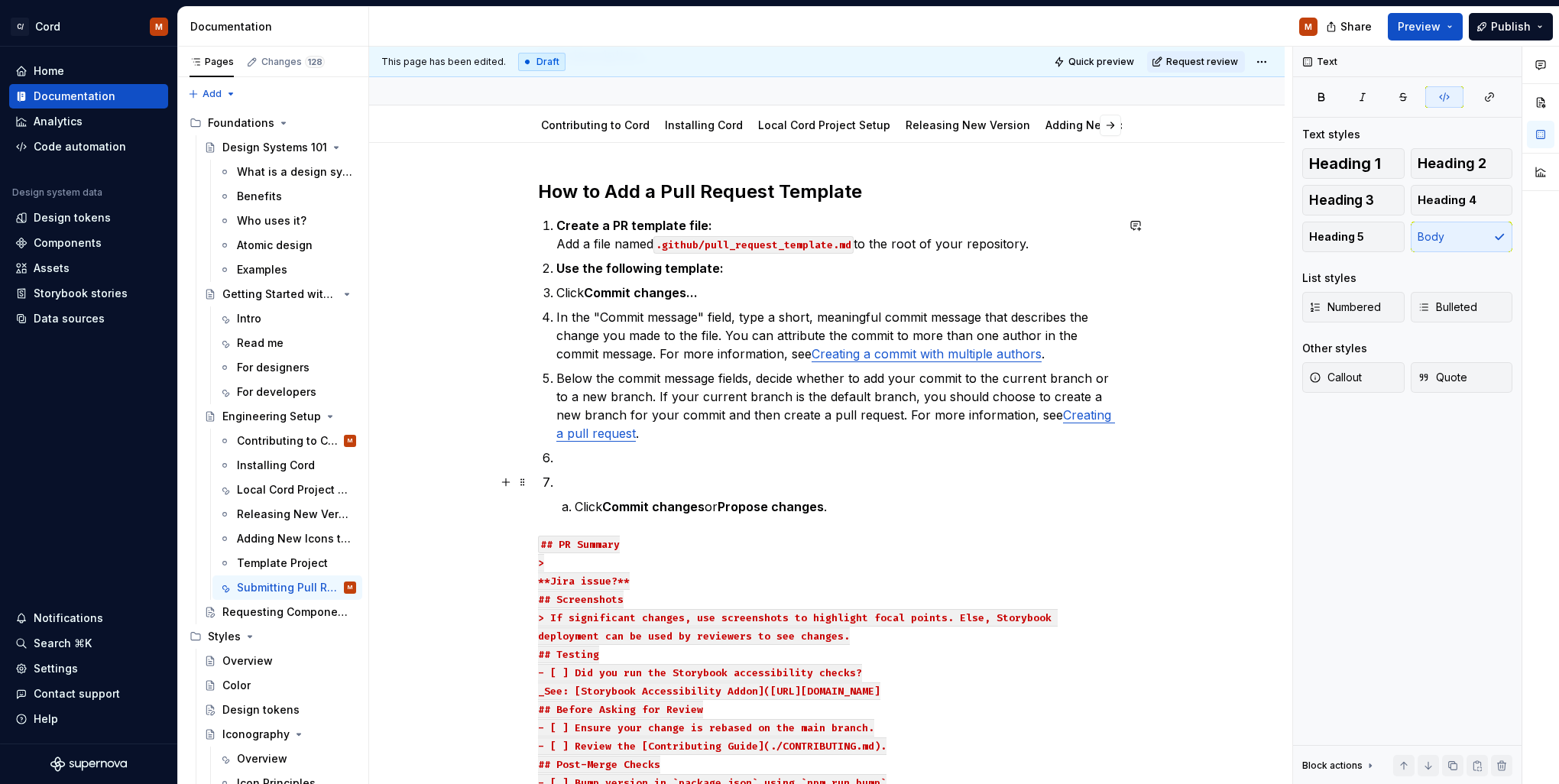
click at [570, 477] on p at bounding box center [836, 482] width 560 height 18
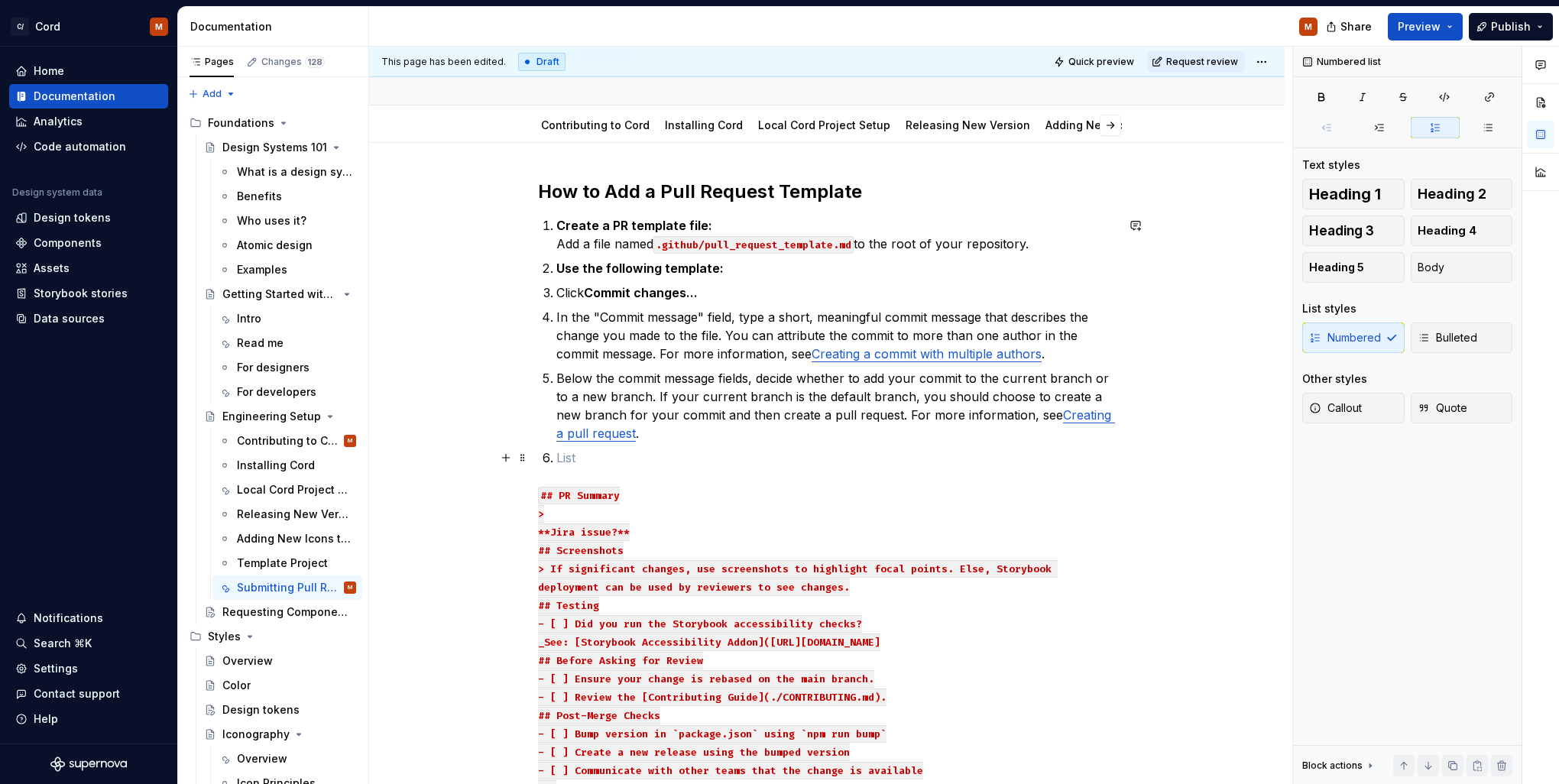
click at [564, 458] on p at bounding box center [836, 458] width 560 height 18
click at [722, 266] on p "Use the following template:" at bounding box center [836, 268] width 560 height 18
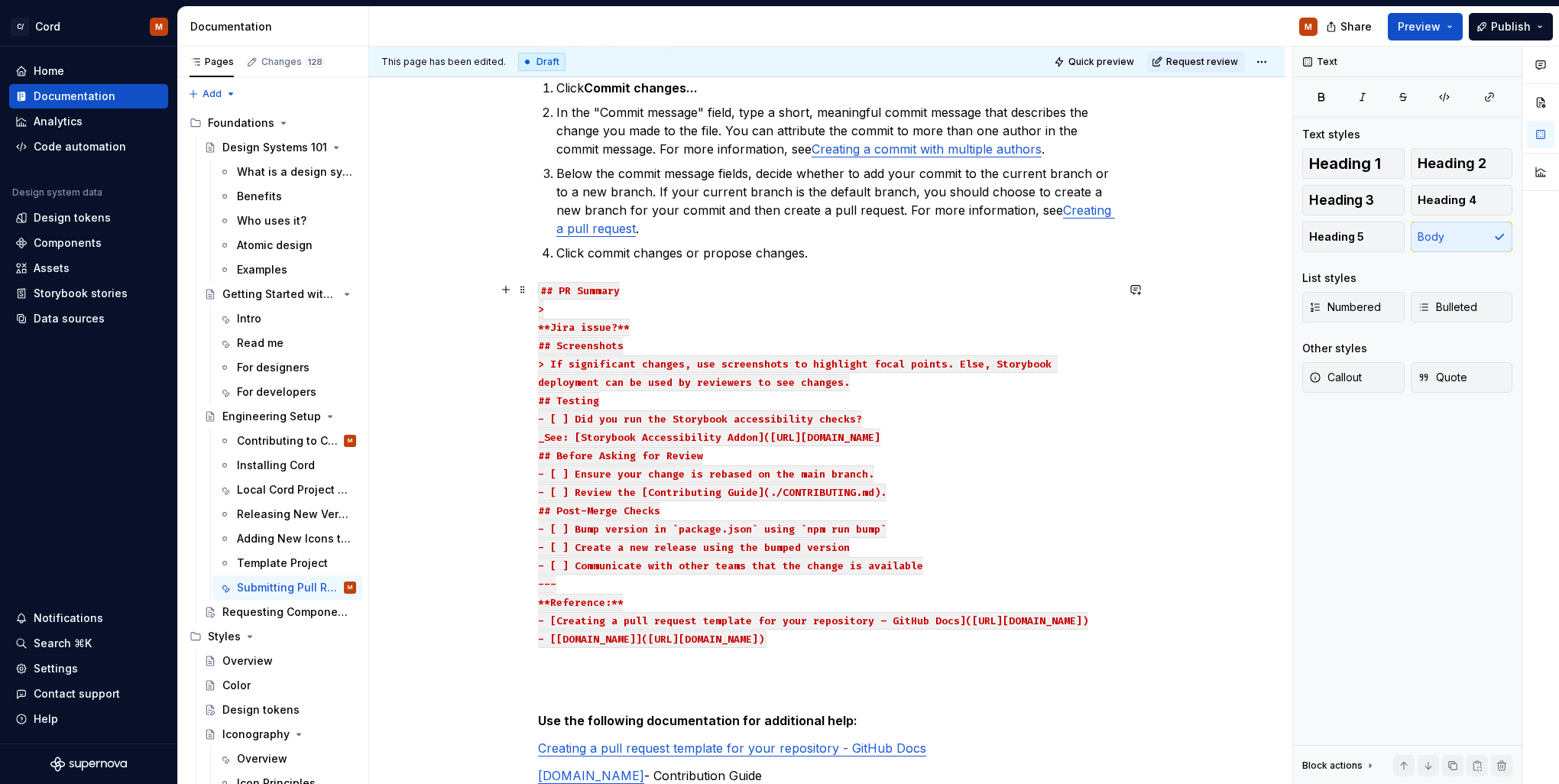
scroll to position [428, 0]
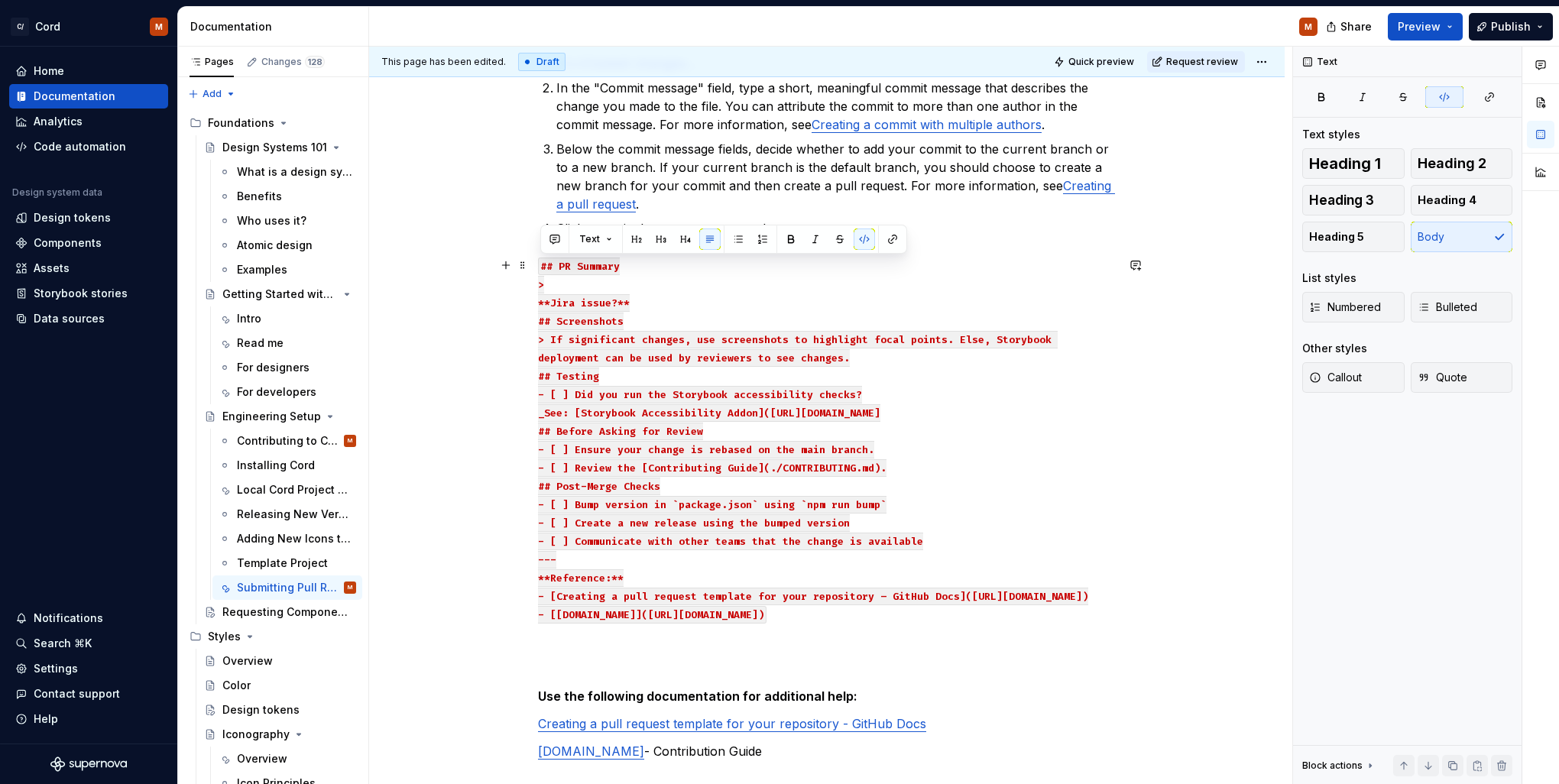
drag, startPoint x: 798, startPoint y: 653, endPoint x: 532, endPoint y: 269, distance: 467.1
click at [532, 269] on div "How to Add a Pull Request Template Create a PR template file: Add a file named …" at bounding box center [827, 425] width 916 height 1176
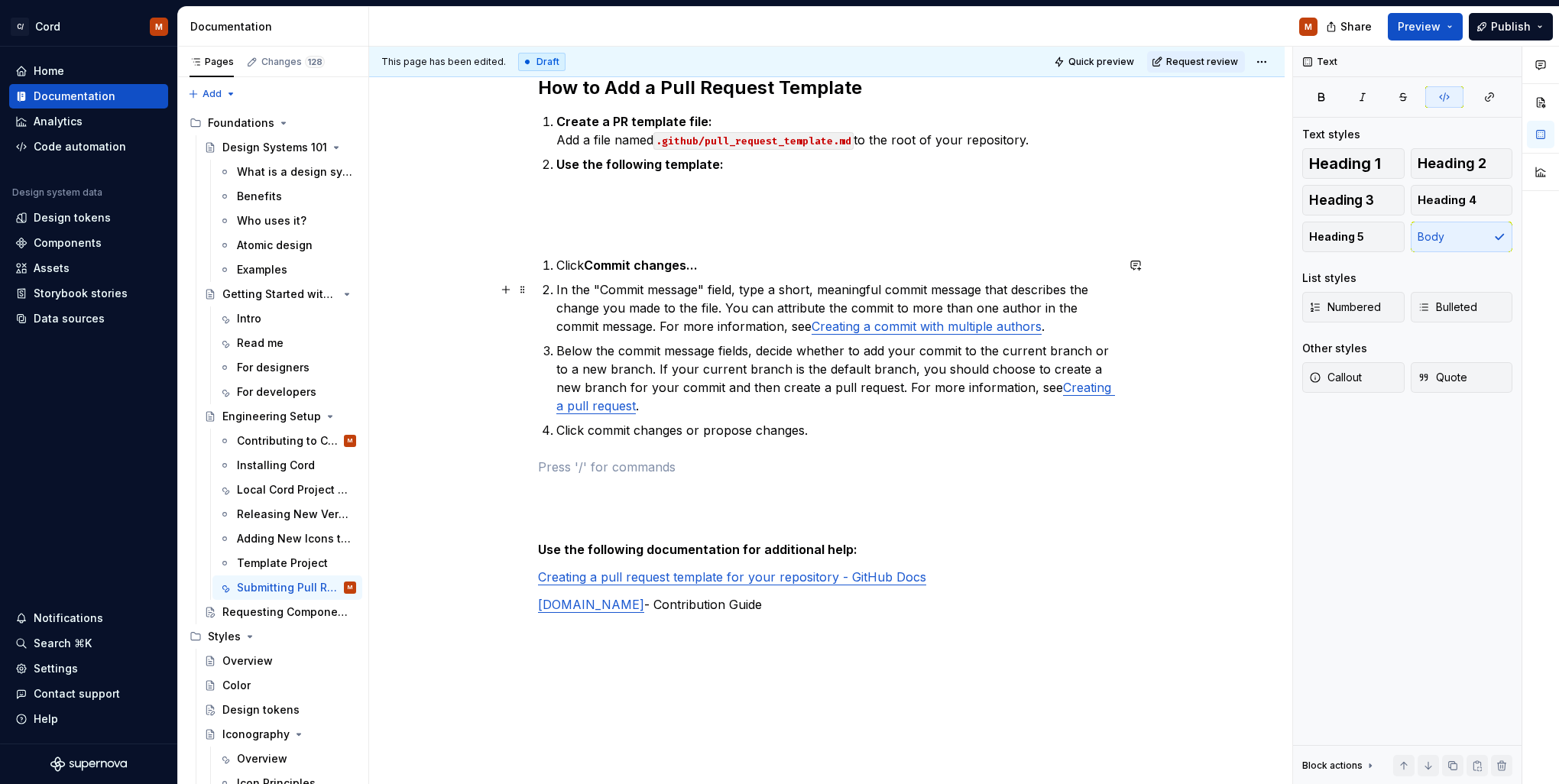
scroll to position [80, 0]
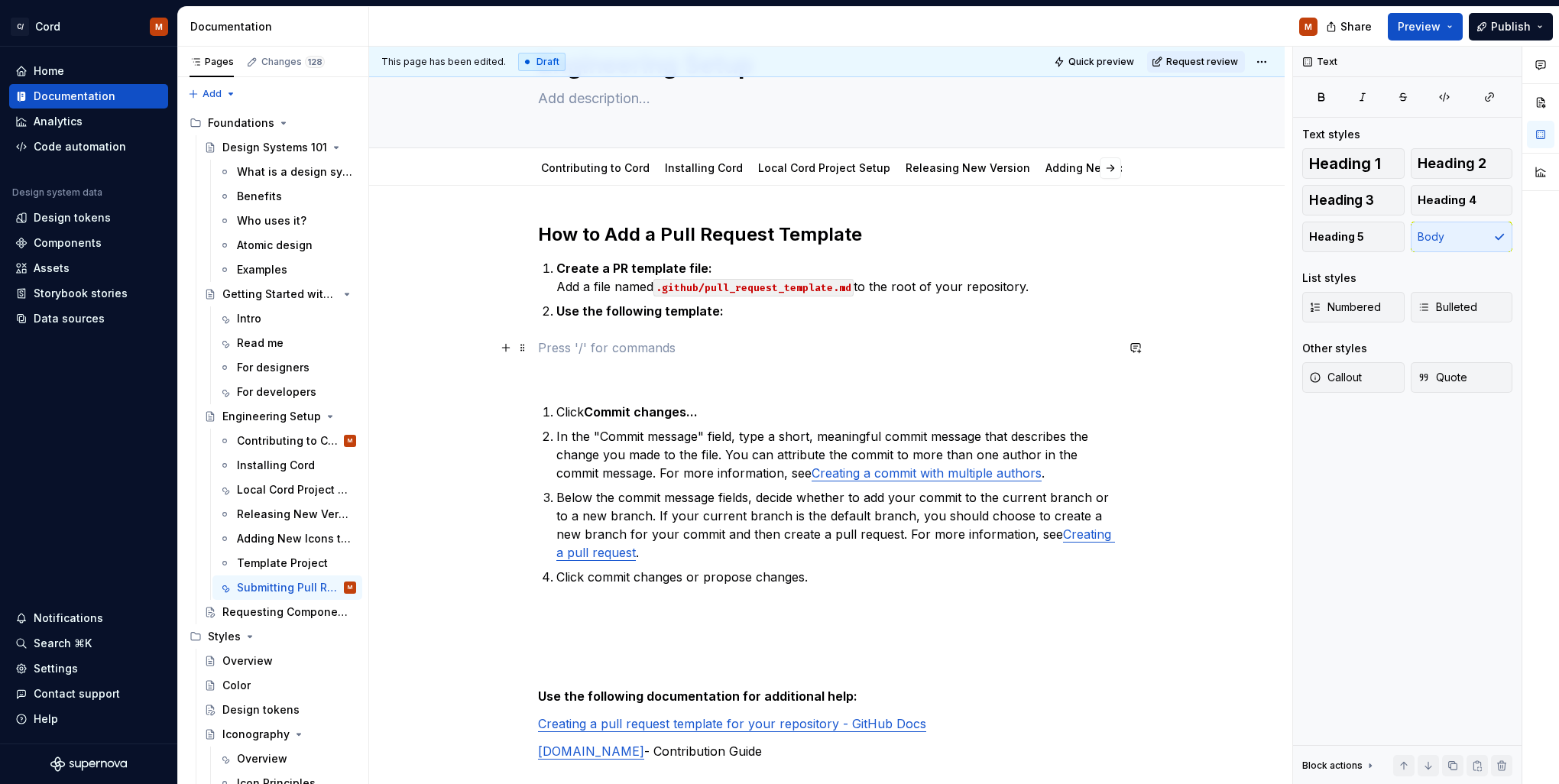
click at [569, 341] on p at bounding box center [826, 347] width 578 height 18
click at [586, 334] on div "How to Add a Pull Request Template Create a PR template file: Add a file named …" at bounding box center [826, 491] width 578 height 538
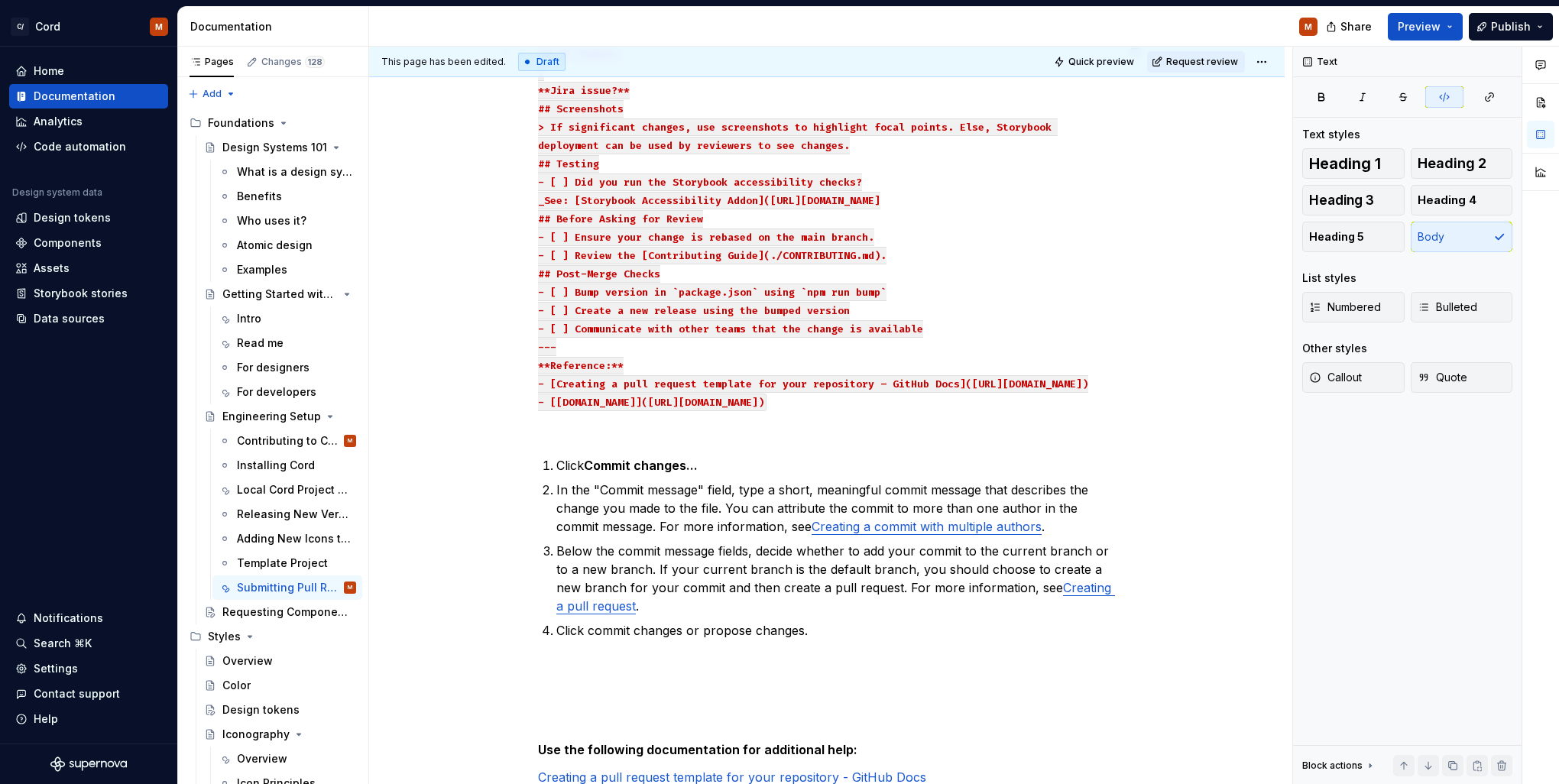
scroll to position [465, 0]
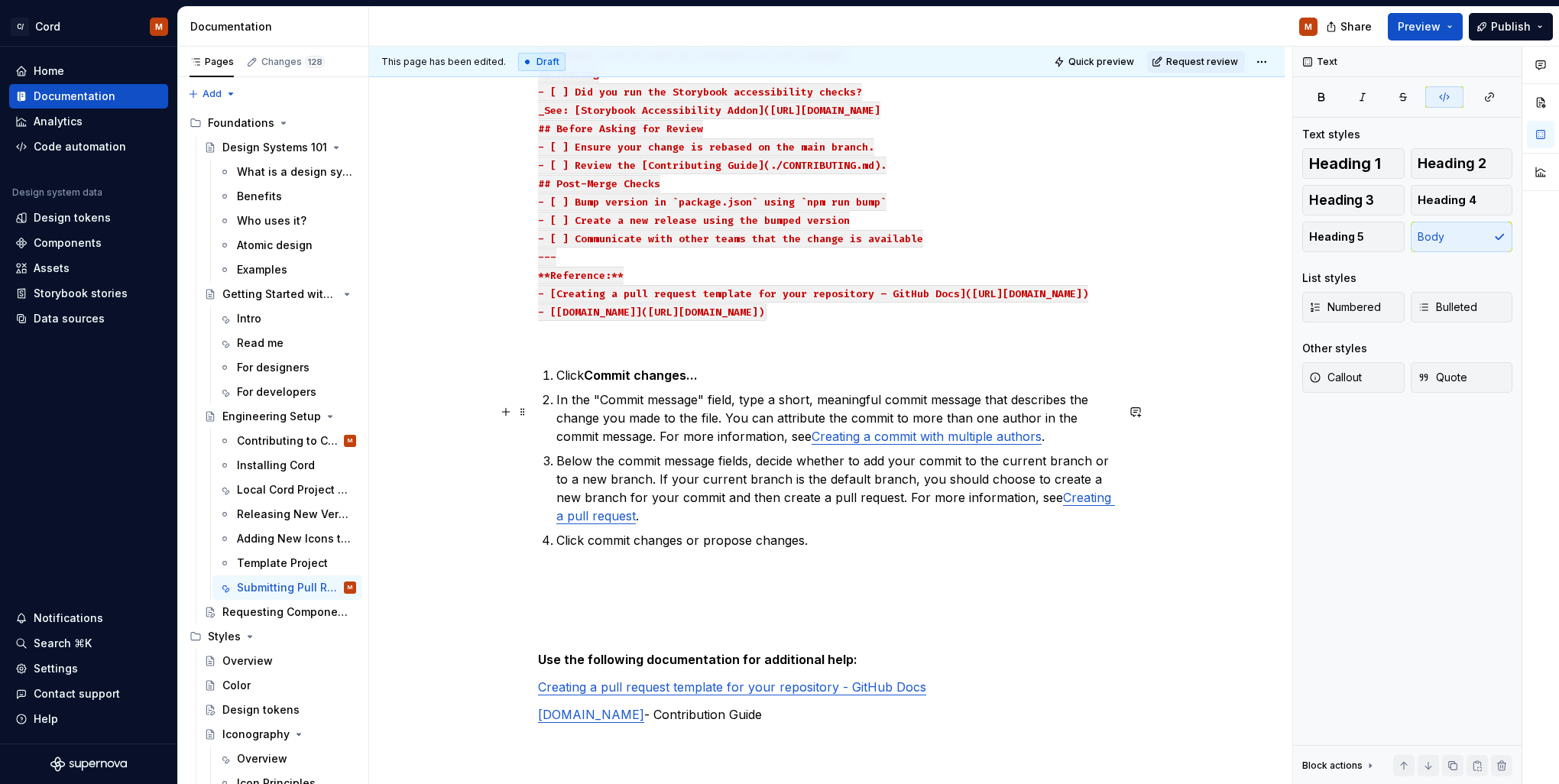
click at [557, 384] on li "Click Commit changes..." at bounding box center [836, 375] width 560 height 18
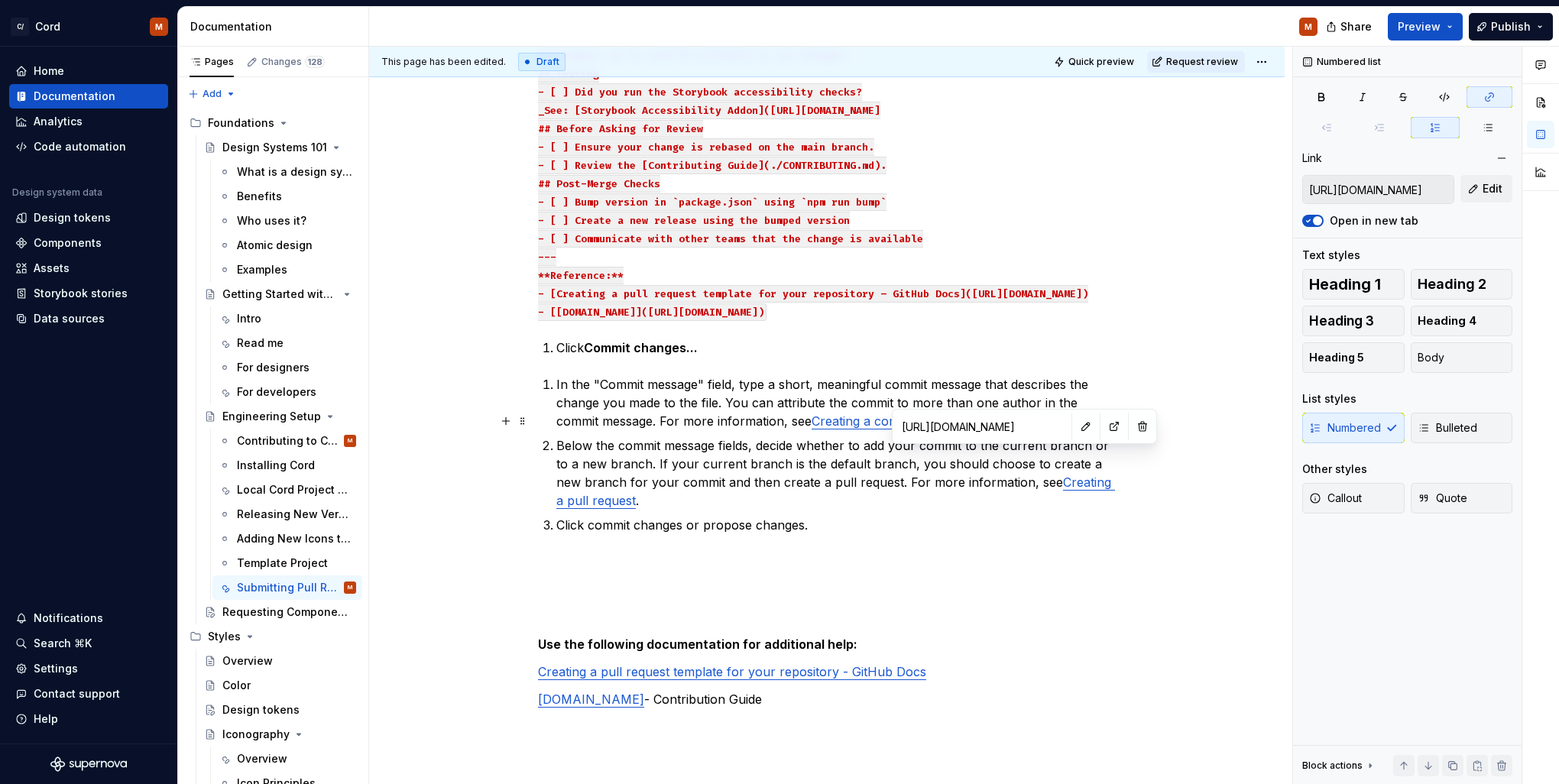
click at [1066, 468] on ol "In the "Commit message" field, type a short, meaningful commit message that des…" at bounding box center [836, 454] width 560 height 159
drag, startPoint x: 1048, startPoint y: 458, endPoint x: 665, endPoint y: 457, distance: 383.0
click at [665, 430] on p "In the "Commit message" field, type a short, meaningful commit message that des…" at bounding box center [836, 402] width 560 height 55
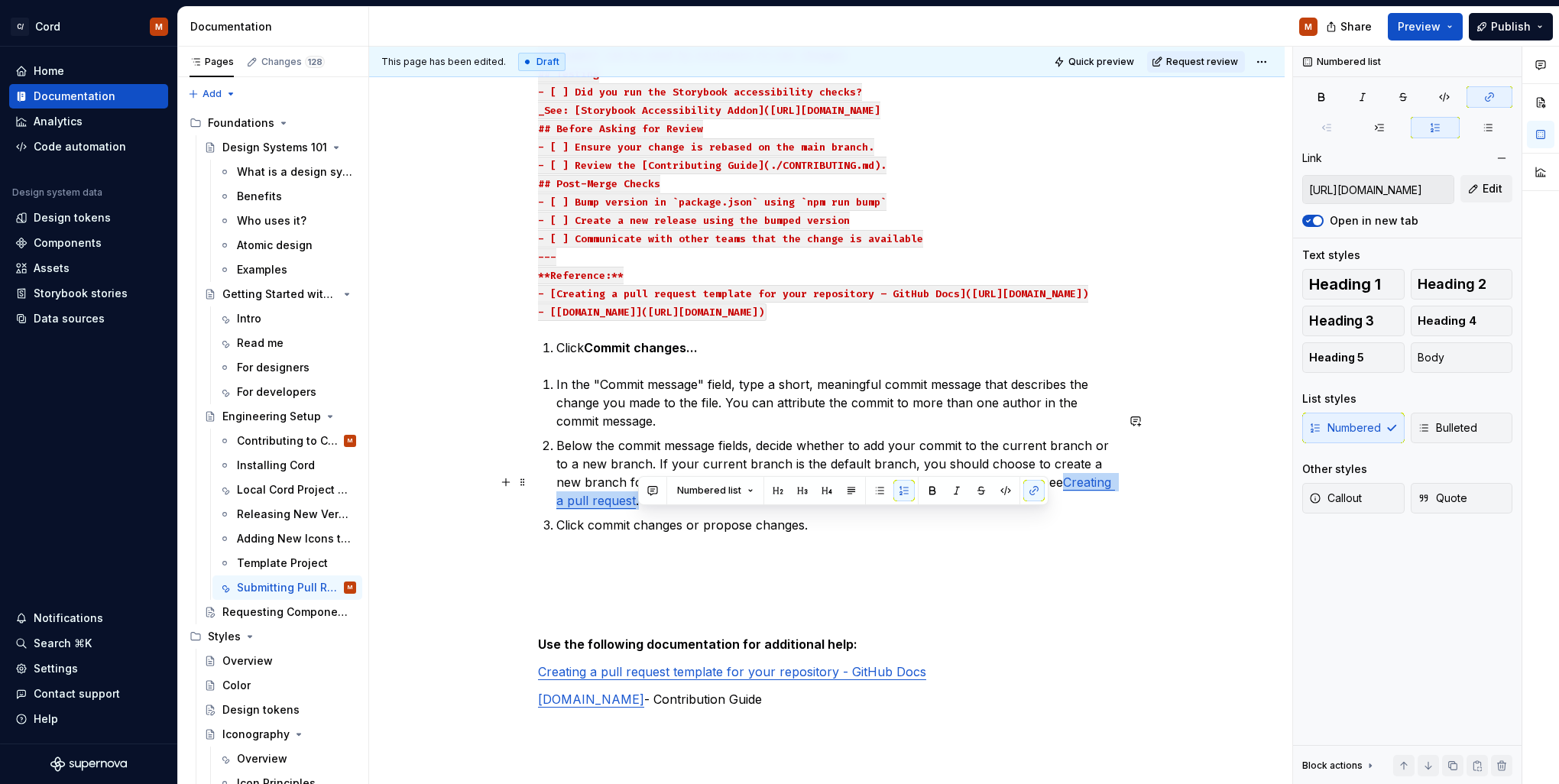
drag, startPoint x: 644, startPoint y: 537, endPoint x: 1056, endPoint y: 523, distance: 412.2
click at [1056, 510] on p "Below the commit message fields, decide whether to add your commit to the curre…" at bounding box center [836, 473] width 560 height 74
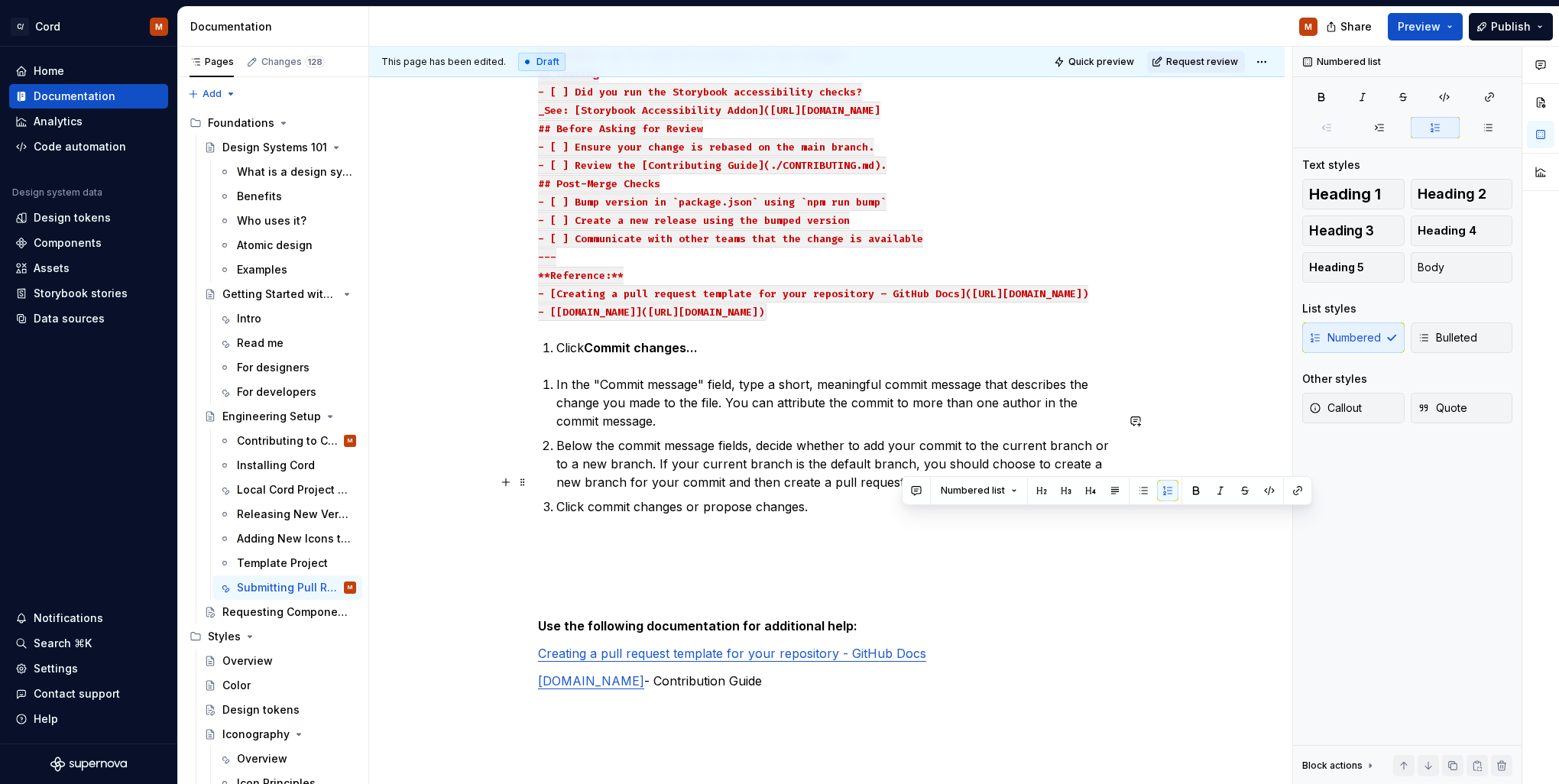
drag, startPoint x: 1056, startPoint y: 523, endPoint x: 905, endPoint y: 524, distance: 151.0
click at [905, 491] on p "Below the commit message fields, decide whether to add your commit to the curre…" at bounding box center [836, 463] width 560 height 55
click at [557, 357] on li "Click Commit changes..." at bounding box center [836, 347] width 560 height 18
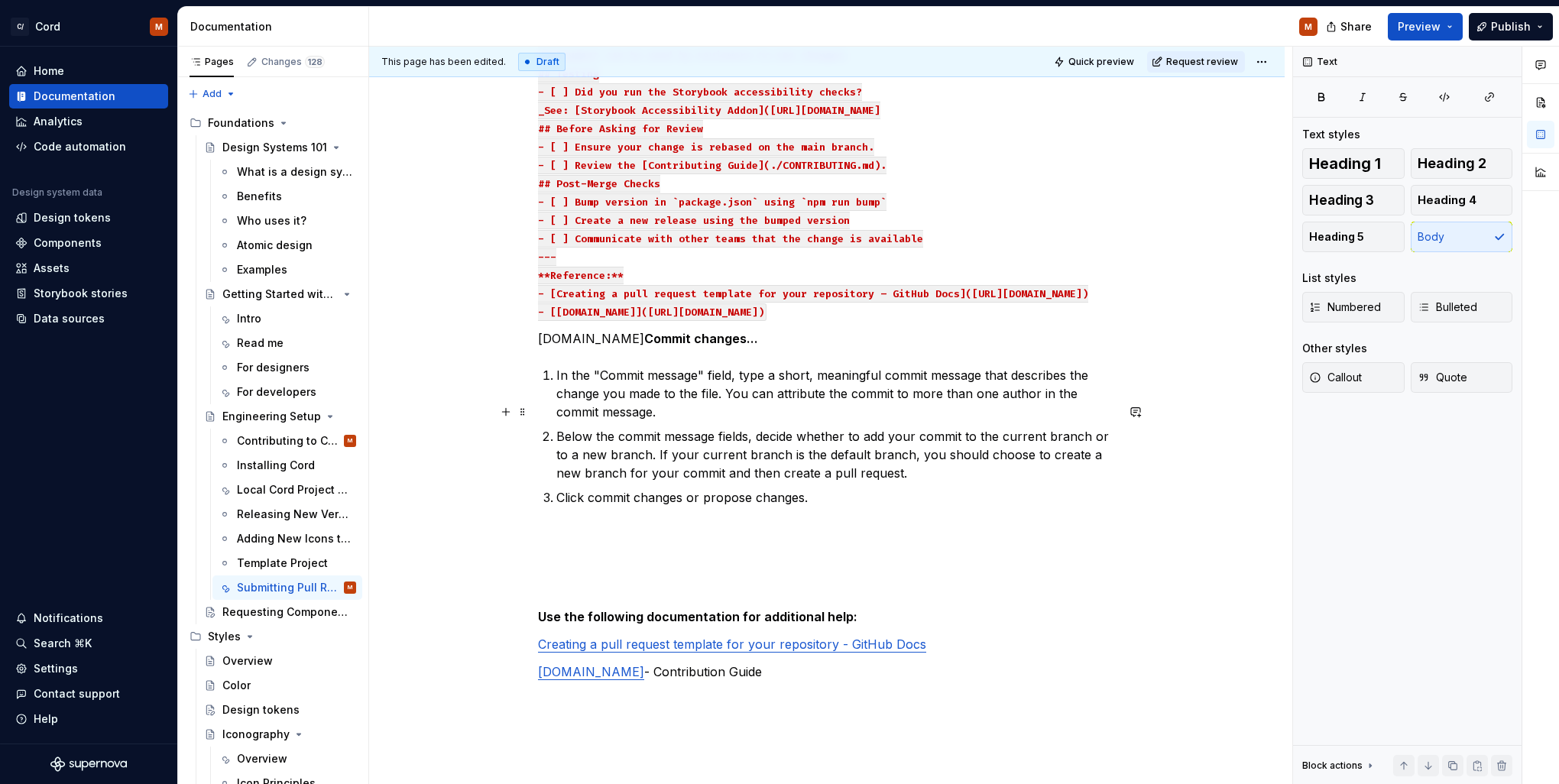
click at [557, 410] on li "In the "Commit message" field, type a short, meaningful commit message that des…" at bounding box center [836, 393] width 560 height 55
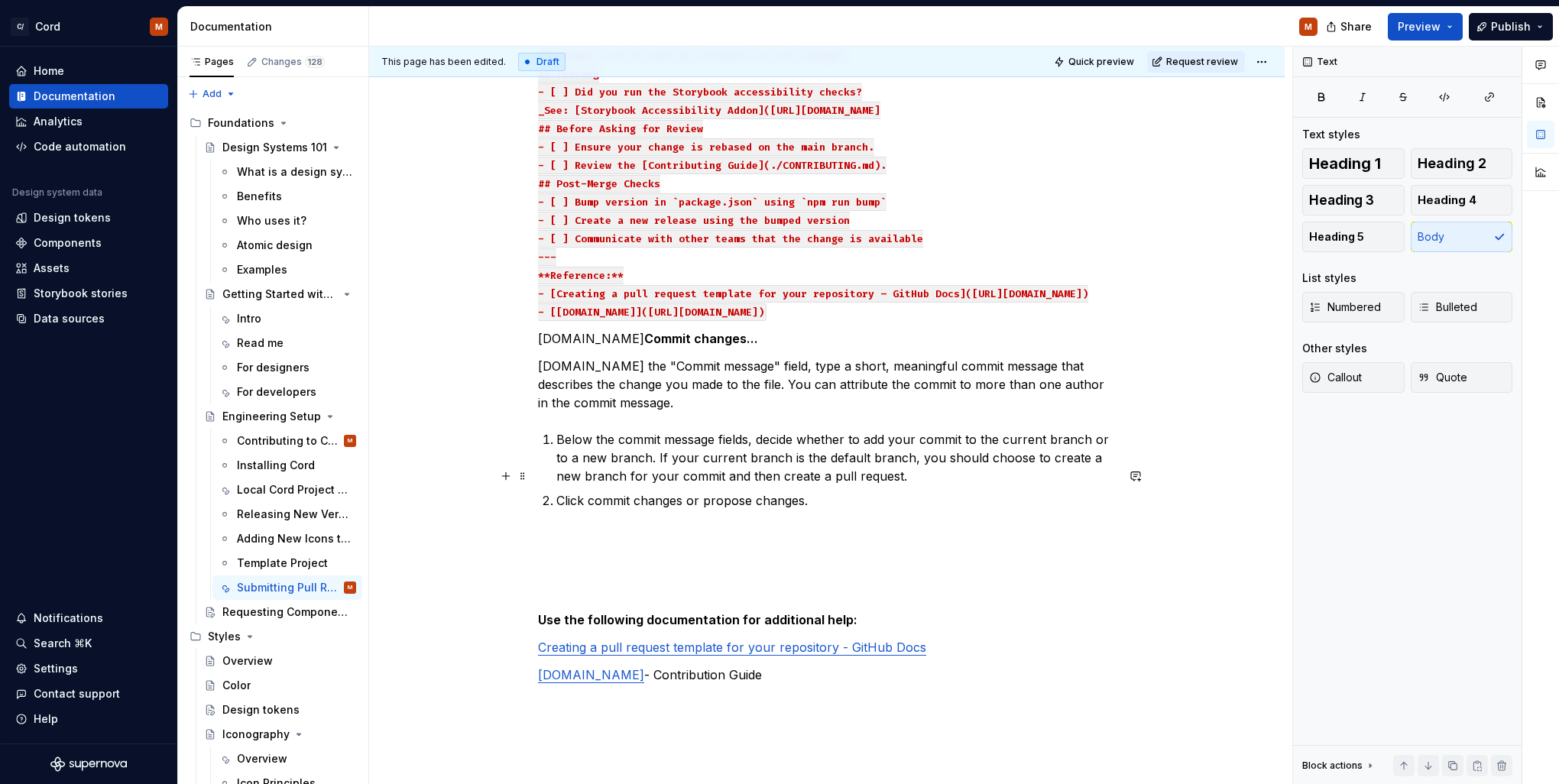
click at [557, 478] on li "Below the commit message fields, decide whether to add your commit to the curre…" at bounding box center [836, 457] width 560 height 55
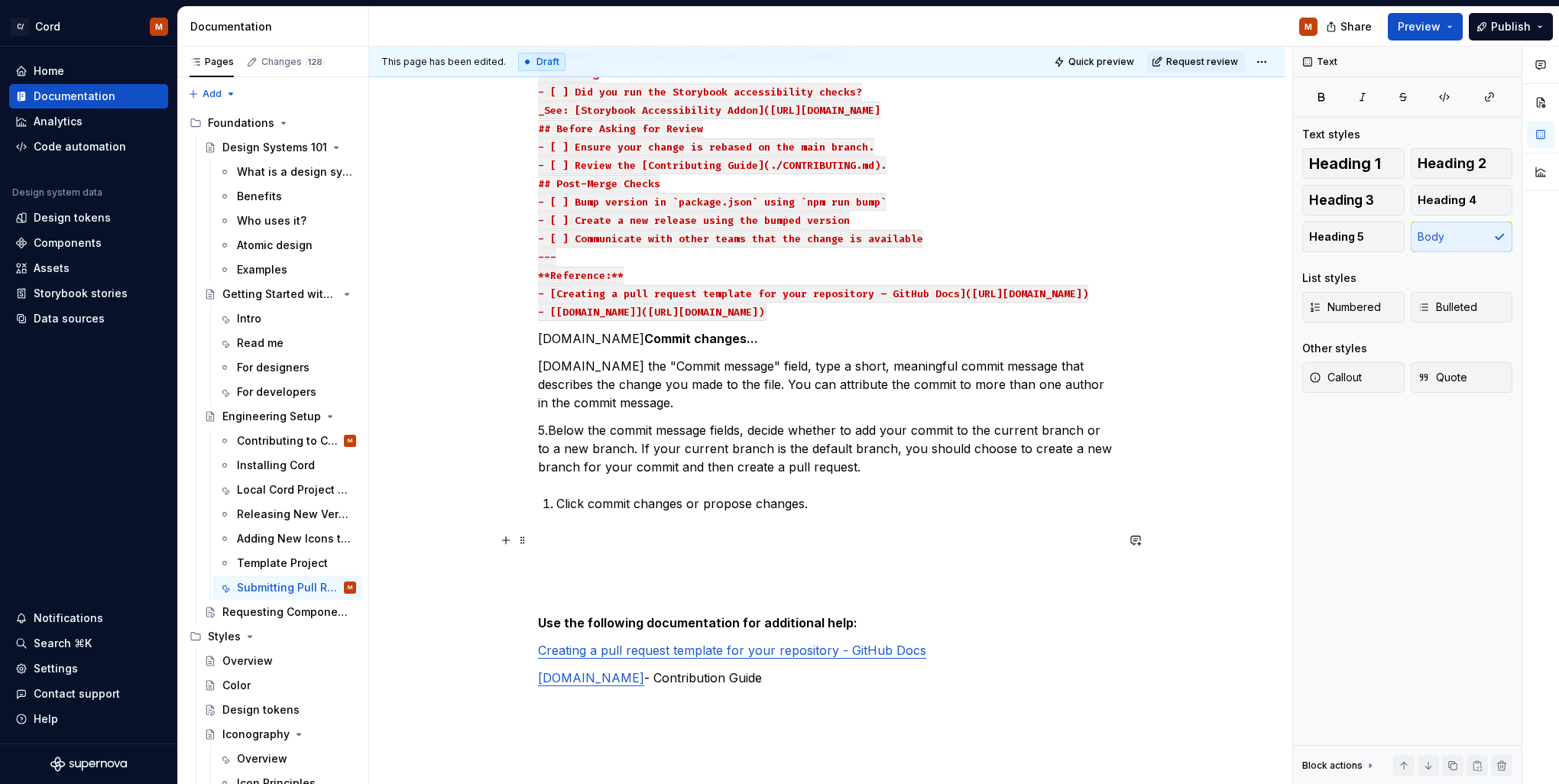
click at [557, 513] on li "Click commit changes or propose changes." at bounding box center [836, 504] width 560 height 18
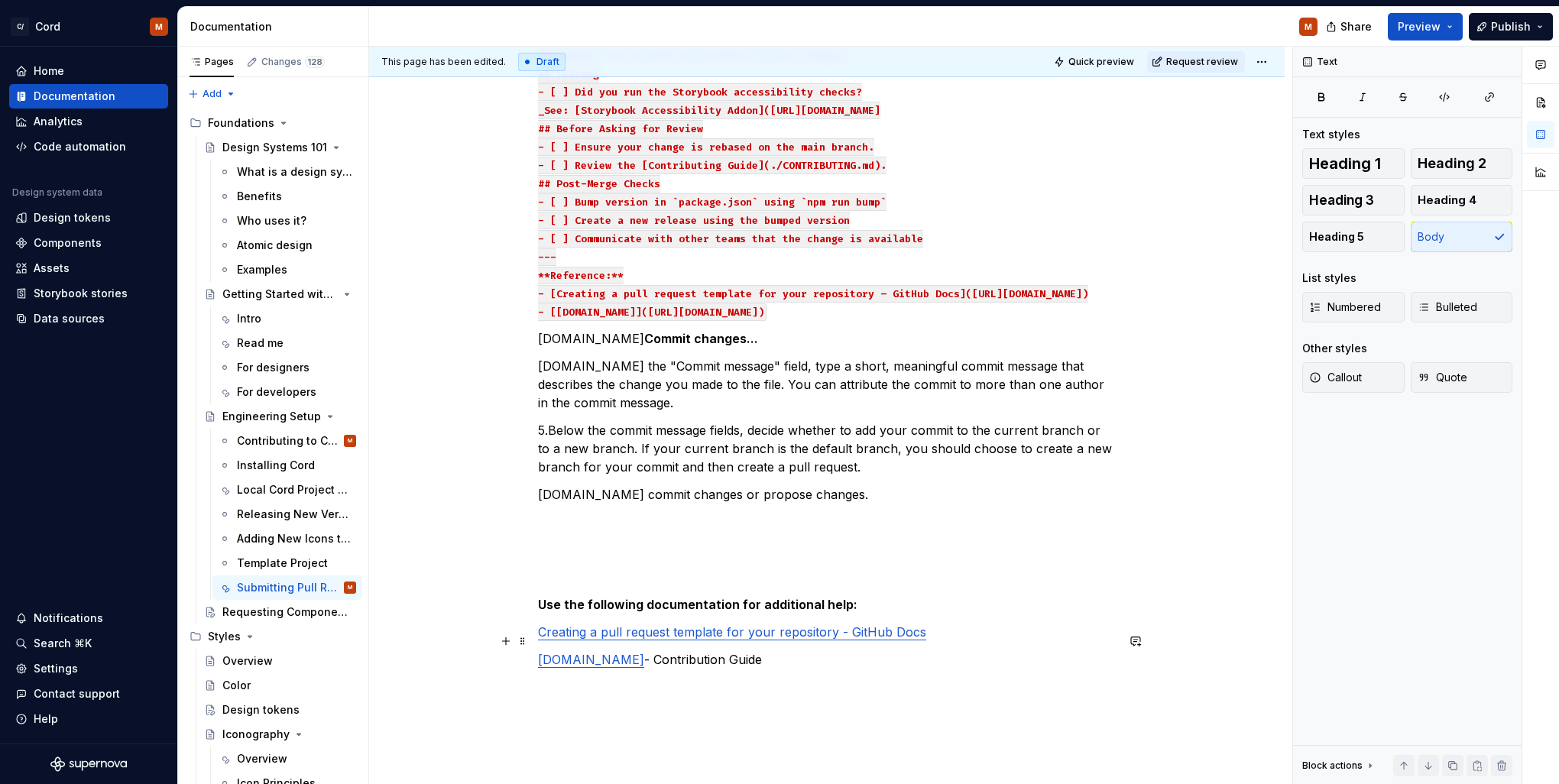
scroll to position [617, 0]
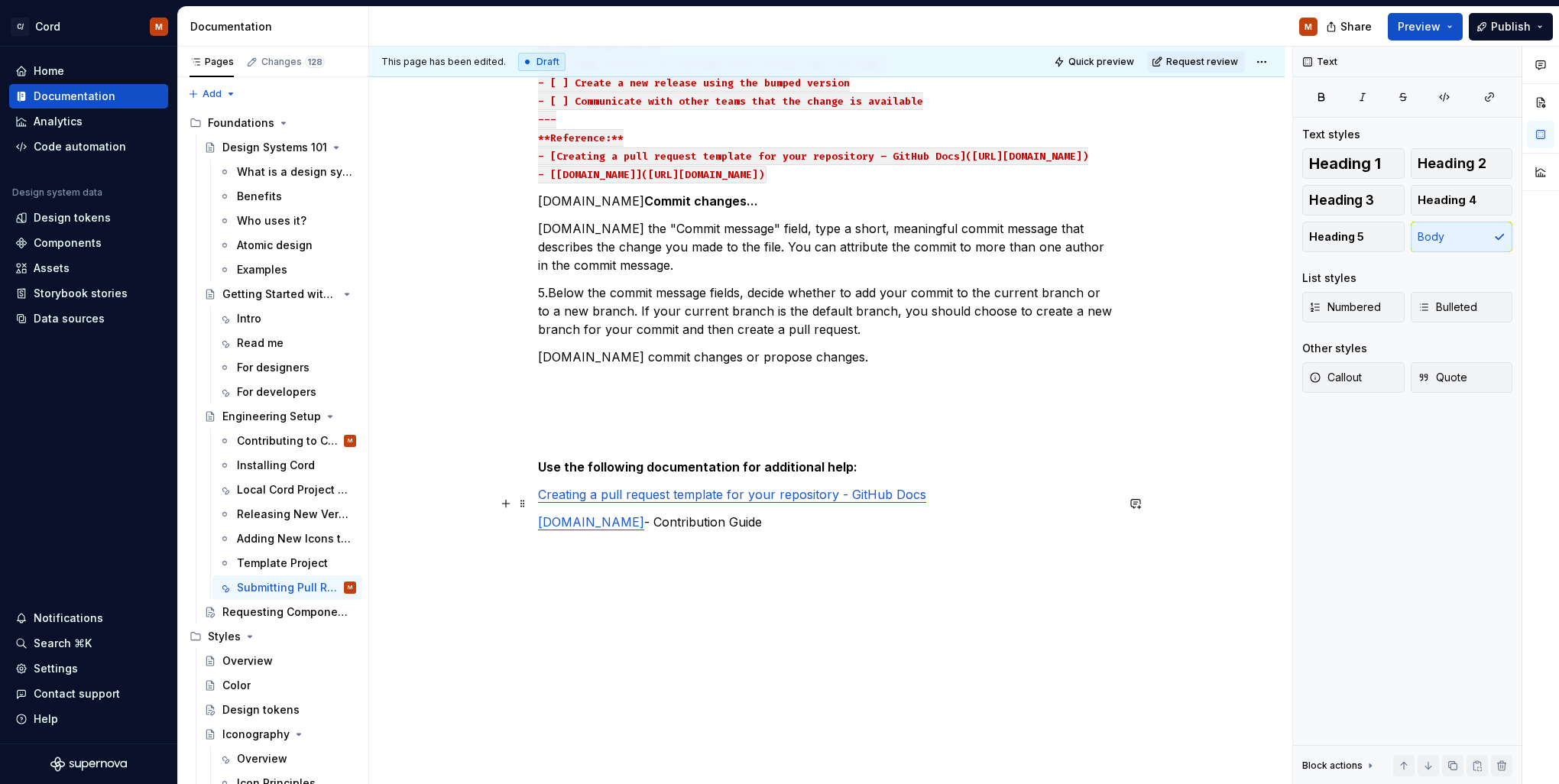
drag, startPoint x: 536, startPoint y: 479, endPoint x: 548, endPoint y: 478, distance: 12.0
click at [536, 479] on div "How to Add a Pull Request Template Create a PR template file: Add a file named …" at bounding box center [827, 223] width 916 height 1121
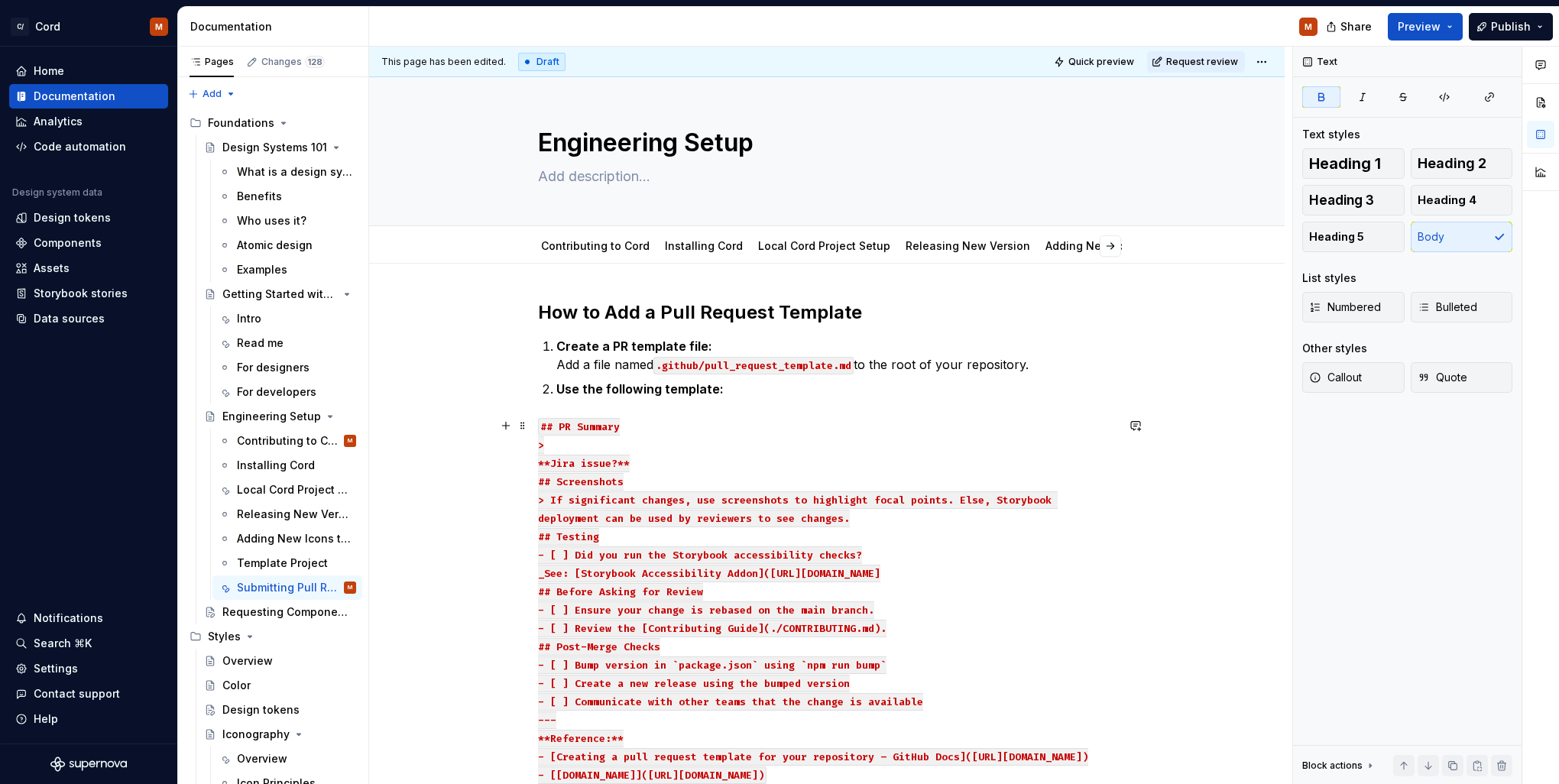
scroll to position [0, 0]
click at [1222, 61] on span "Request review" at bounding box center [1203, 62] width 72 height 12
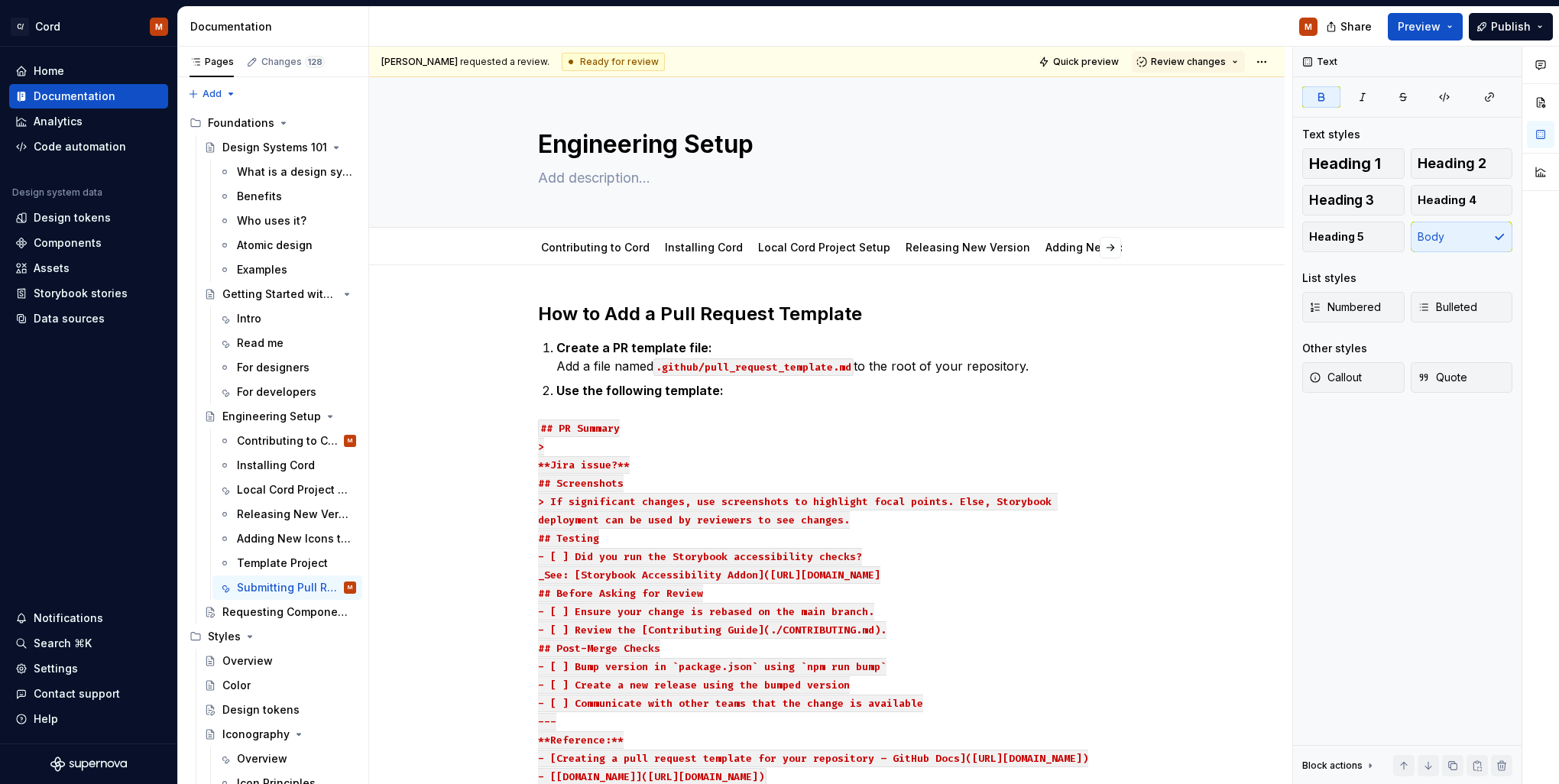
click at [1222, 61] on span "Review changes" at bounding box center [1188, 62] width 75 height 12
click at [1119, 65] on span "Quick preview" at bounding box center [1086, 62] width 66 height 12
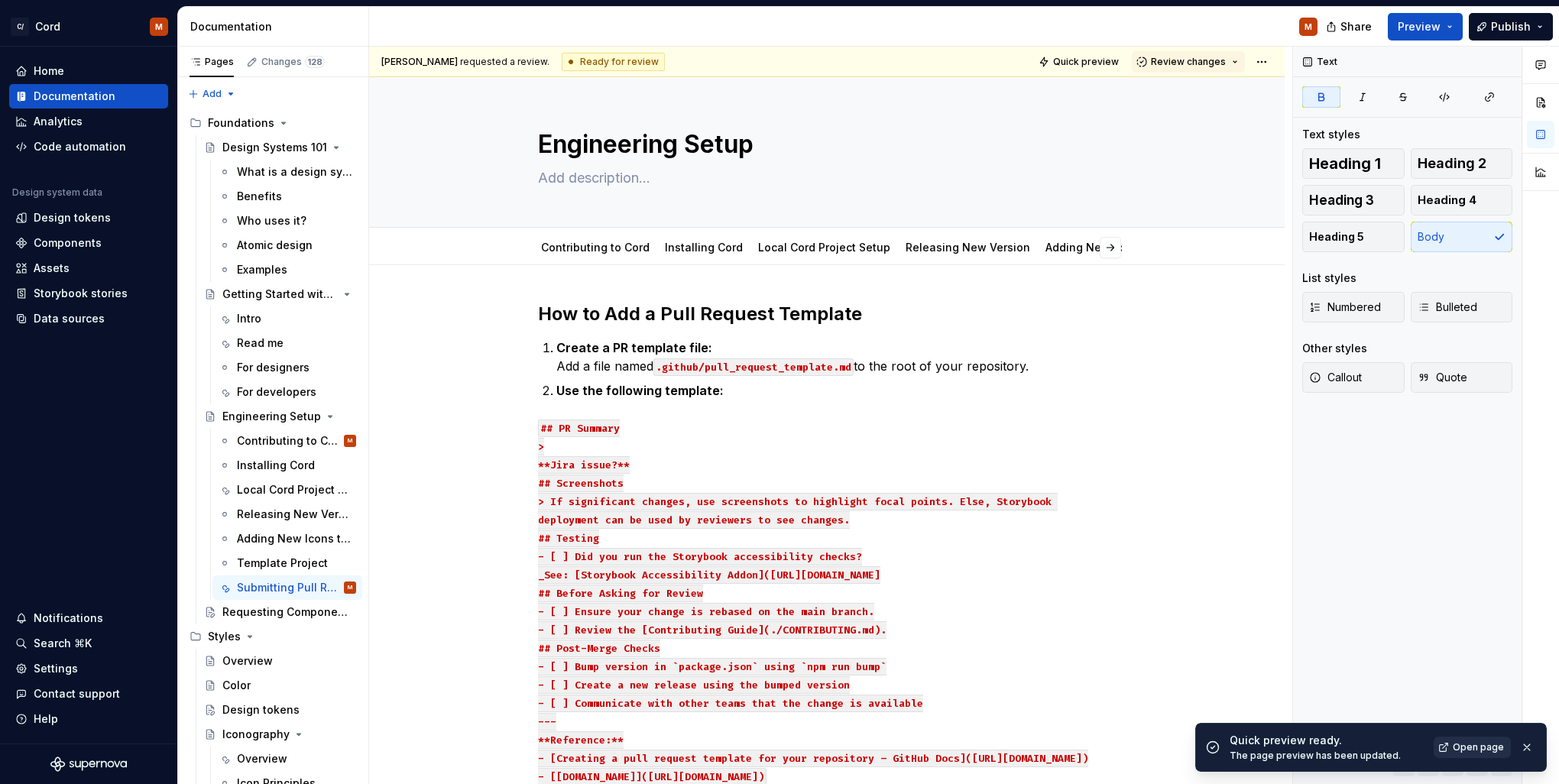
click at [1483, 751] on span "Open page" at bounding box center [1478, 747] width 51 height 12
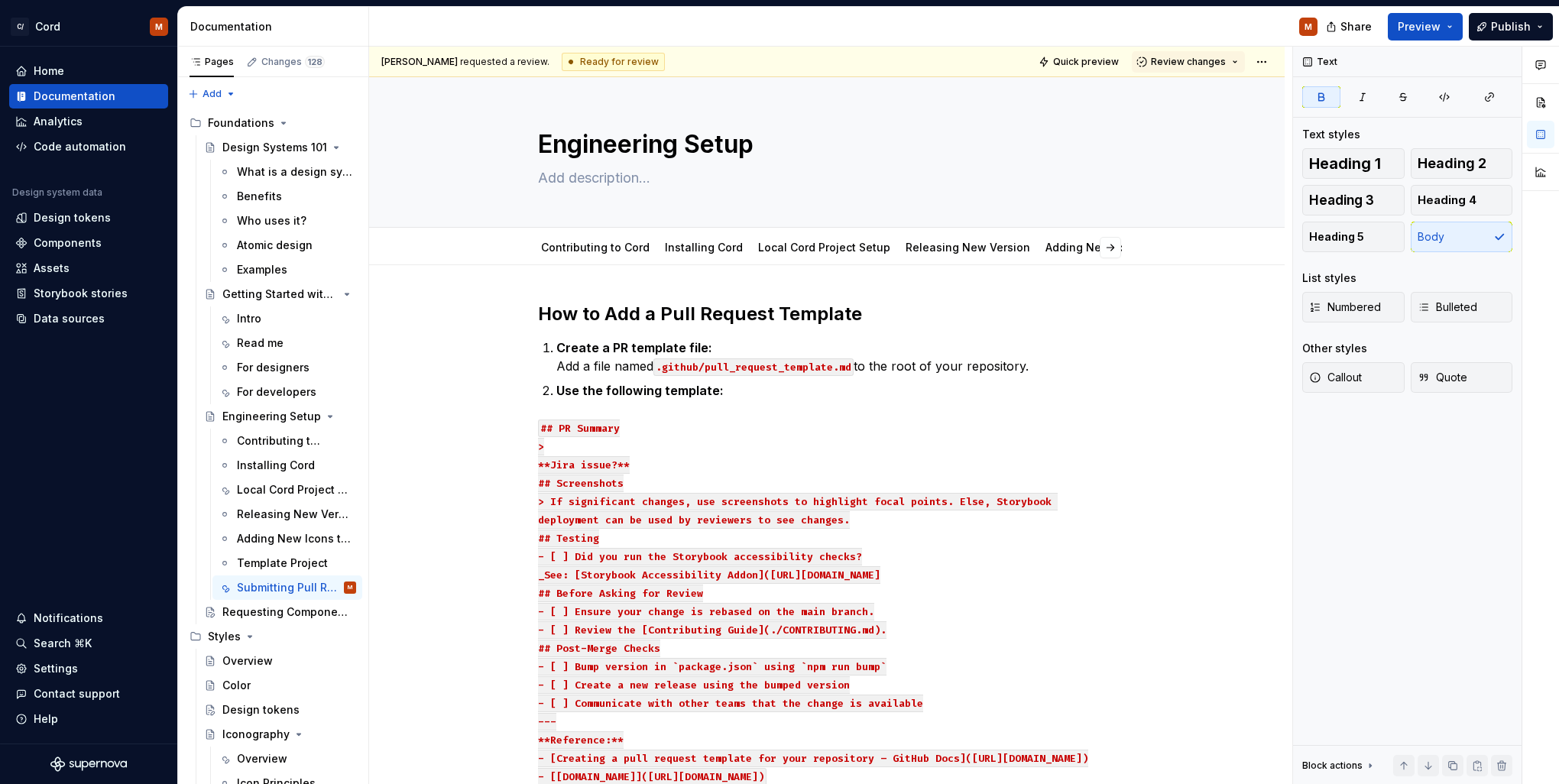
type textarea "*"
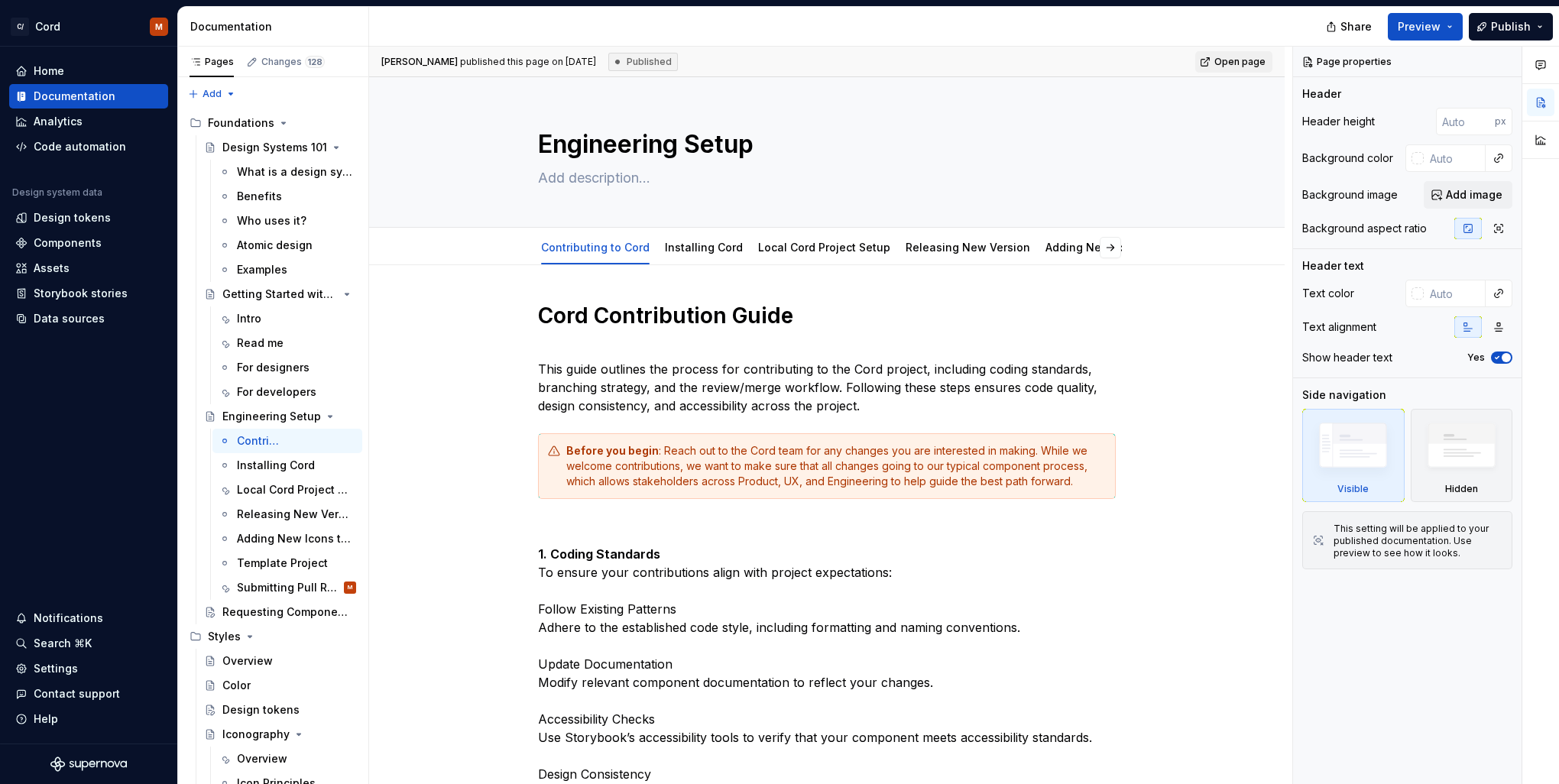
type textarea "*"
